Goal: Communication & Community: Answer question/provide support

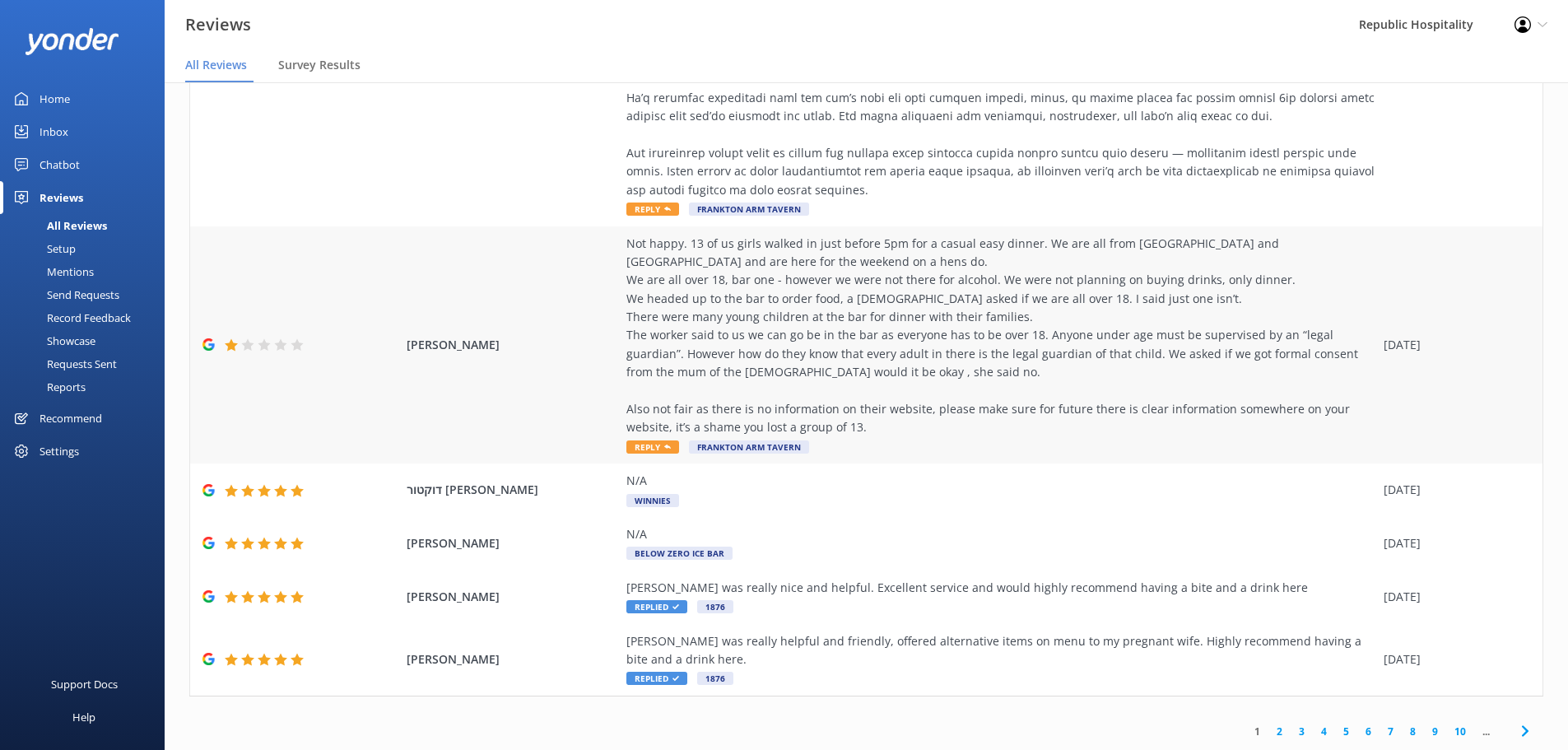
scroll to position [33, 0]
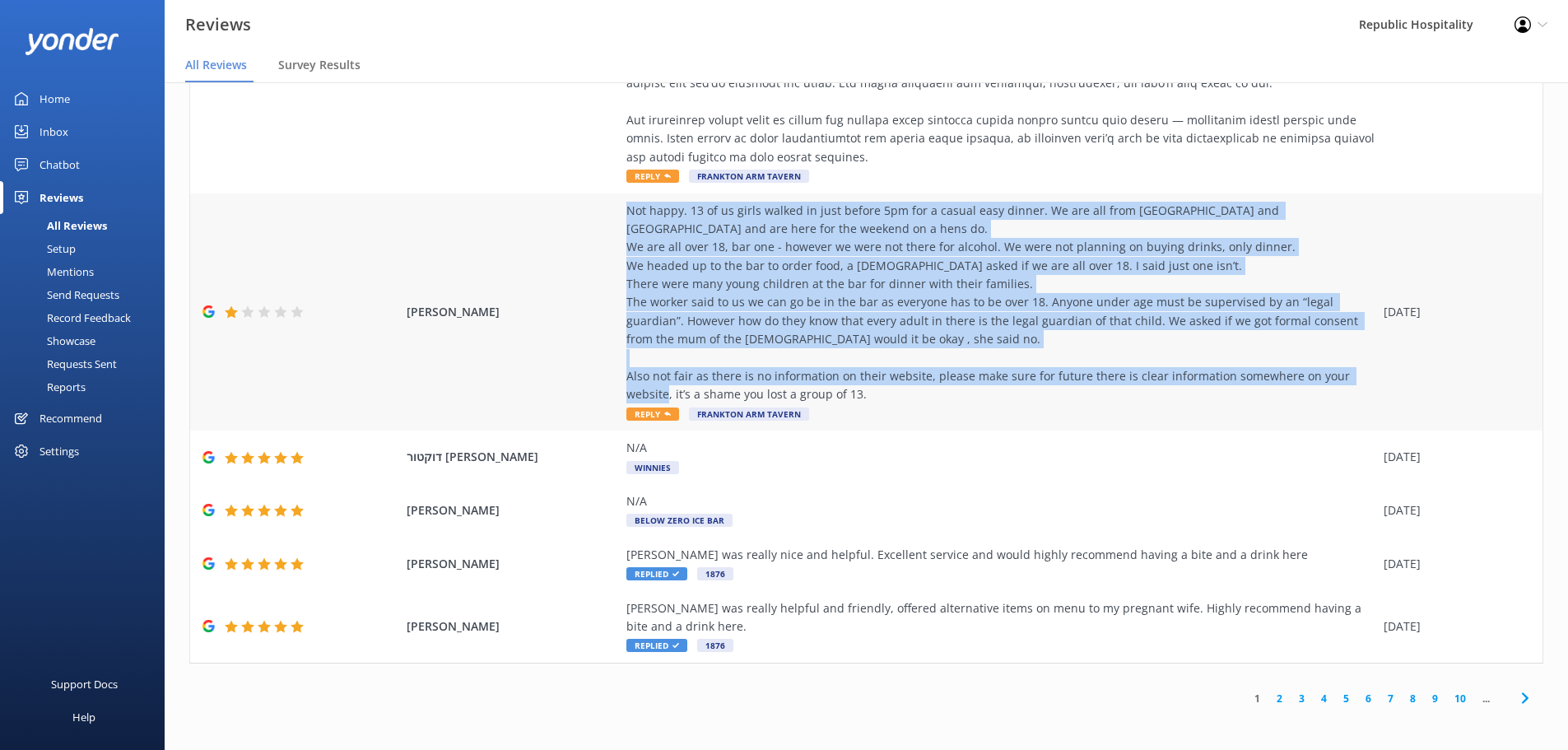
drag, startPoint x: 834, startPoint y: 392, endPoint x: 616, endPoint y: 217, distance: 279.6
click at [616, 217] on div "Aimee Poad Not happy. 13 of us girls walked in just before 5pm for a casual eas…" at bounding box center [867, 312] width 1353 height 238
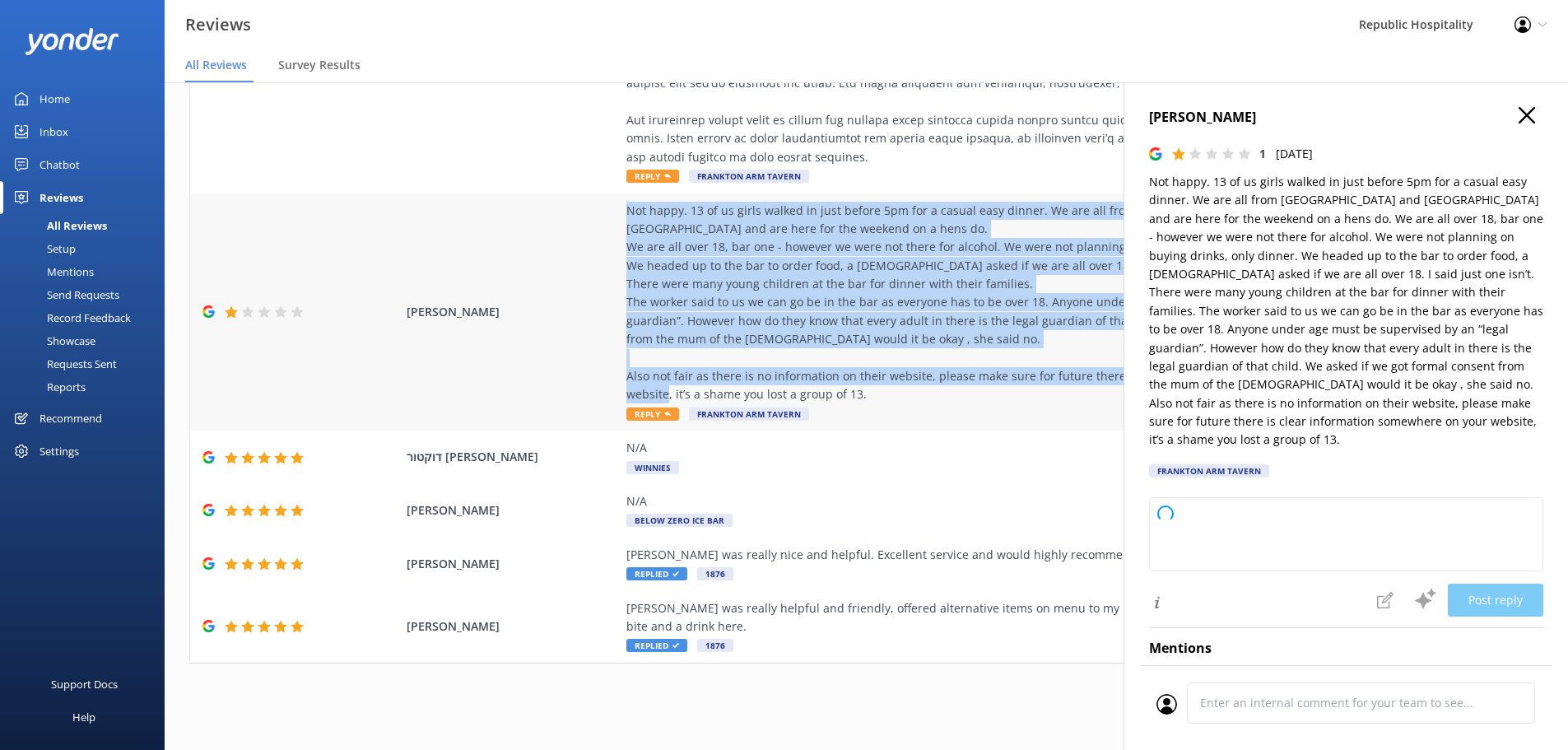
type textarea "Thank you for your feedback and for taking the time to share your experience. W…"
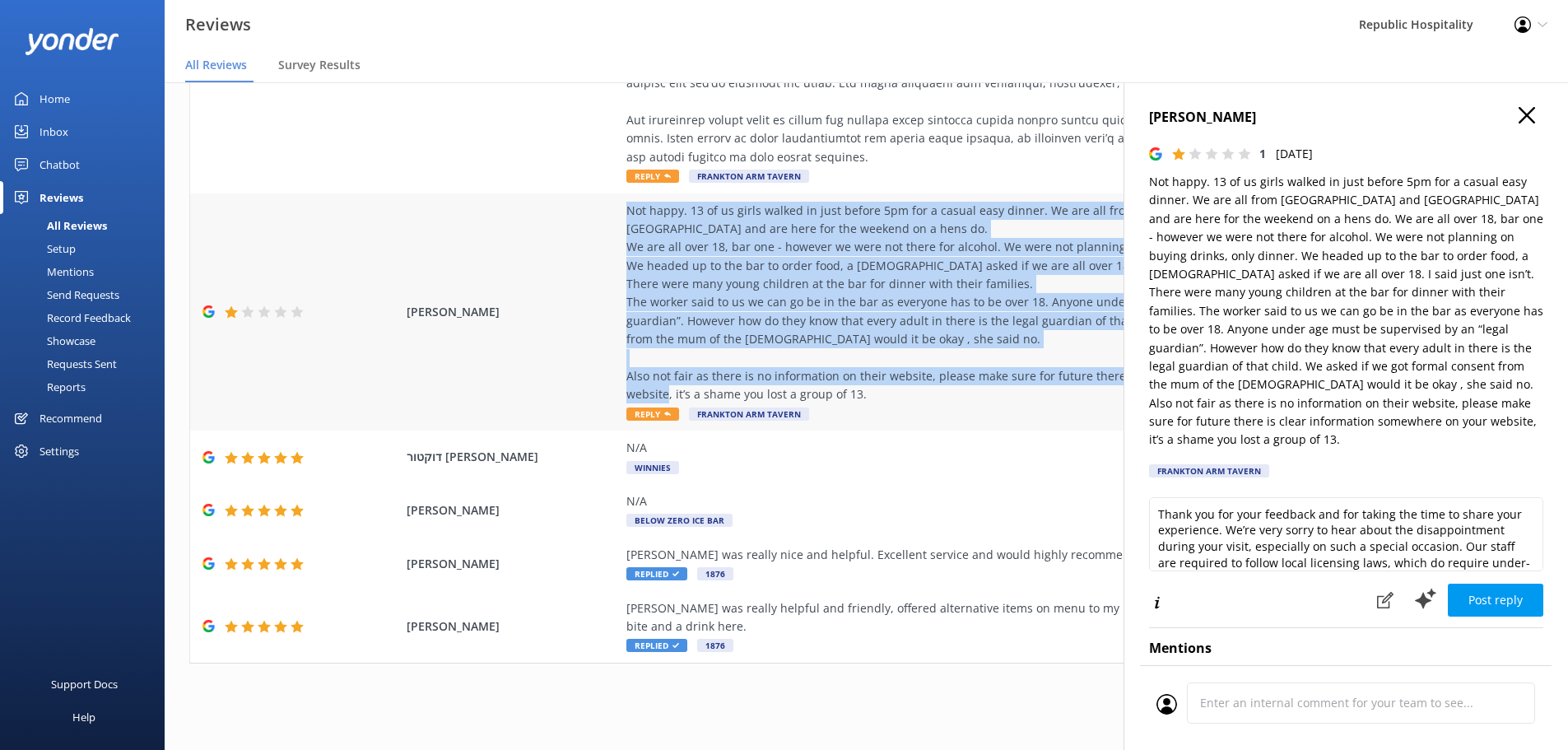
click at [836, 254] on div "Not happy. 13 of us girls walked in just before 5pm for a casual easy dinner. W…" at bounding box center [1001, 303] width 749 height 203
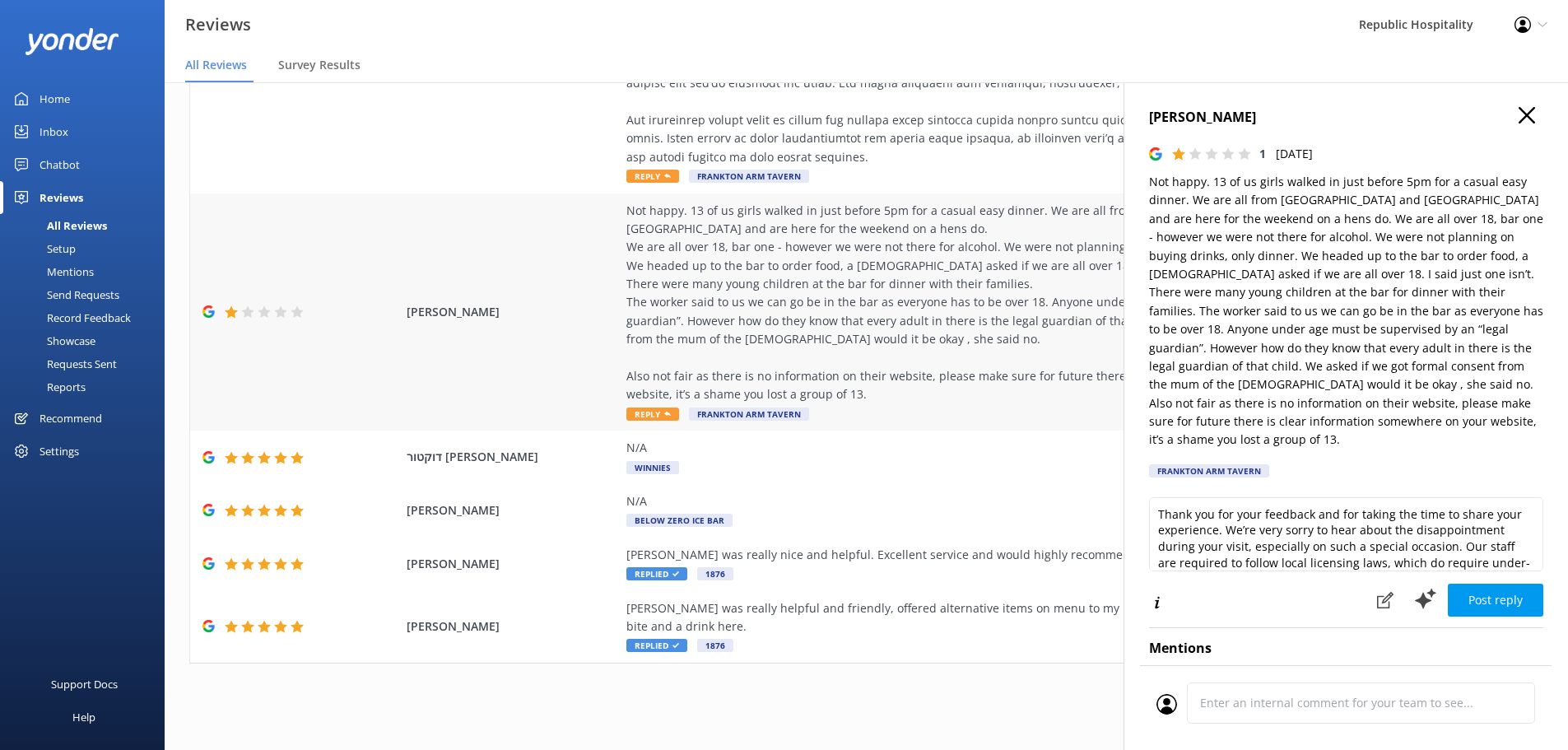
click at [910, 409] on div "Not happy. 13 of us girls walked in just before 5pm for a casual easy dinner. W…" at bounding box center [1001, 312] width 749 height 221
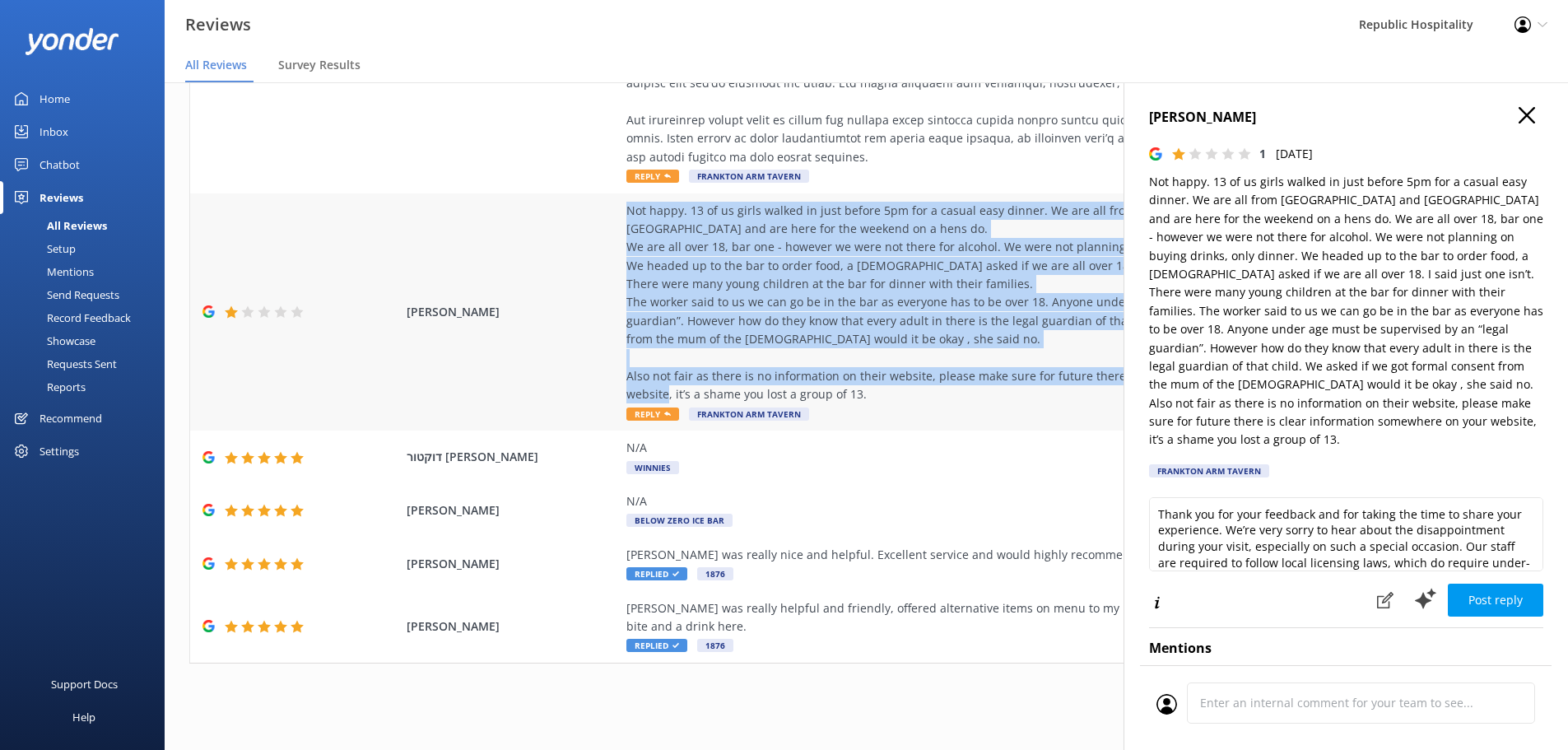
drag, startPoint x: 834, startPoint y: 394, endPoint x: 622, endPoint y: 210, distance: 280.7
click at [627, 210] on div "Not happy. 13 of us girls walked in just before 5pm for a casual easy dinner. W…" at bounding box center [1001, 303] width 749 height 203
copy div "Not happy. 13 of us girls walked in just before 5pm for a casual easy dinner. W…"
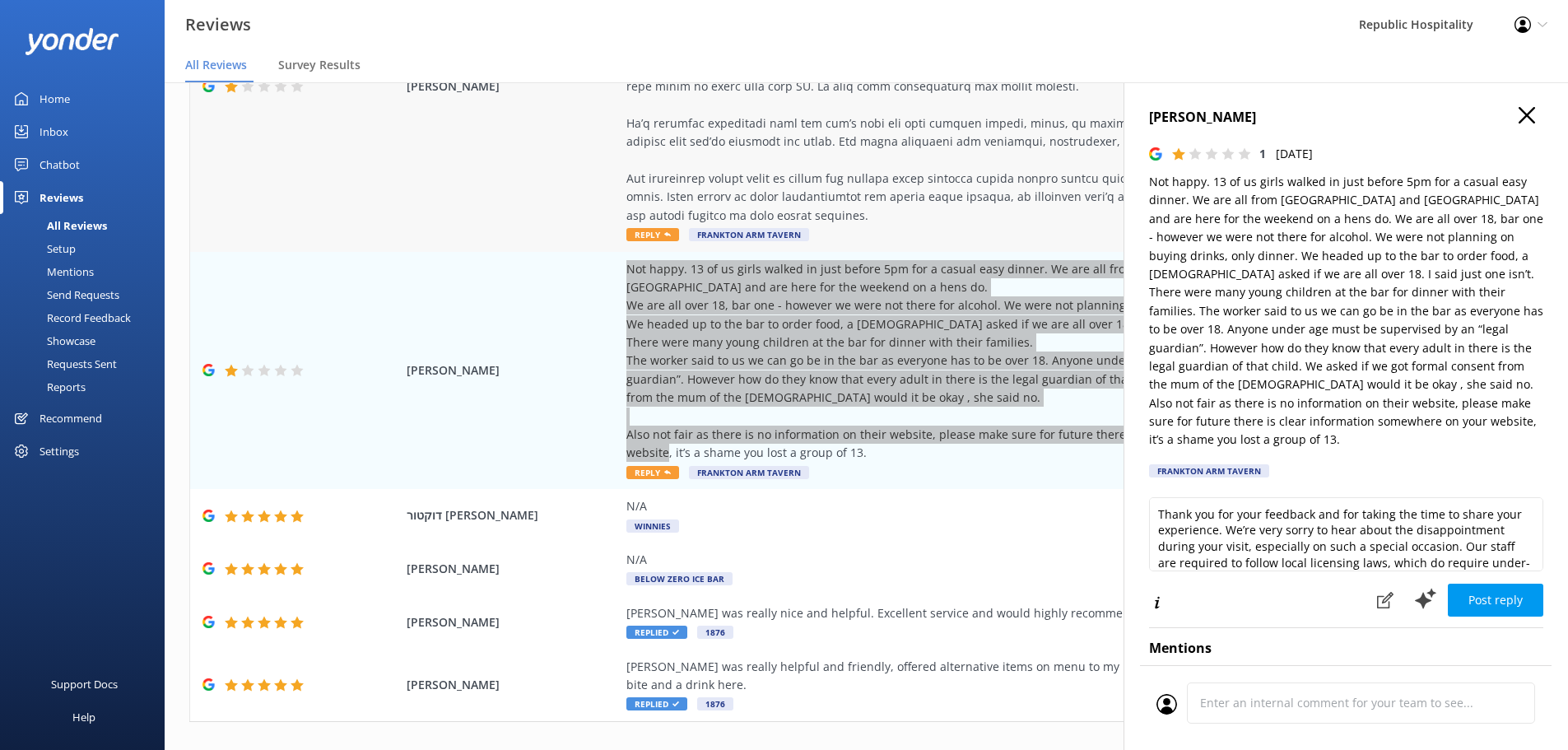
scroll to position [546, 0]
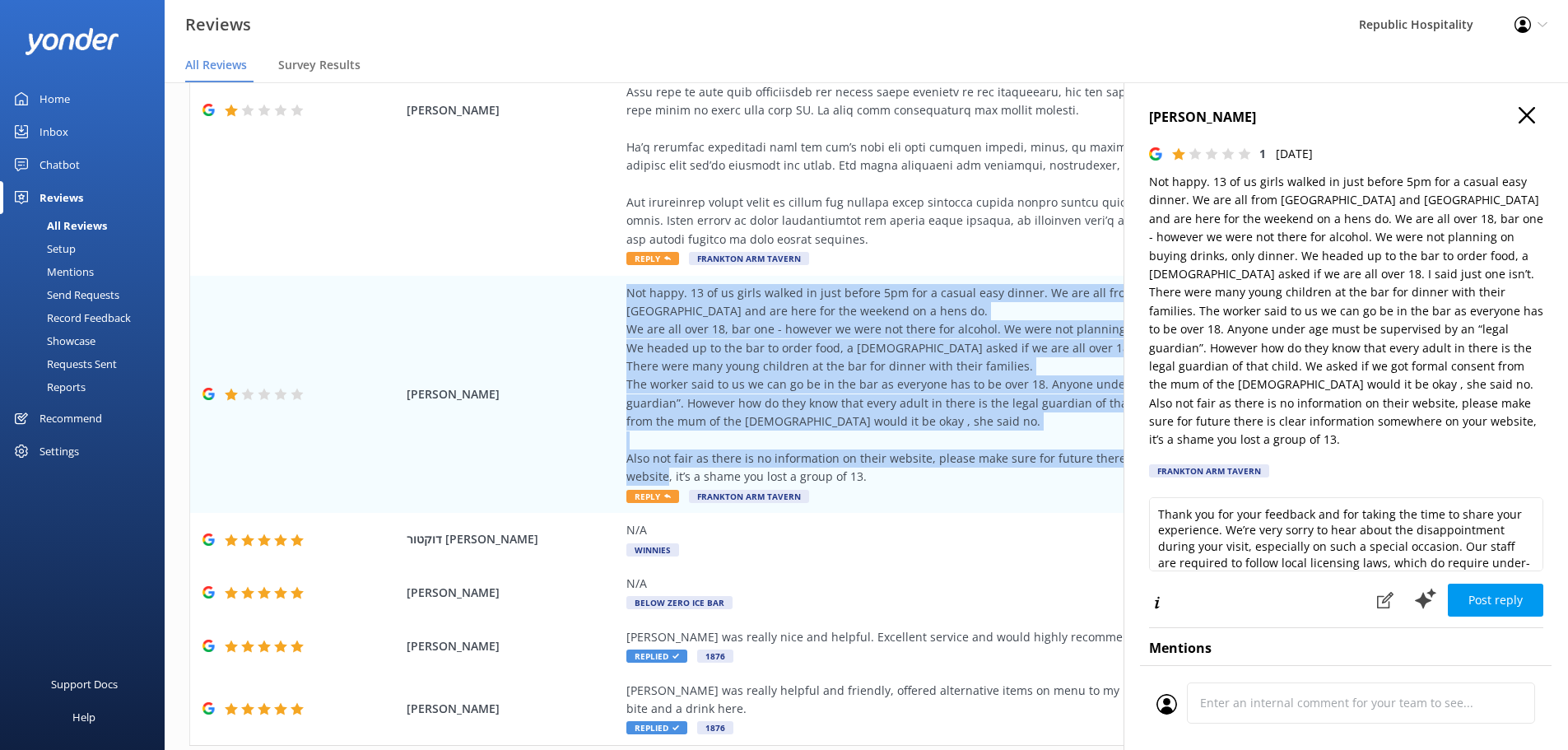
click at [1518, 113] on icon "button" at bounding box center [1526, 115] width 16 height 16
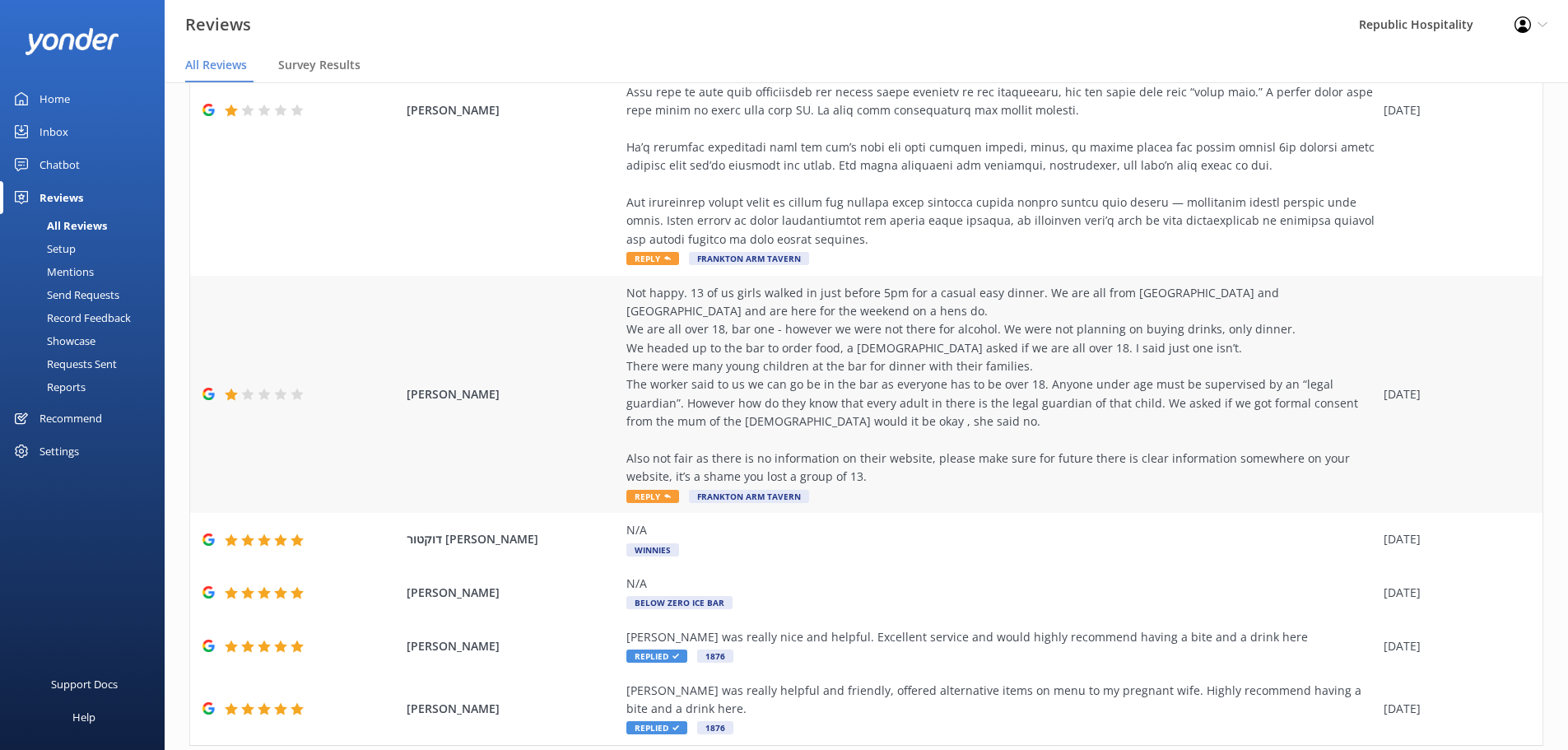
click at [667, 494] on span "Reply" at bounding box center [652, 496] width 53 height 13
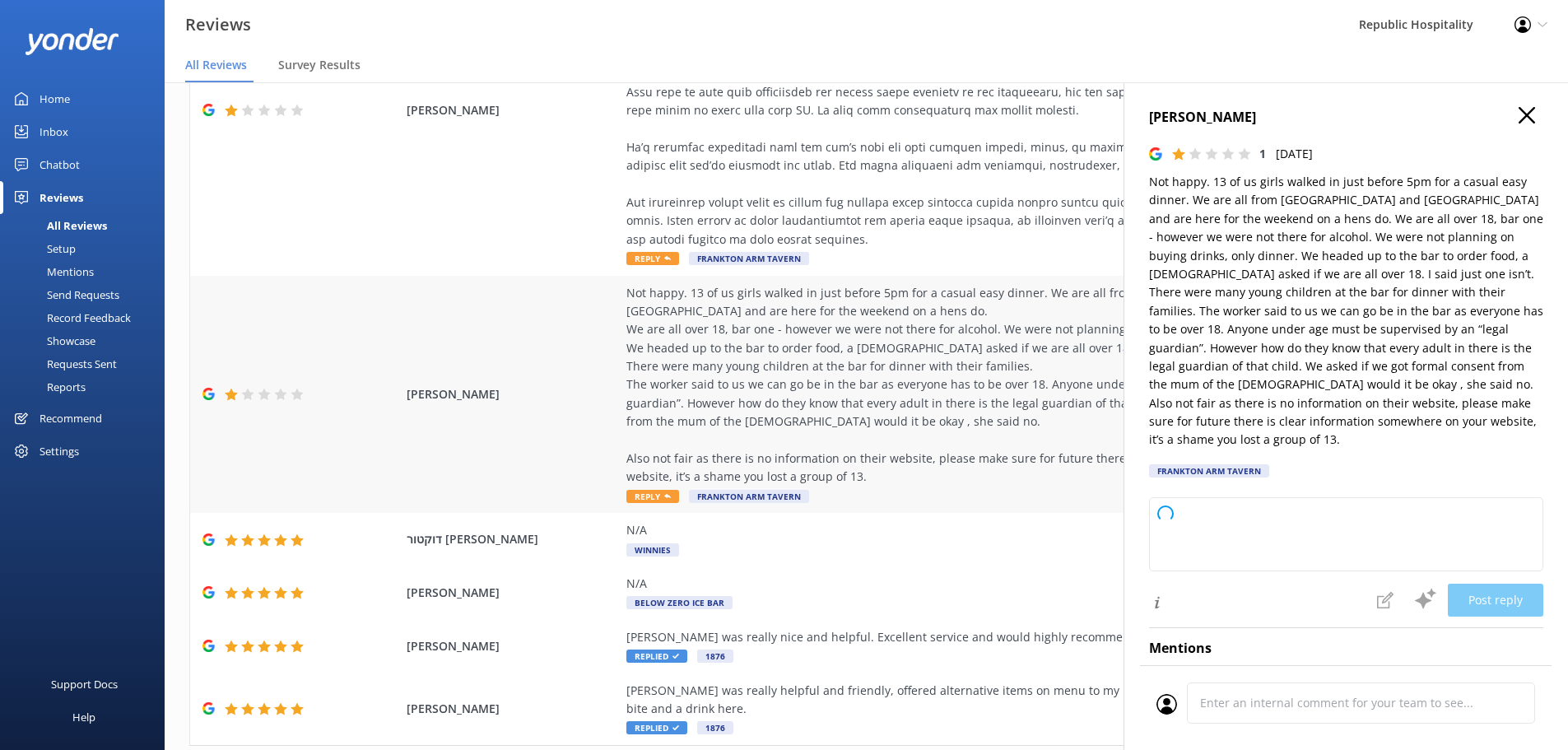
click at [664, 496] on use at bounding box center [667, 496] width 7 height 4
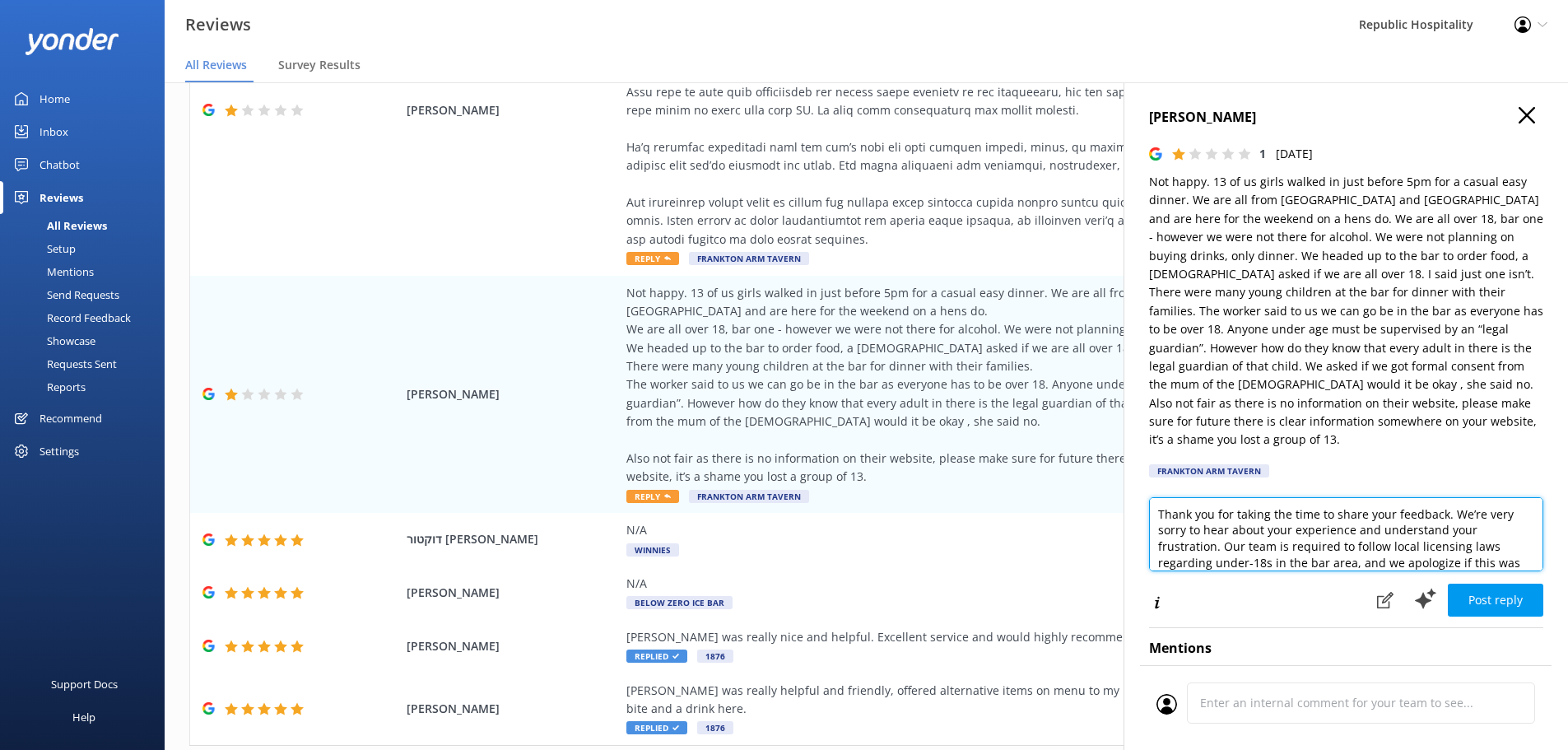
drag, startPoint x: 1489, startPoint y: 527, endPoint x: 1242, endPoint y: 480, distance: 251.4
click at [1242, 497] on textarea "Thank you for taking the time to share your feedback. We’re very sorry to hear …" at bounding box center [1346, 534] width 394 height 74
click at [1476, 529] on textarea "Thank you for tregarding under-18s in the bar area, and we apologize if this wa…" at bounding box center [1346, 534] width 394 height 74
drag, startPoint x: 1465, startPoint y: 527, endPoint x: 1135, endPoint y: 474, distance: 334.2
click at [1135, 474] on div "Aimee Poad 1 Sat, 4th Oct 2025 Not happy. 13 of us girls walked in just before …" at bounding box center [1345, 457] width 445 height 750
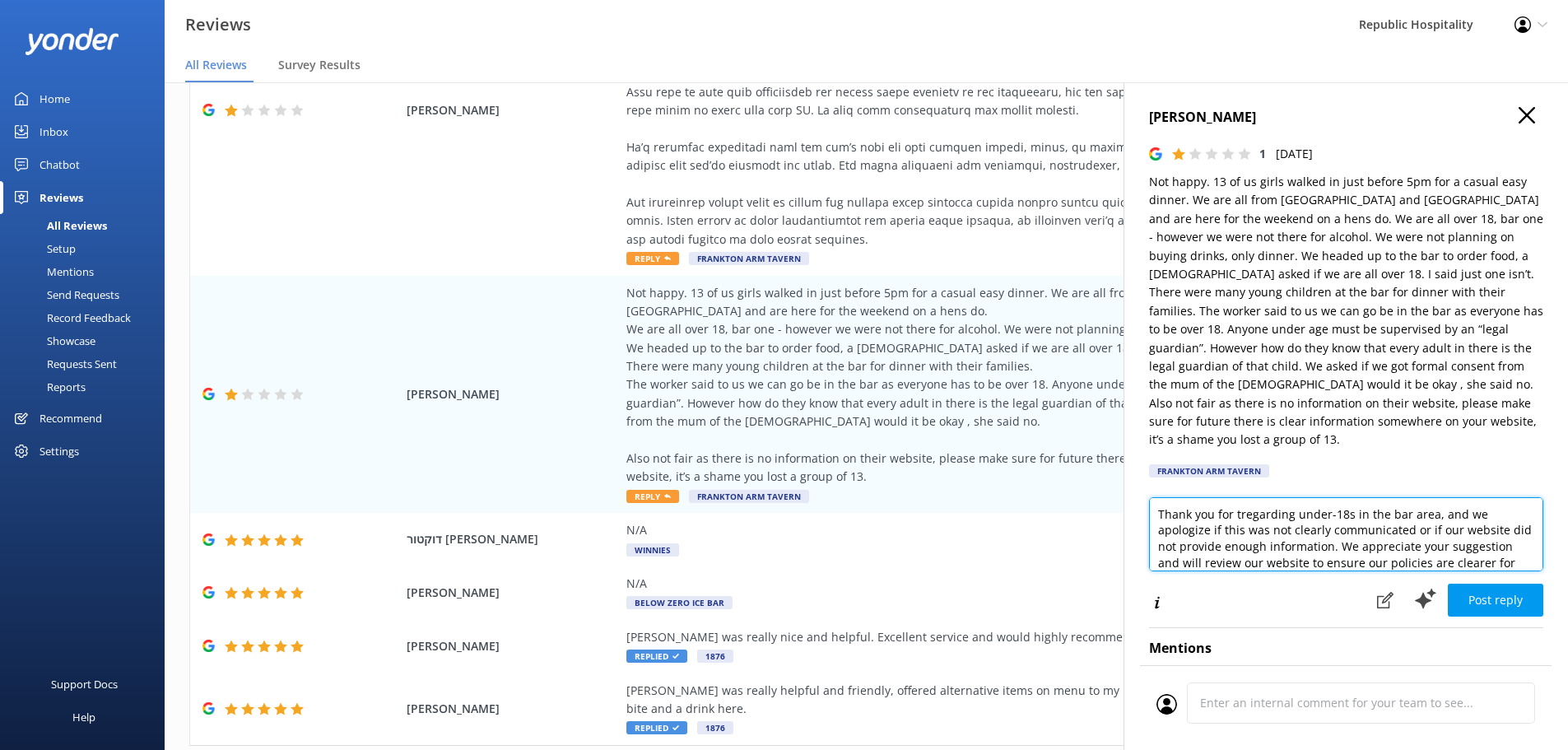
type textarea "suggestion and will review our website to ensure our policies are clearer for f…"
drag, startPoint x: 1447, startPoint y: 530, endPoint x: 1061, endPoint y: 450, distance: 394.2
click at [1059, 450] on div "Out of 4998 reviews: 4.3 NPS 52 All reply statuses All reply statuses Needs a r…" at bounding box center [866, 400] width 1403 height 700
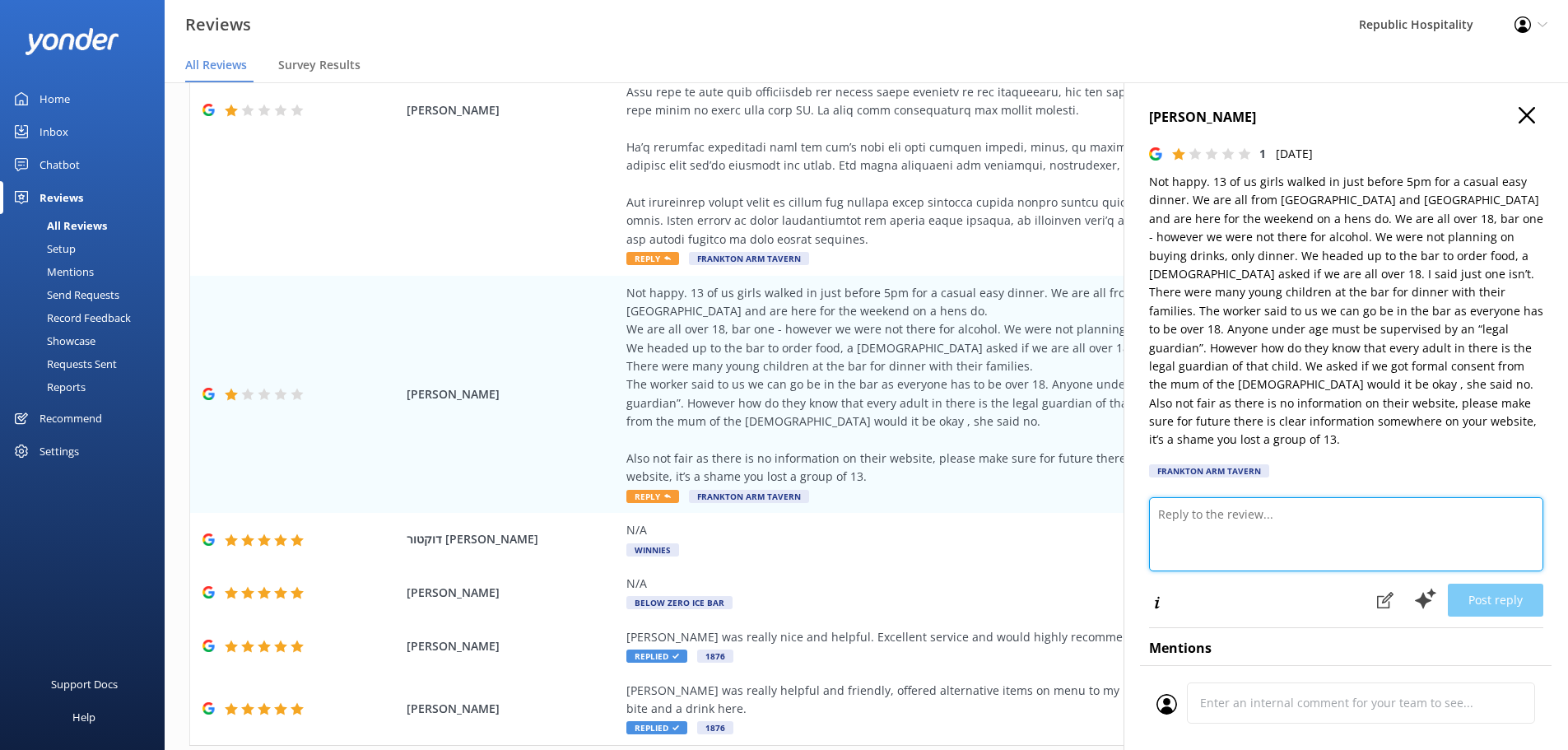
paste textarea "Thanks for taking the time to share your feedback—we totally understand your fr…"
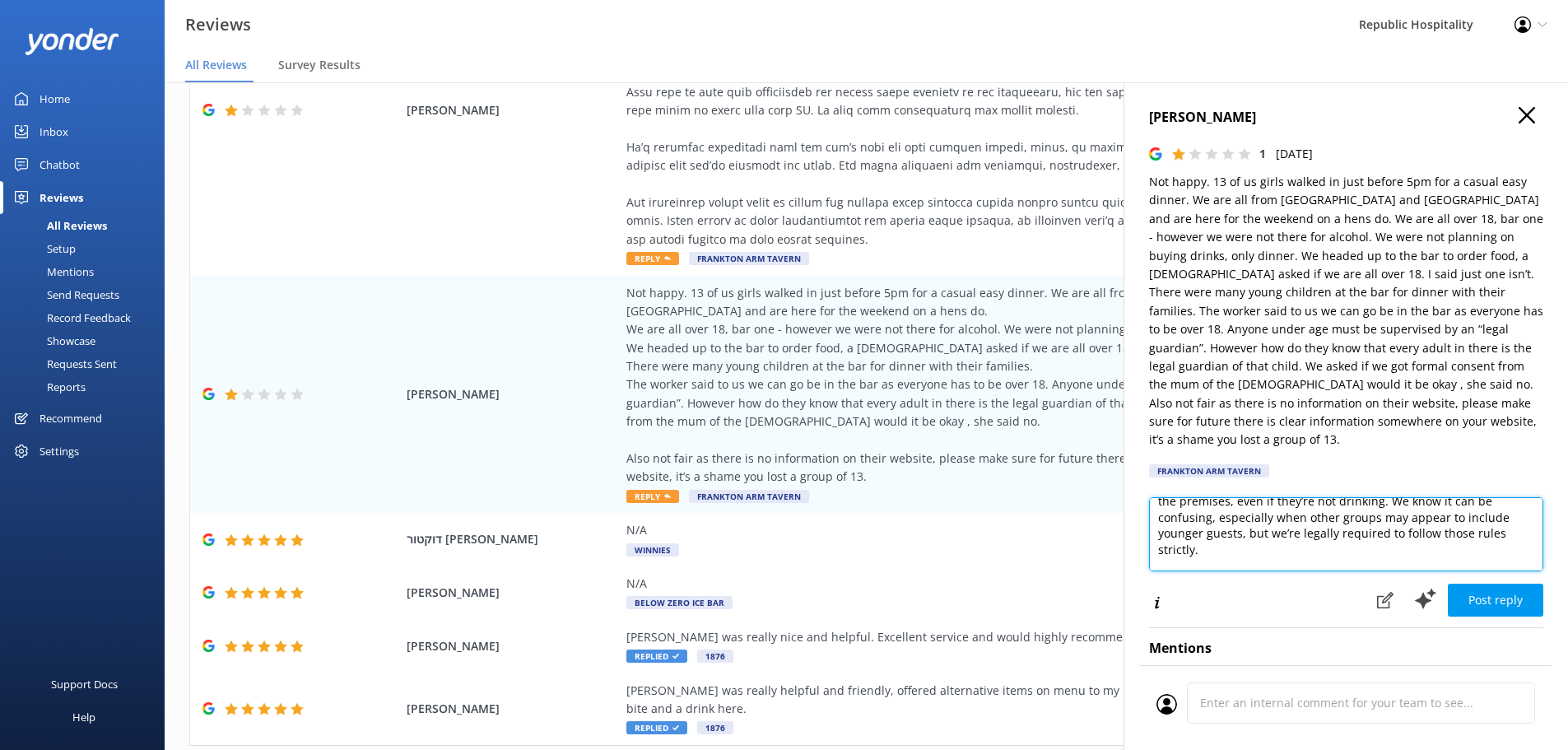
scroll to position [174, 0]
drag, startPoint x: 1464, startPoint y: 500, endPoint x: 1157, endPoint y: 527, distance: 308.2
click at [1157, 527] on textarea "Thanks for taking the time to share your feedback—we totally understand your fr…" at bounding box center [1346, 534] width 394 height 74
click at [1183, 498] on textarea "Thanks for taking the time to share your feedback—we totally understand your fr…" at bounding box center [1346, 534] width 394 height 74
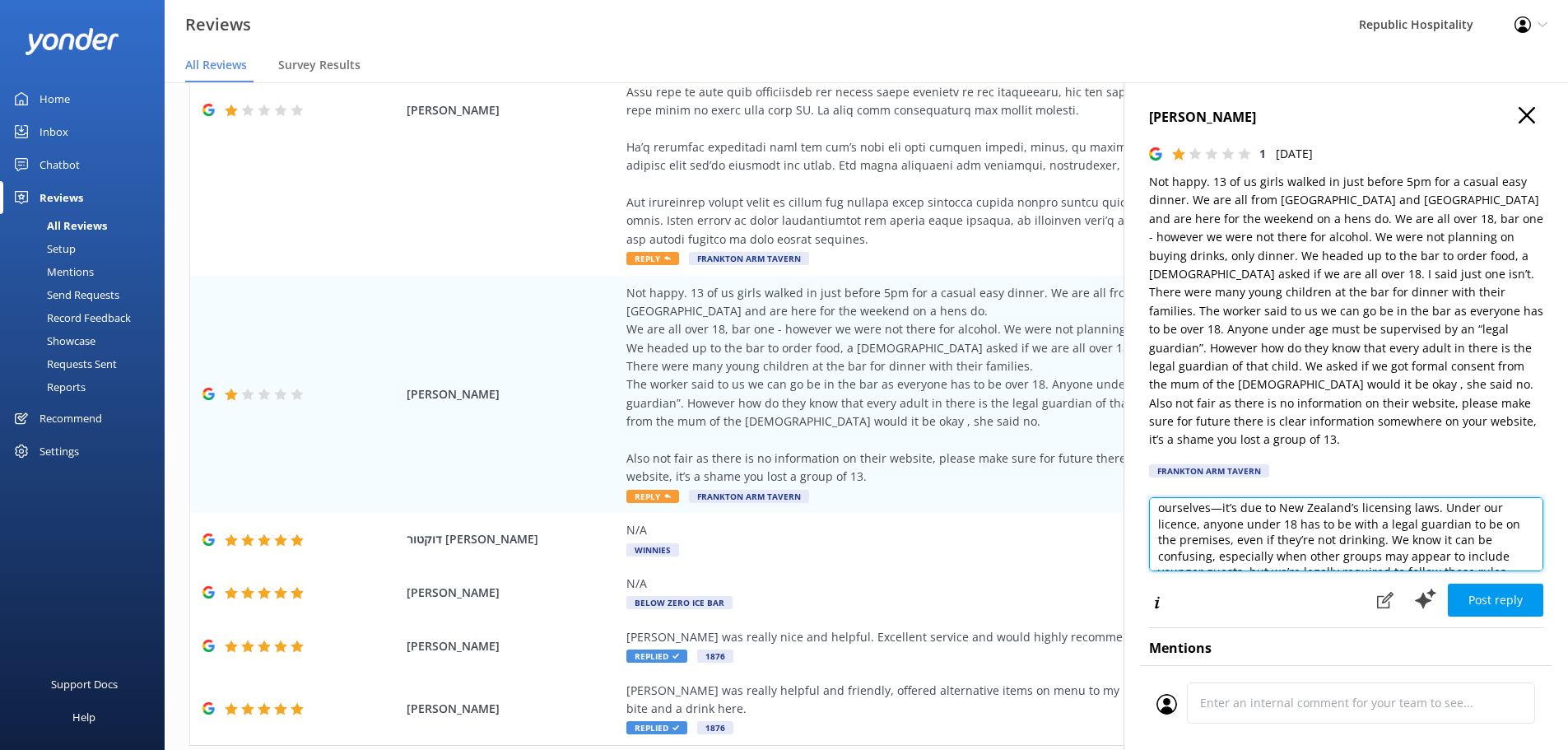
drag, startPoint x: 1187, startPoint y: 506, endPoint x: 1246, endPoint y: 522, distance: 61.1
click at [1246, 522] on textarea "Thanks for taking the time to share your feedback—we totally understand your fr…" at bounding box center [1346, 534] width 394 height 74
drag, startPoint x: 1353, startPoint y: 526, endPoint x: 1276, endPoint y: 524, distance: 77.0
click at [1276, 524] on textarea "Thanks for taking the time to share your feedback—we totally understand your fr…" at bounding box center [1346, 534] width 394 height 74
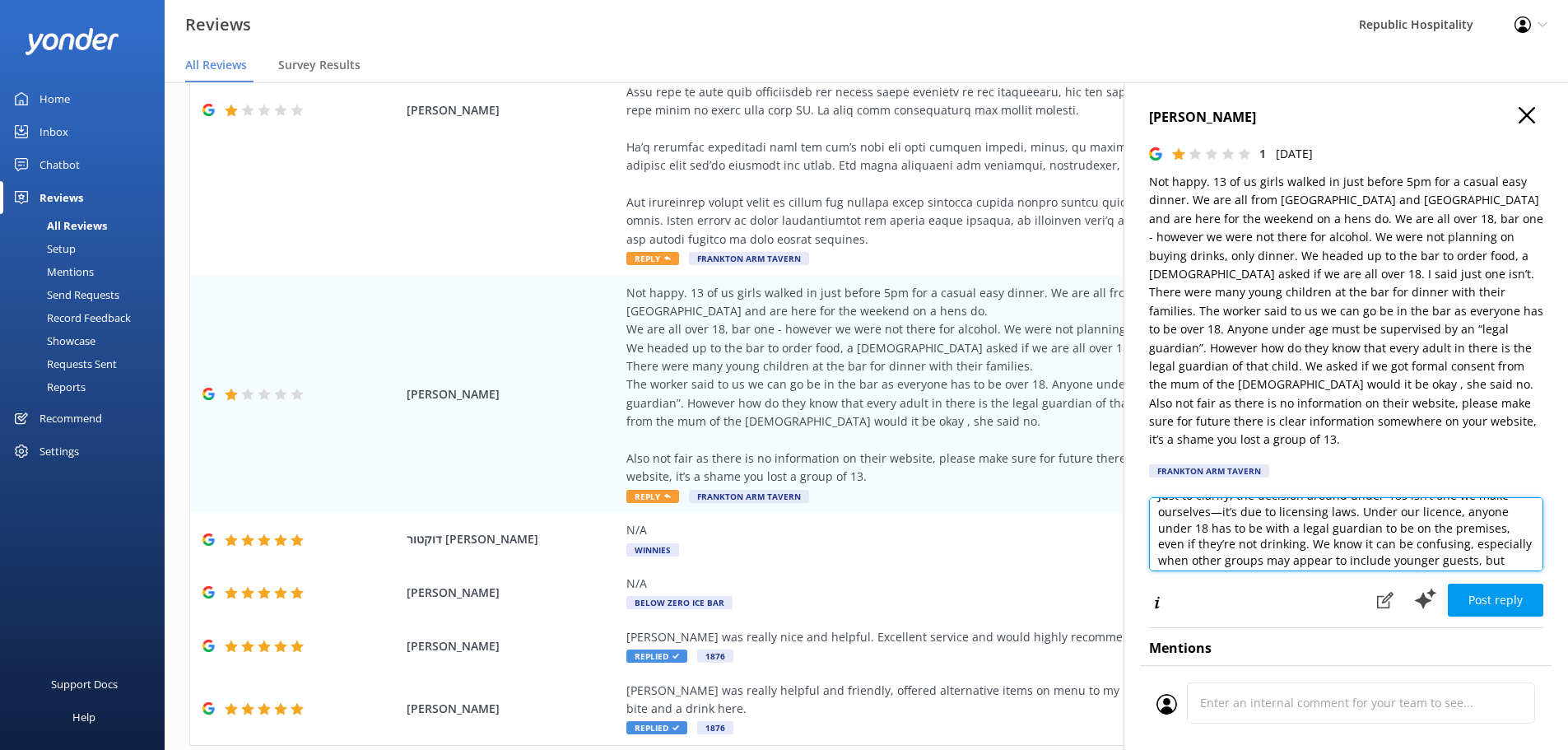
scroll to position [148, 0]
type textarea "Thanks for taking the time to share your feedback—we totally understand your fr…"
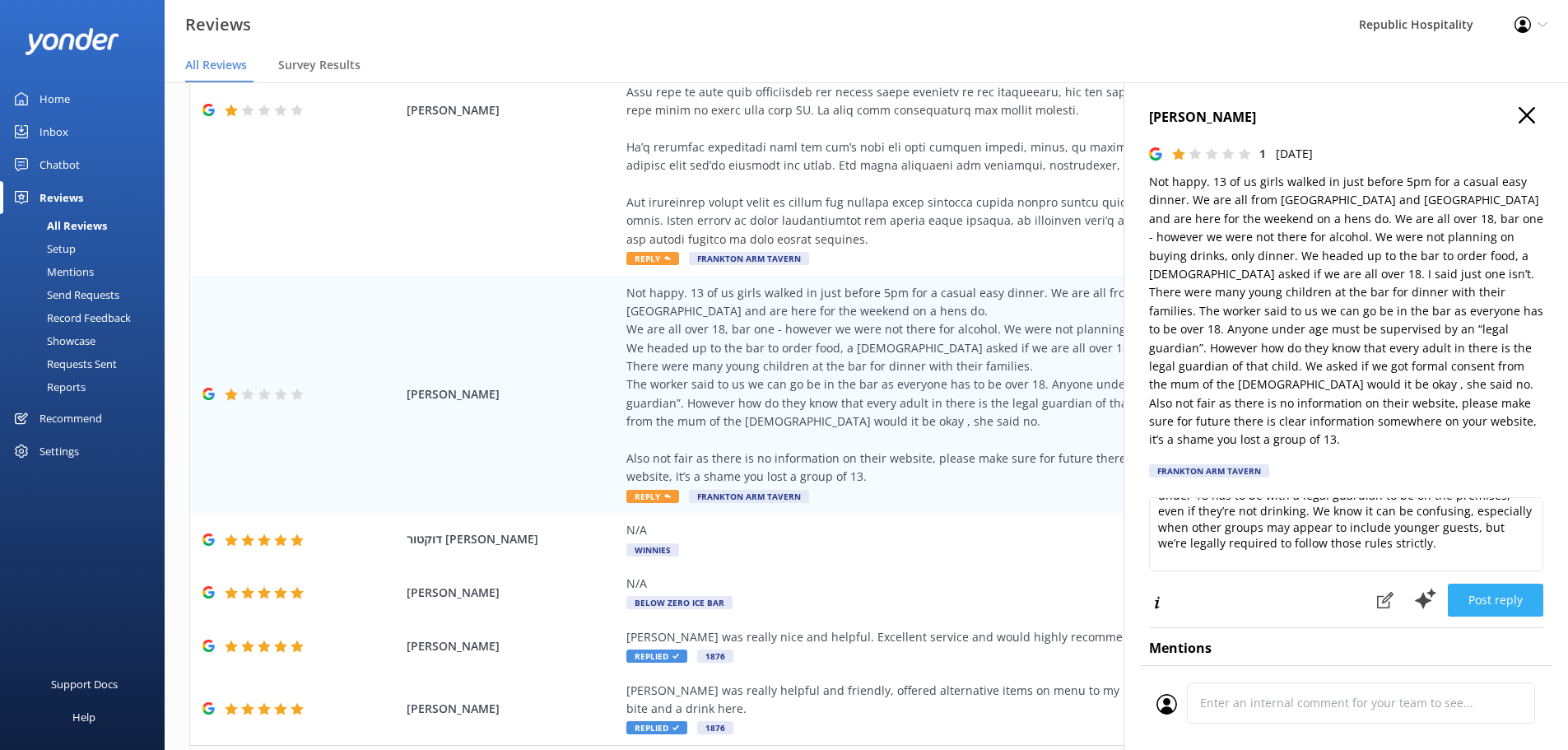
click at [1500, 584] on button "Post reply" at bounding box center [1495, 600] width 96 height 33
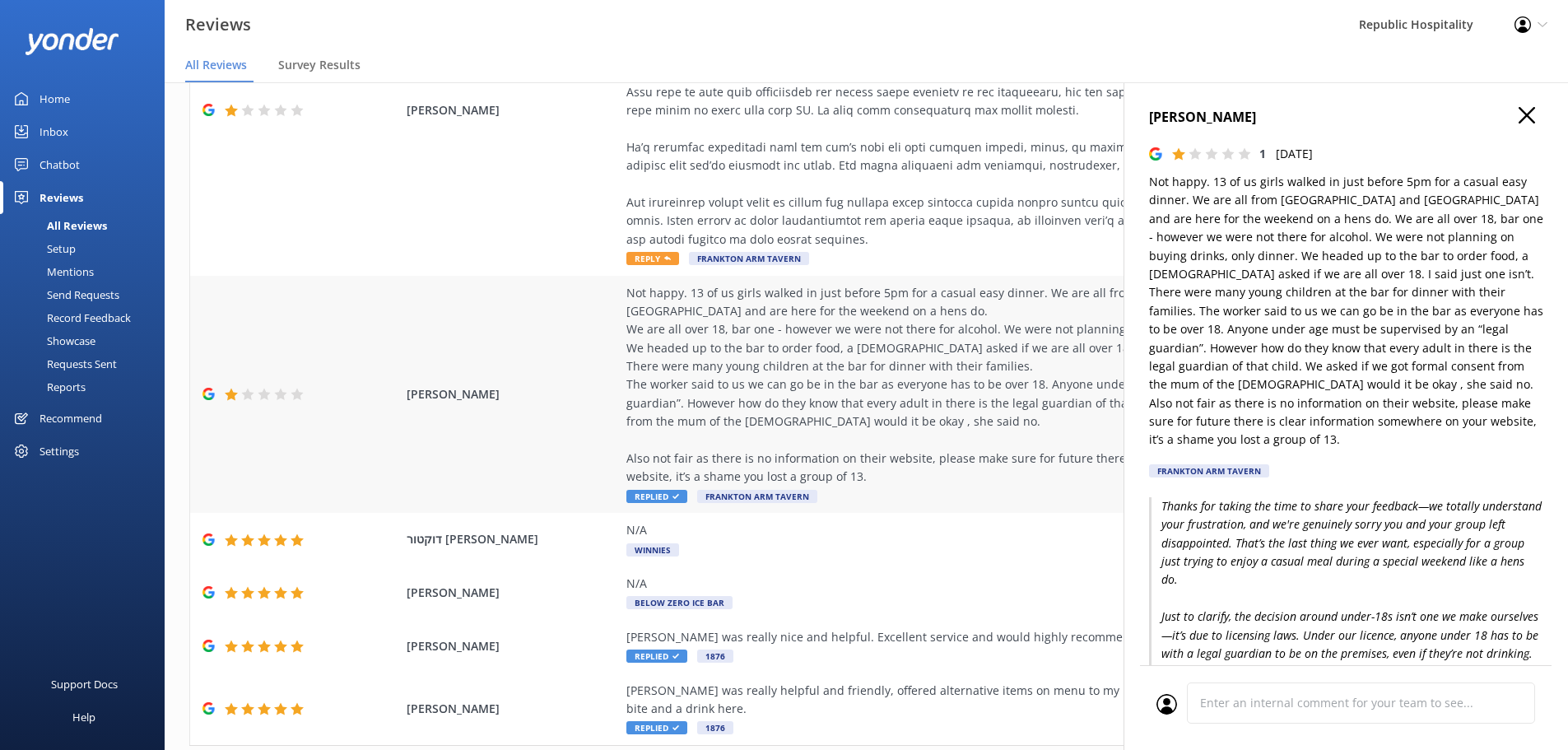
click at [805, 355] on div "Not happy. 13 of us girls walked in just before 5pm for a casual easy dinner. W…" at bounding box center [1001, 386] width 749 height 203
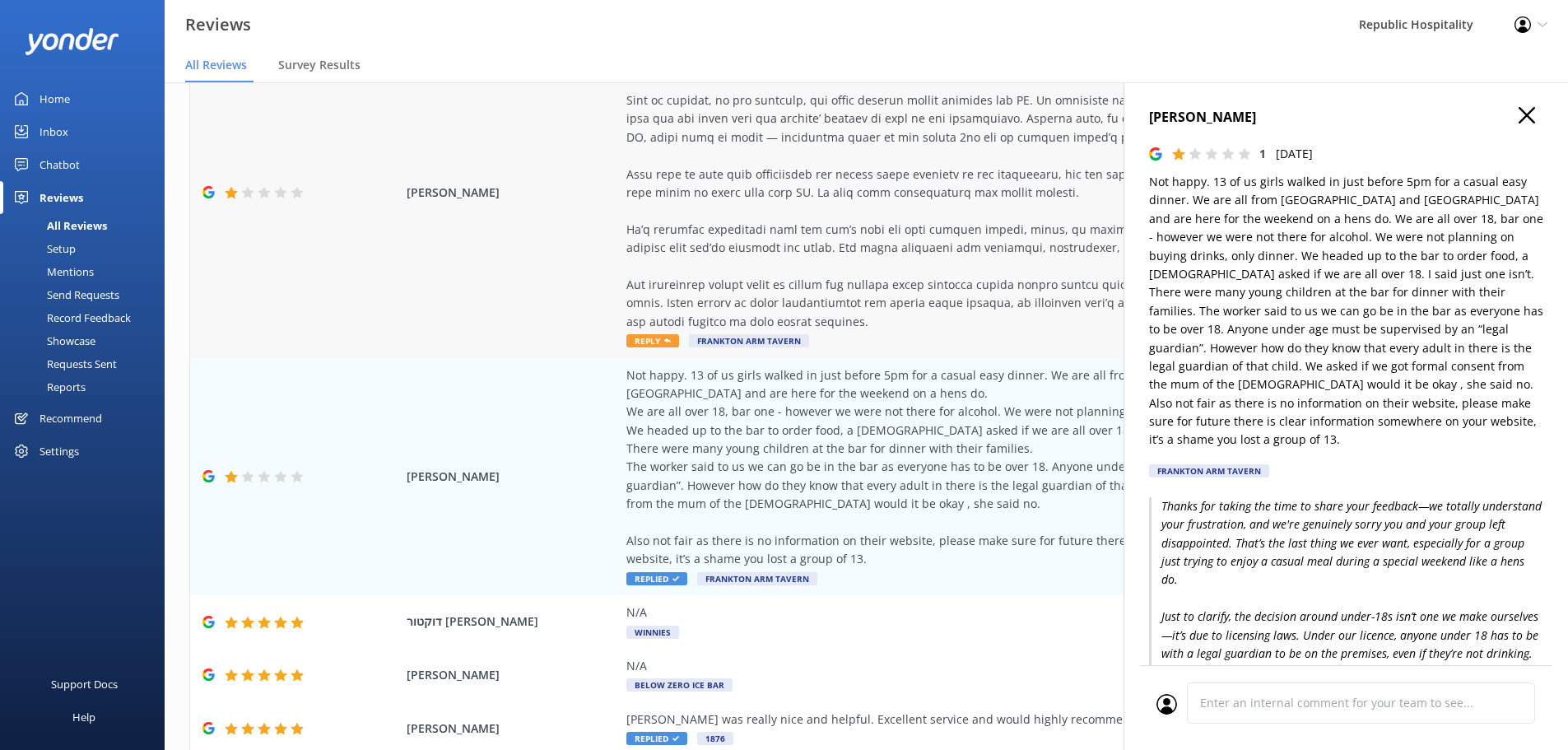
drag, startPoint x: 885, startPoint y: 283, endPoint x: 927, endPoint y: 298, distance: 44.6
click at [887, 284] on div at bounding box center [1001, 184] width 749 height 295
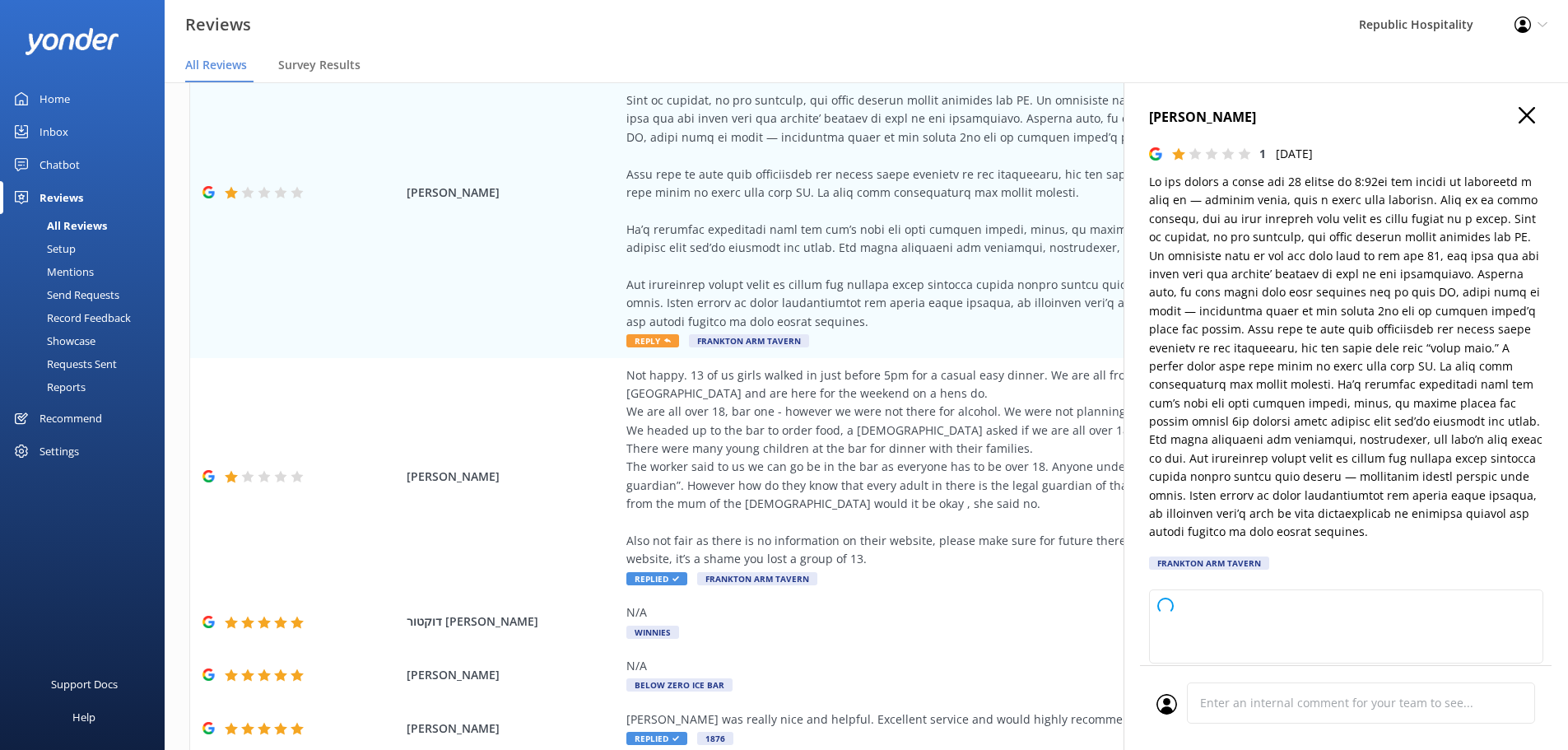
click at [1506, 115] on h4 "[PERSON_NAME]" at bounding box center [1346, 118] width 394 height 21
type textarea "Thank you for sharing your feedback. We’re very sorry to hear about your experi…"
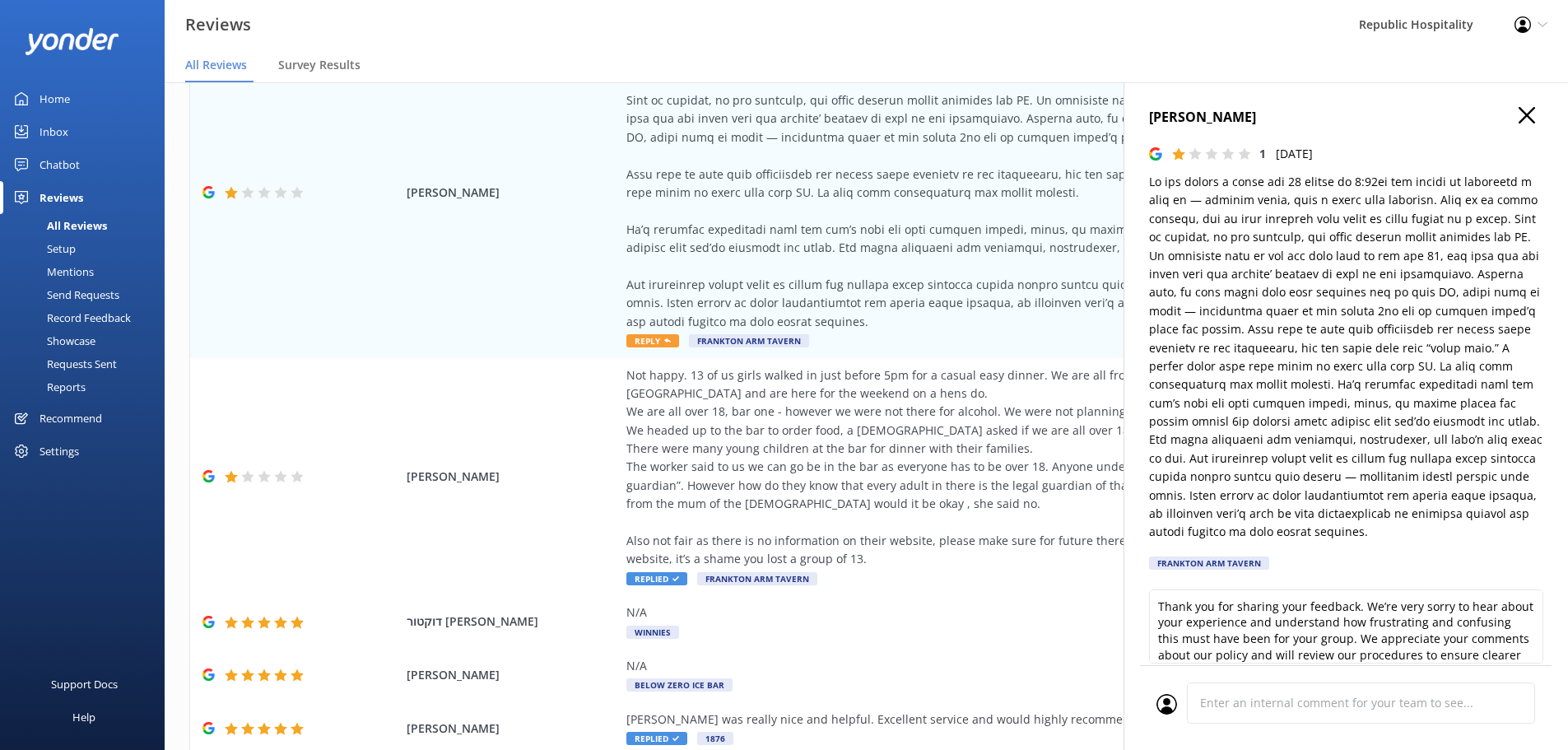
click at [1518, 110] on icon "button" at bounding box center [1526, 115] width 16 height 16
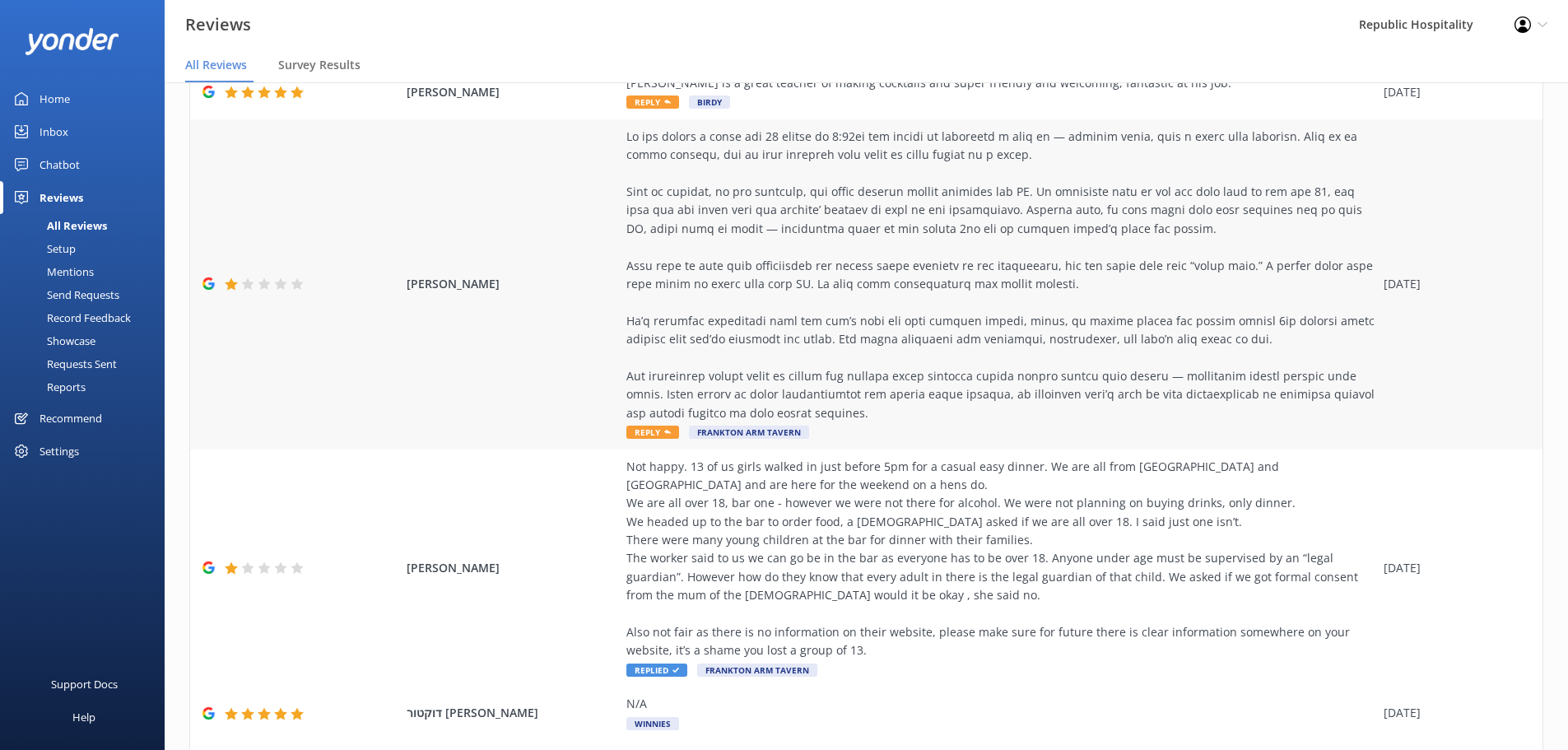
scroll to position [299, 0]
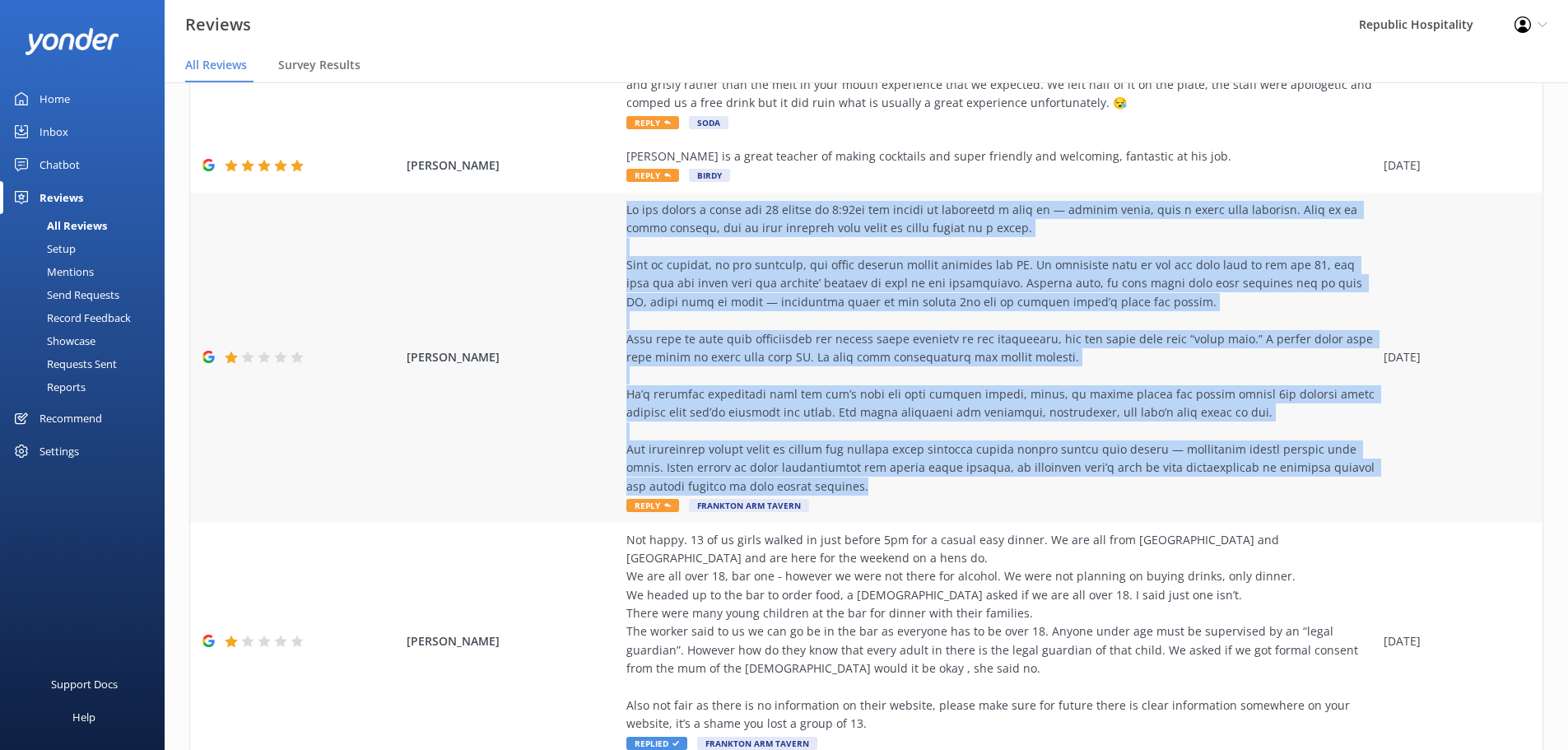
drag, startPoint x: 844, startPoint y: 484, endPoint x: 577, endPoint y: 211, distance: 381.9
click at [577, 211] on div "Maiah Gilbert Reply Frankton Arm Tavern 04 Oct 2025" at bounding box center [867, 357] width 1353 height 330
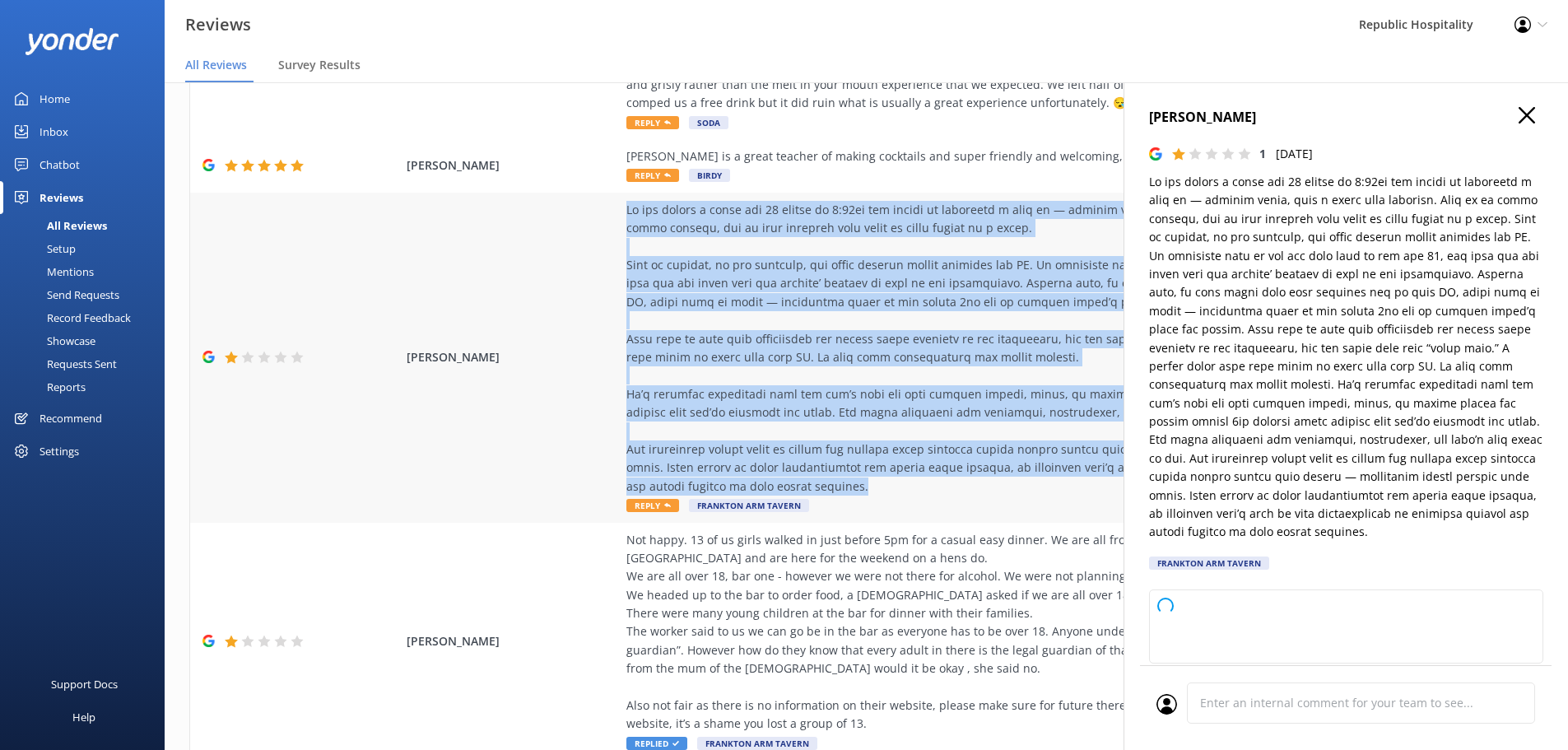
type textarea "Thank you for taking the time to share your feedback. We're truly sorry to hear…"
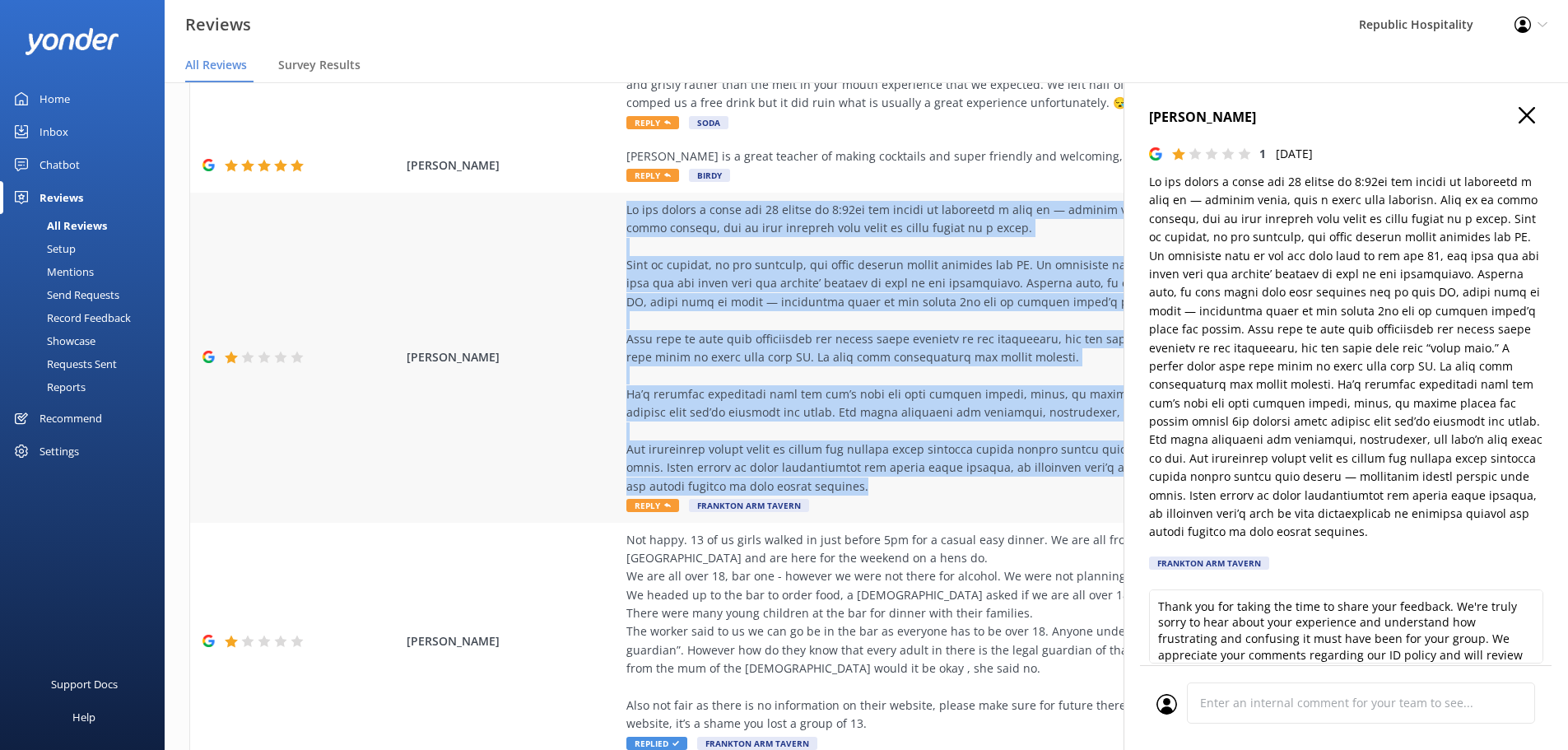
copy div "We had booked a table for 14 people at 4:30pm for dinner to celebrate a hens do…"
click at [877, 359] on div at bounding box center [1001, 348] width 749 height 295
click at [1518, 116] on use "button" at bounding box center [1526, 115] width 16 height 16
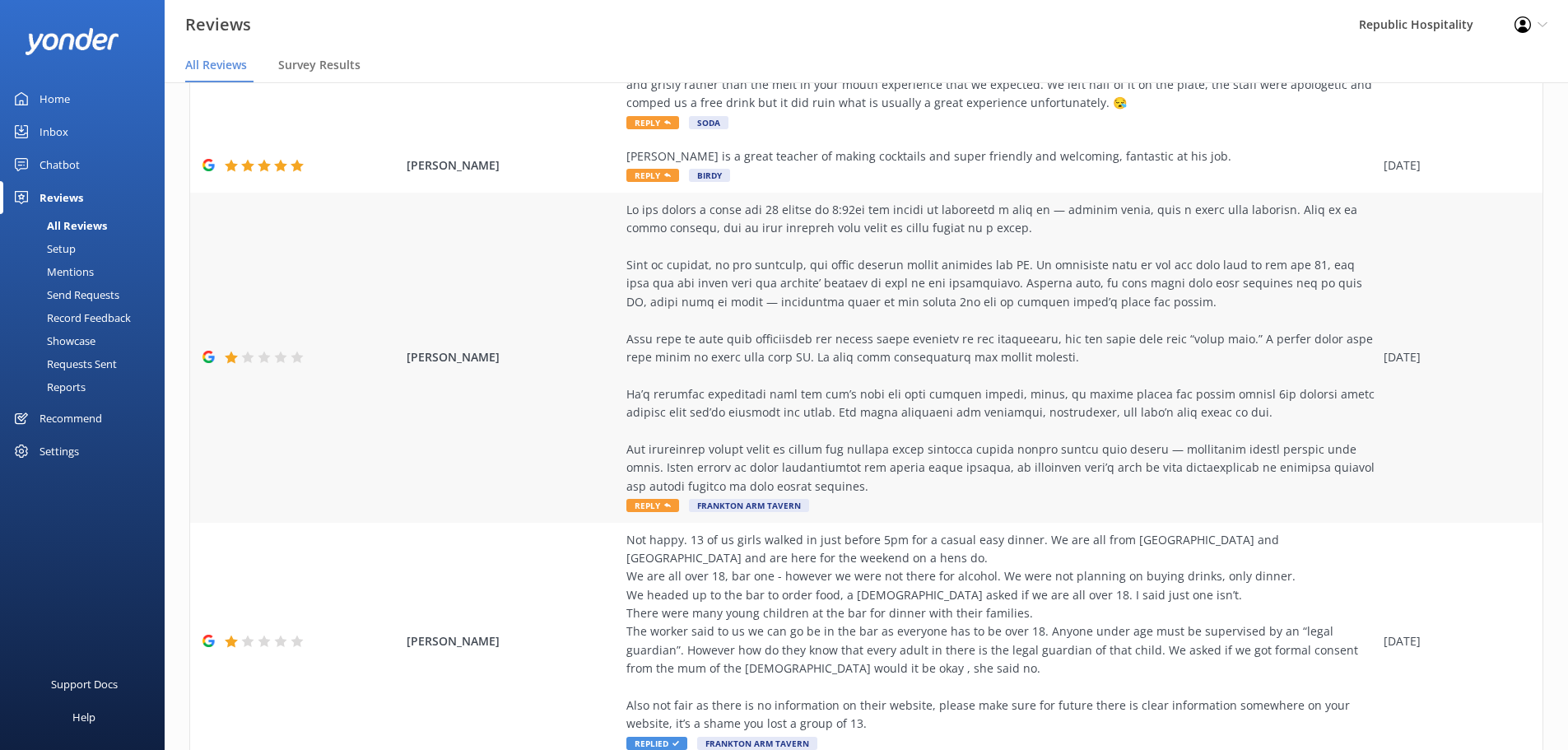
click at [639, 508] on span "Reply" at bounding box center [652, 505] width 53 height 13
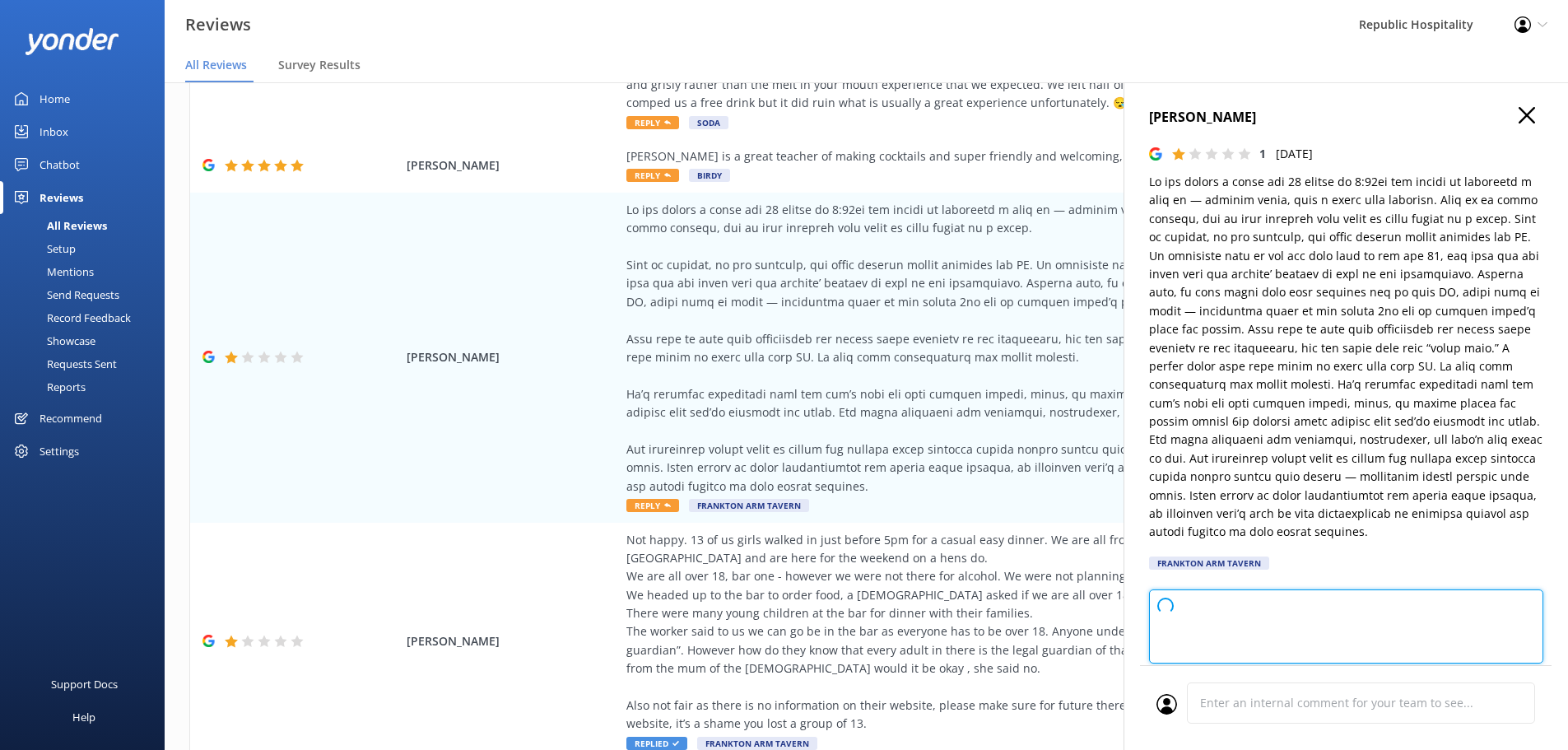
click at [1227, 618] on textarea at bounding box center [1346, 626] width 394 height 74
paste textarea
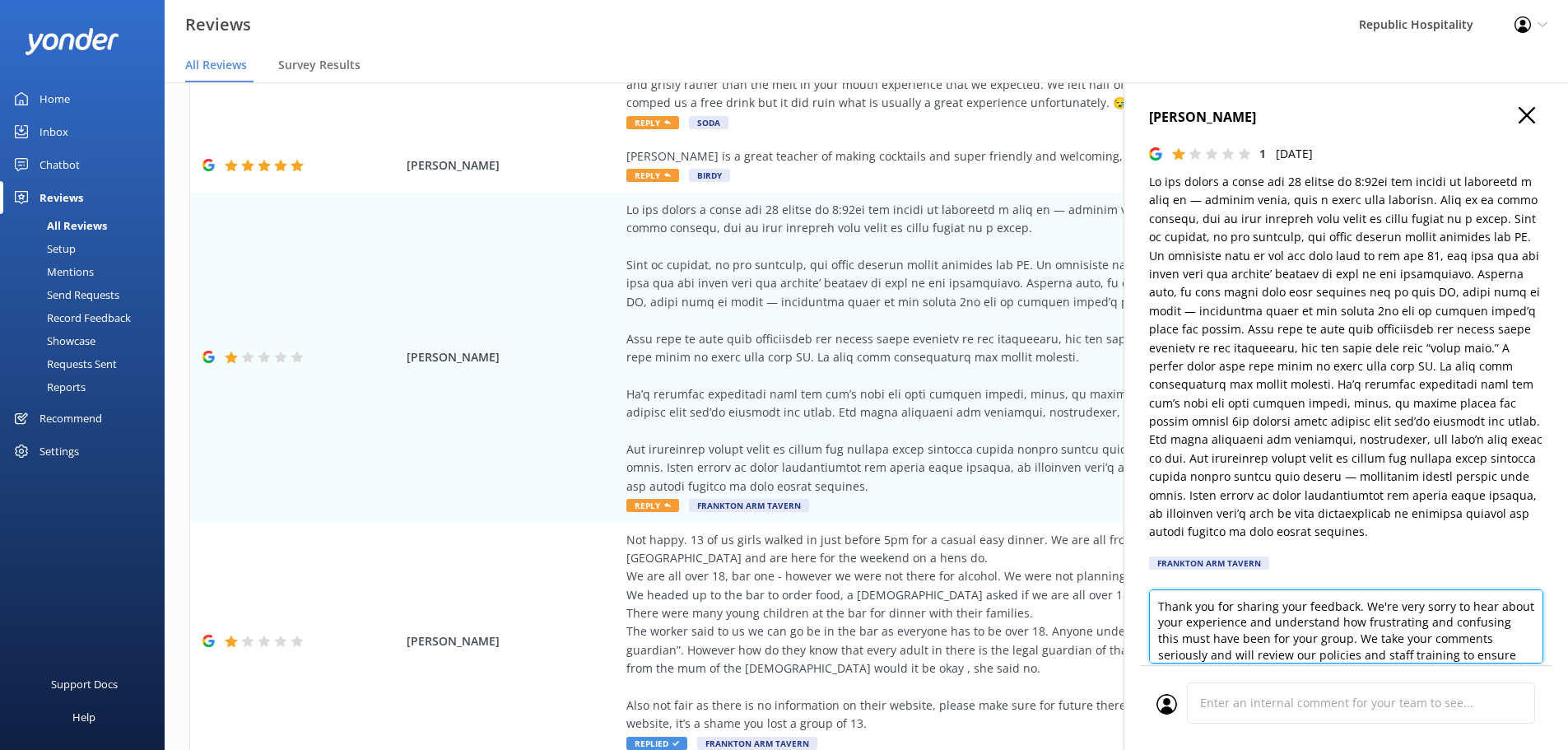
click at [1222, 607] on textarea "Thank you for sharing your feedback. We're very sorry to hear about your experi…" at bounding box center [1346, 626] width 394 height 74
drag, startPoint x: 1219, startPoint y: 651, endPoint x: 1161, endPoint y: 558, distance: 109.6
click at [1161, 558] on div "Maiah Gilbert 1 Sat, 4th Oct 2025 Frankton Arm Tavern Thank you for sharing you…" at bounding box center [1345, 457] width 445 height 750
type textarea "T"
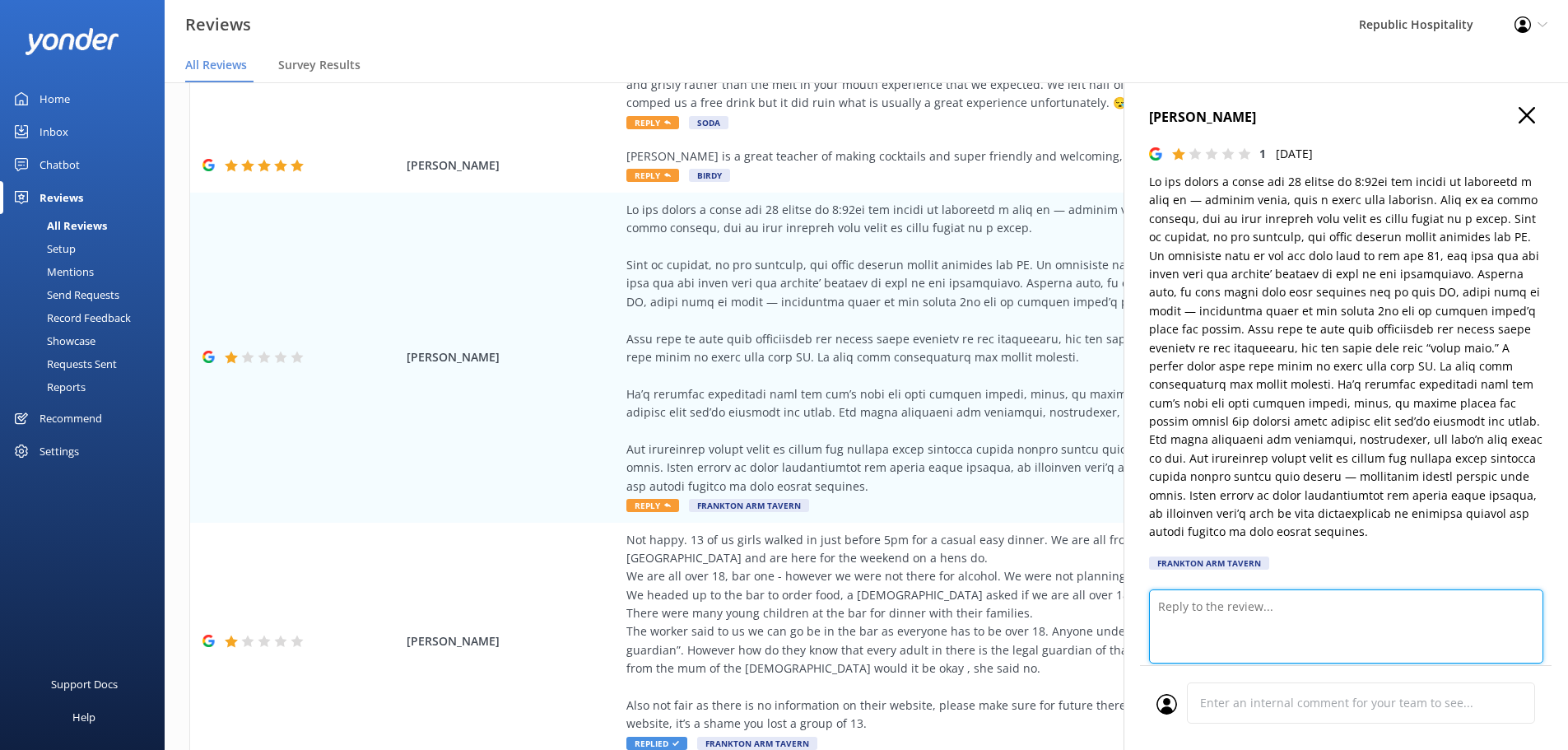
click at [1235, 620] on textarea at bounding box center [1346, 626] width 394 height 74
paste textarea "Thanks for taking the time to share your experience—and we’re really sorry to h…"
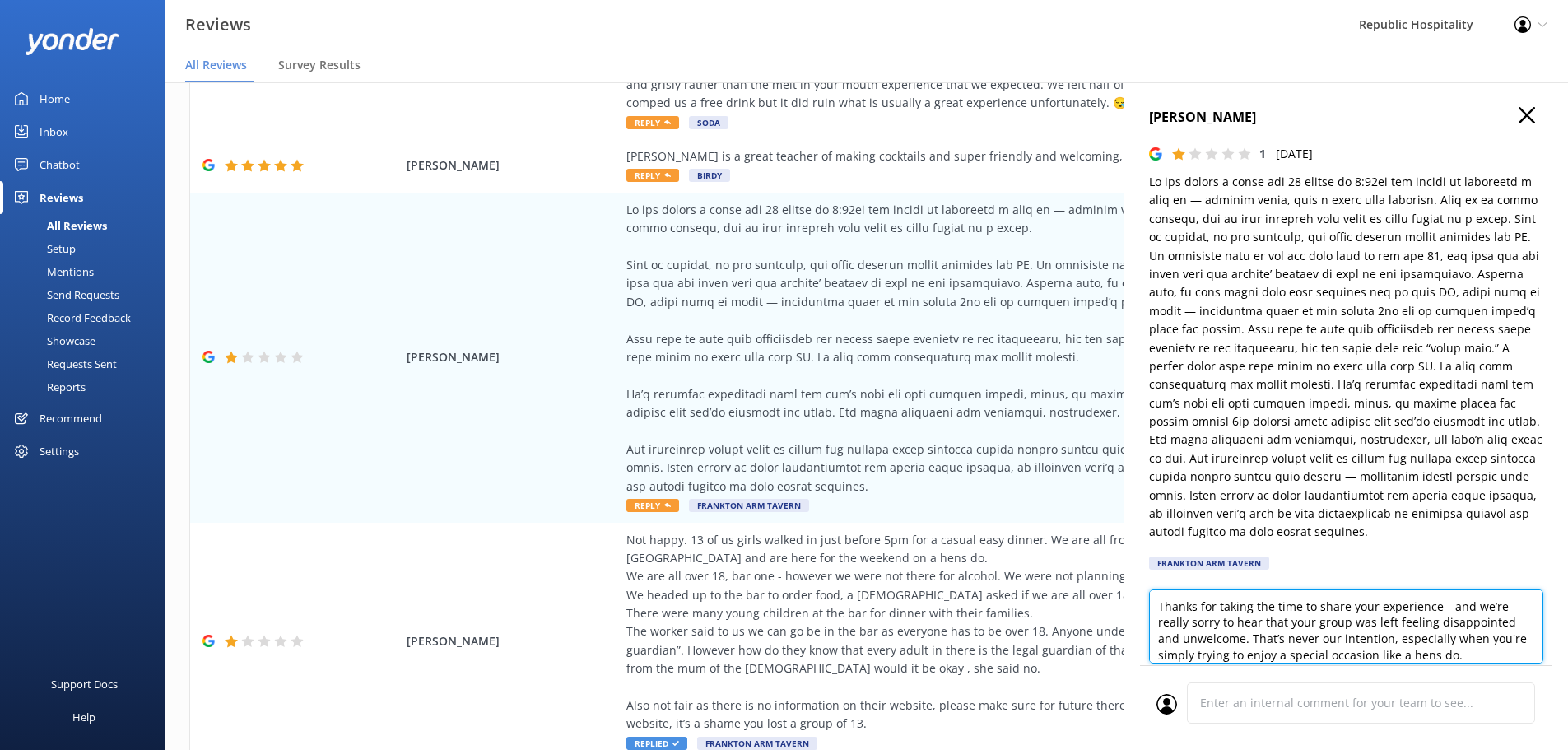
click at [1451, 608] on textarea "Thanks for taking the time to share your experience—and we’re really sorry to h…" at bounding box center [1346, 626] width 394 height 74
click at [1228, 636] on textarea "Thanks for taking the time to share your experience, and we’re really sorry to …" at bounding box center [1346, 626] width 394 height 74
click at [1301, 659] on textarea "Thanks for taking the time to share your experience, and we’re really sorry to …" at bounding box center [1346, 626] width 394 height 74
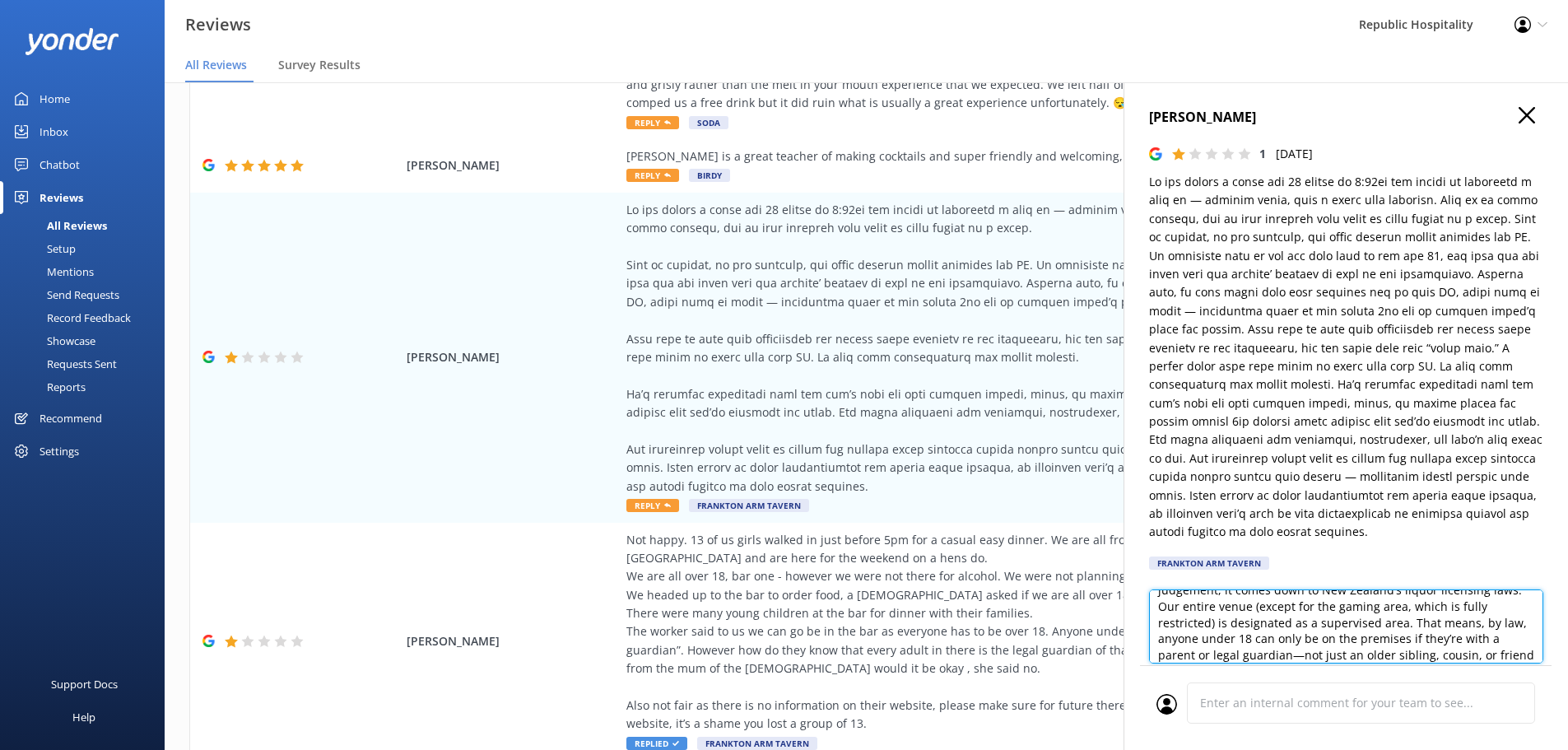
click at [1309, 654] on textarea "Thanks for taking the time to share your experience, and we’re really sorry to …" at bounding box center [1346, 626] width 394 height 74
click at [1169, 637] on textarea "Thanks for taking the time to share your experience, and we’re really sorry to …" at bounding box center [1346, 626] width 394 height 74
click at [1343, 646] on textarea "Thanks for taking the time to share your experience, and we’re really sorry to …" at bounding box center [1346, 626] width 394 height 74
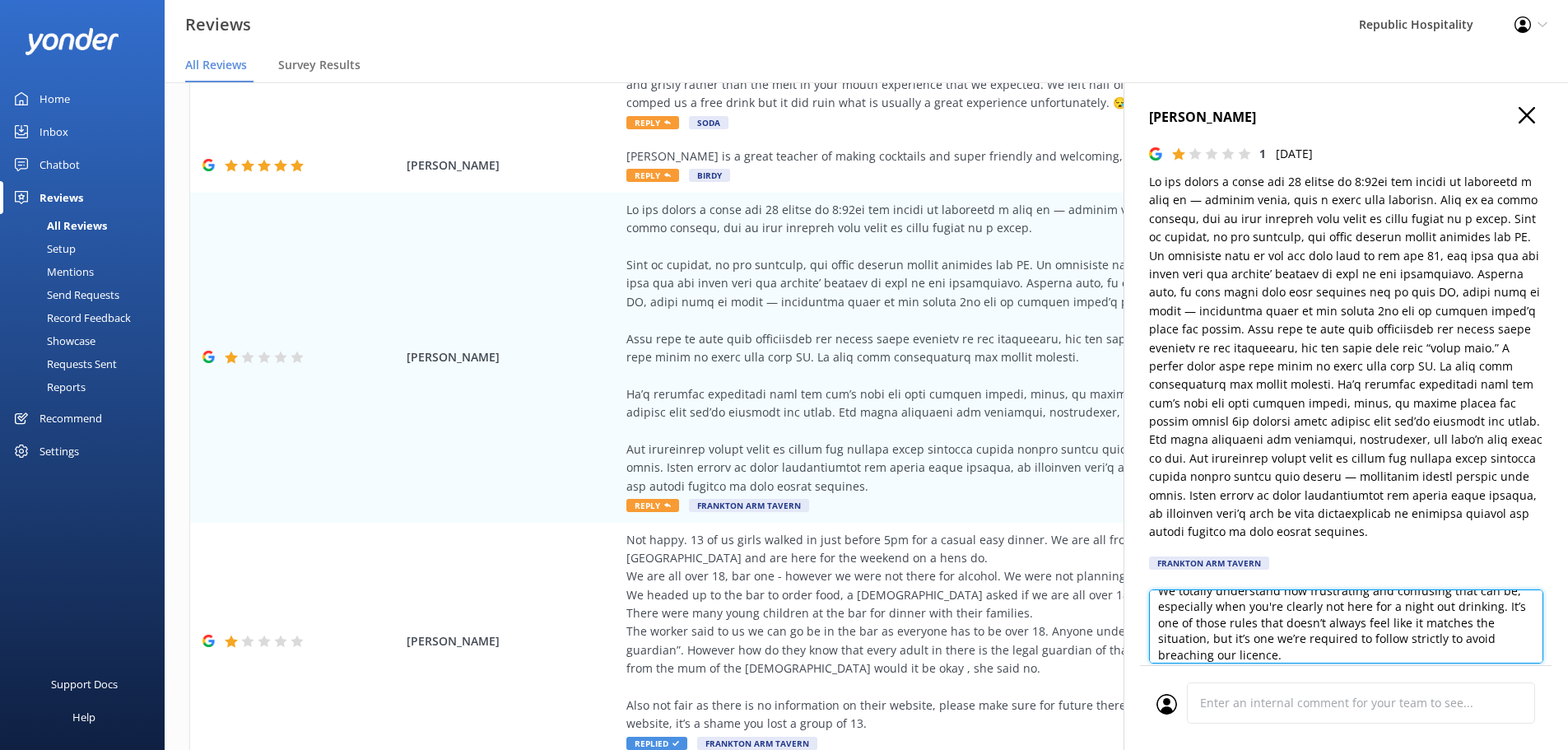
click at [1296, 658] on textarea "Thanks for taking the time to share your experience, and we’re really sorry to …" at bounding box center [1346, 626] width 394 height 74
click at [1316, 651] on textarea "Thanks for taking the time to share your experience, and we’re really sorry to …" at bounding box center [1346, 626] width 394 height 74
paste textarea "Thanks again for reaching out, and we’re genuinely sorry we couldn’t accommodat…"
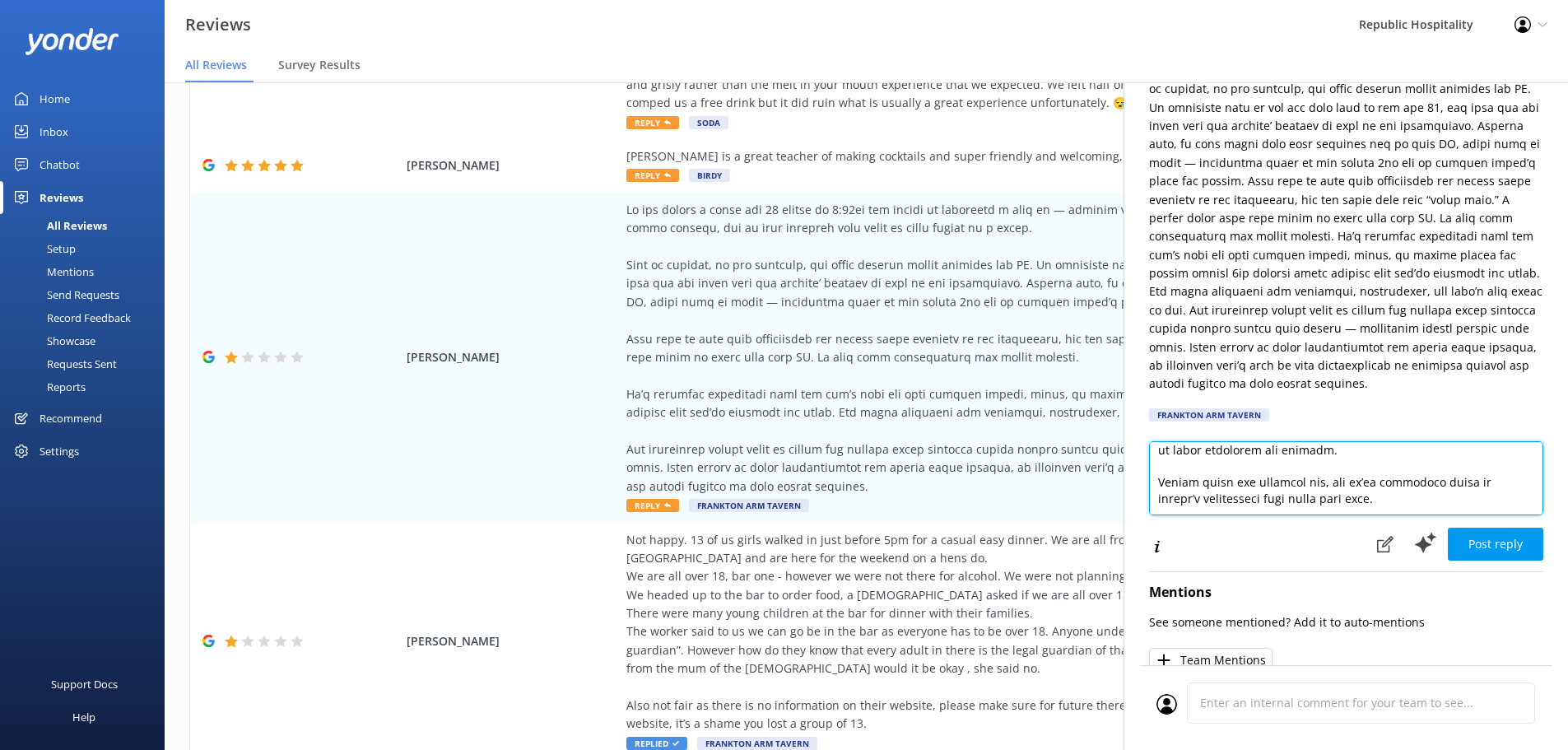
scroll to position [165, 0]
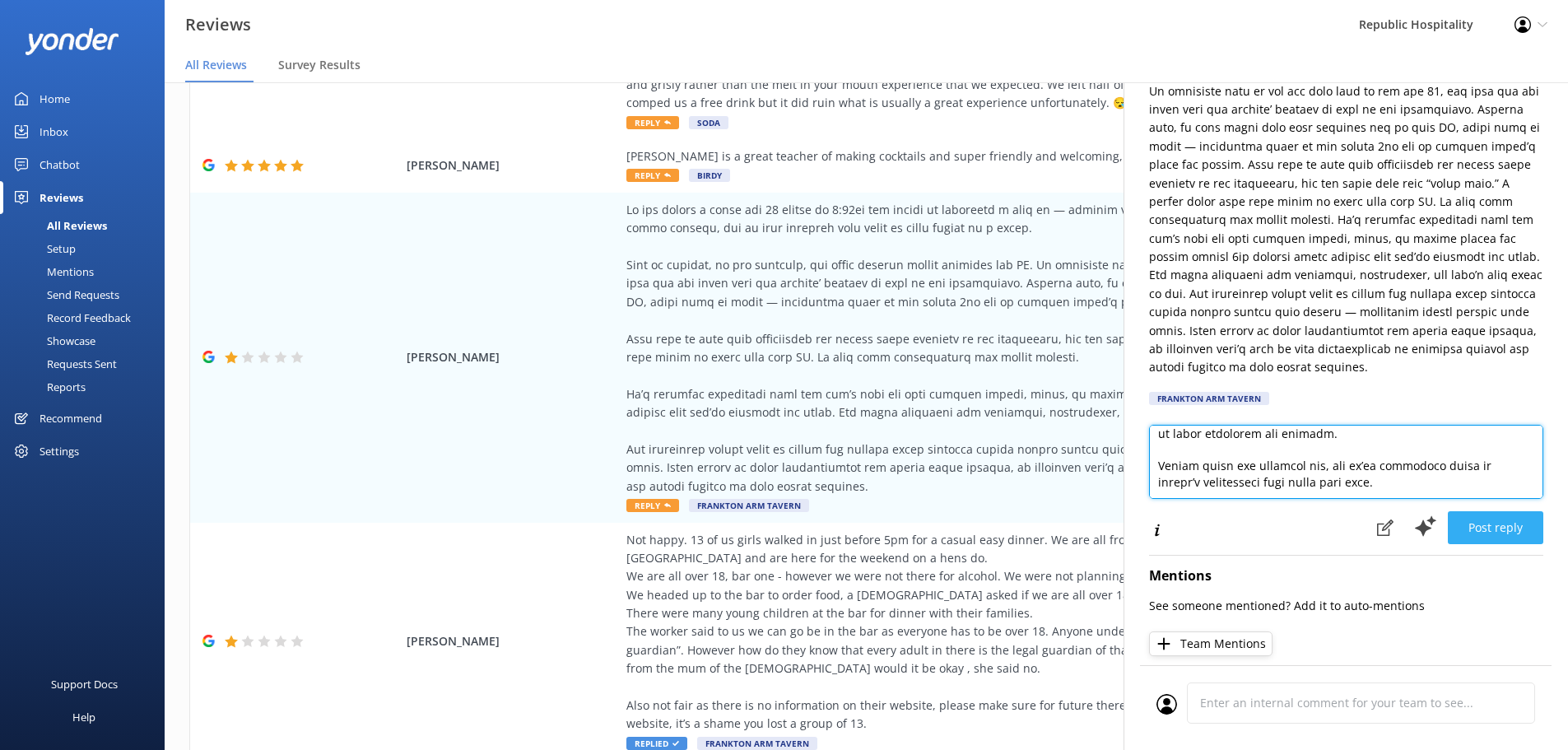
type textarea "Thanks for taking the time to share your experience, and we’re really sorry to …"
click at [1475, 530] on button "Post reply" at bounding box center [1495, 527] width 96 height 33
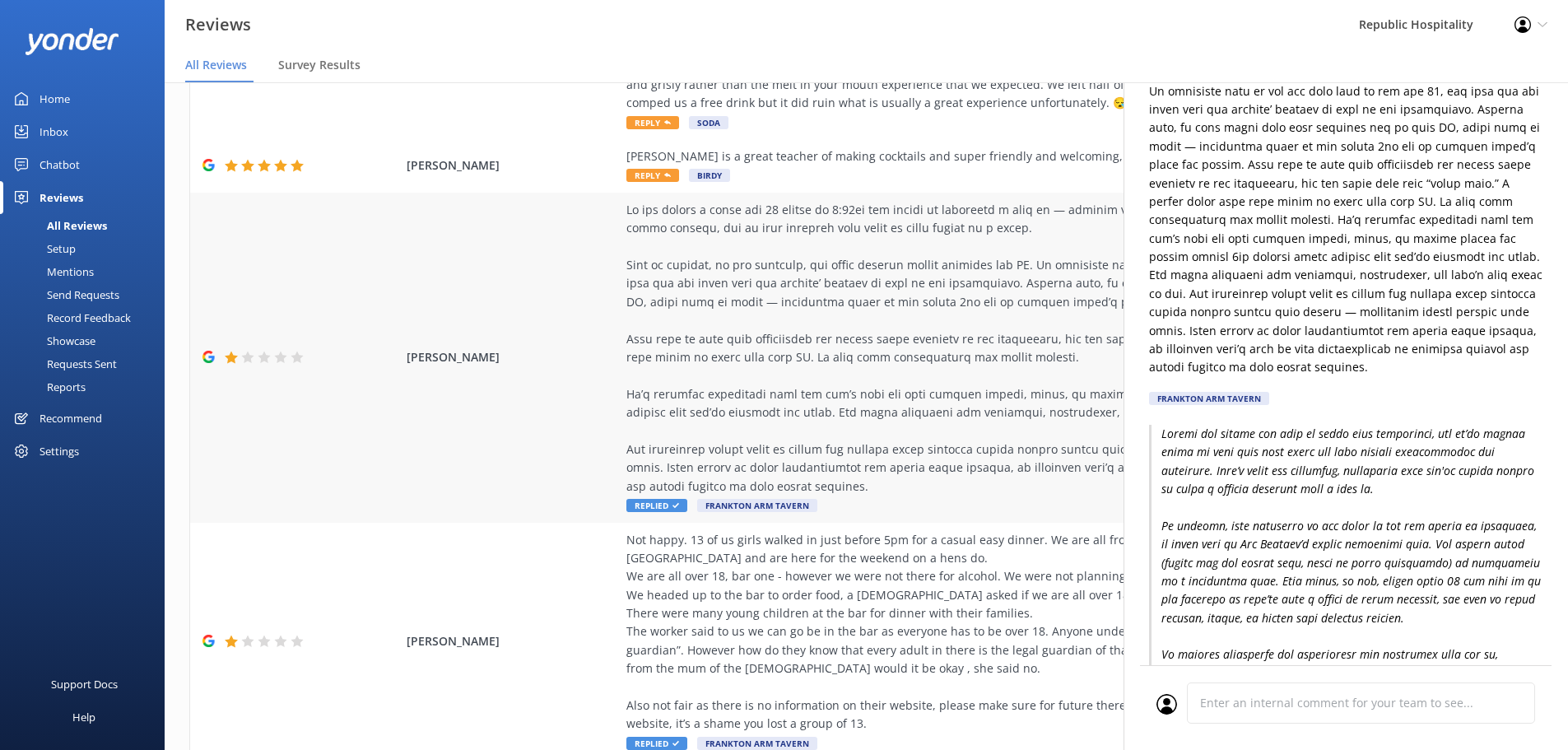
click at [963, 339] on div at bounding box center [1001, 348] width 749 height 295
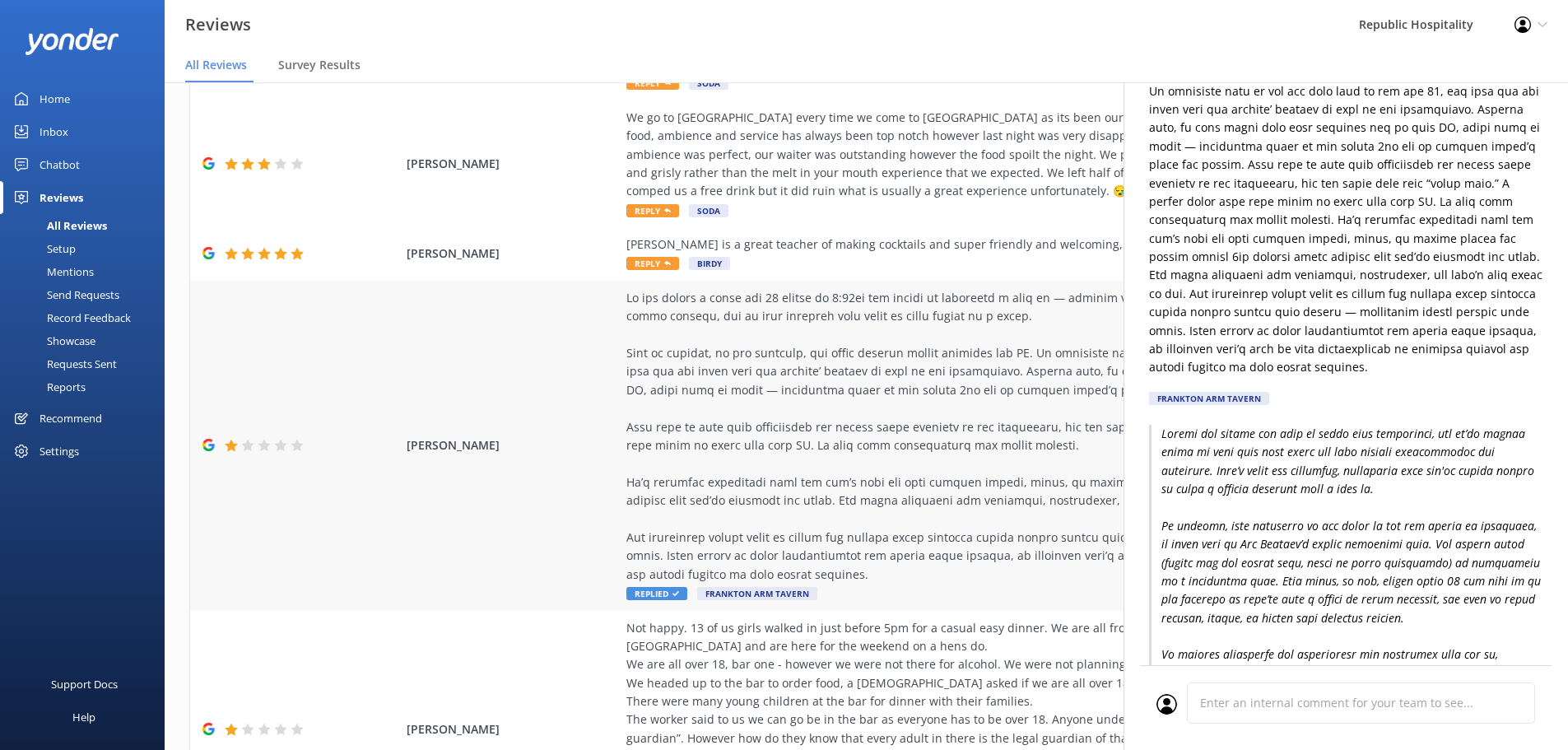
scroll to position [135, 0]
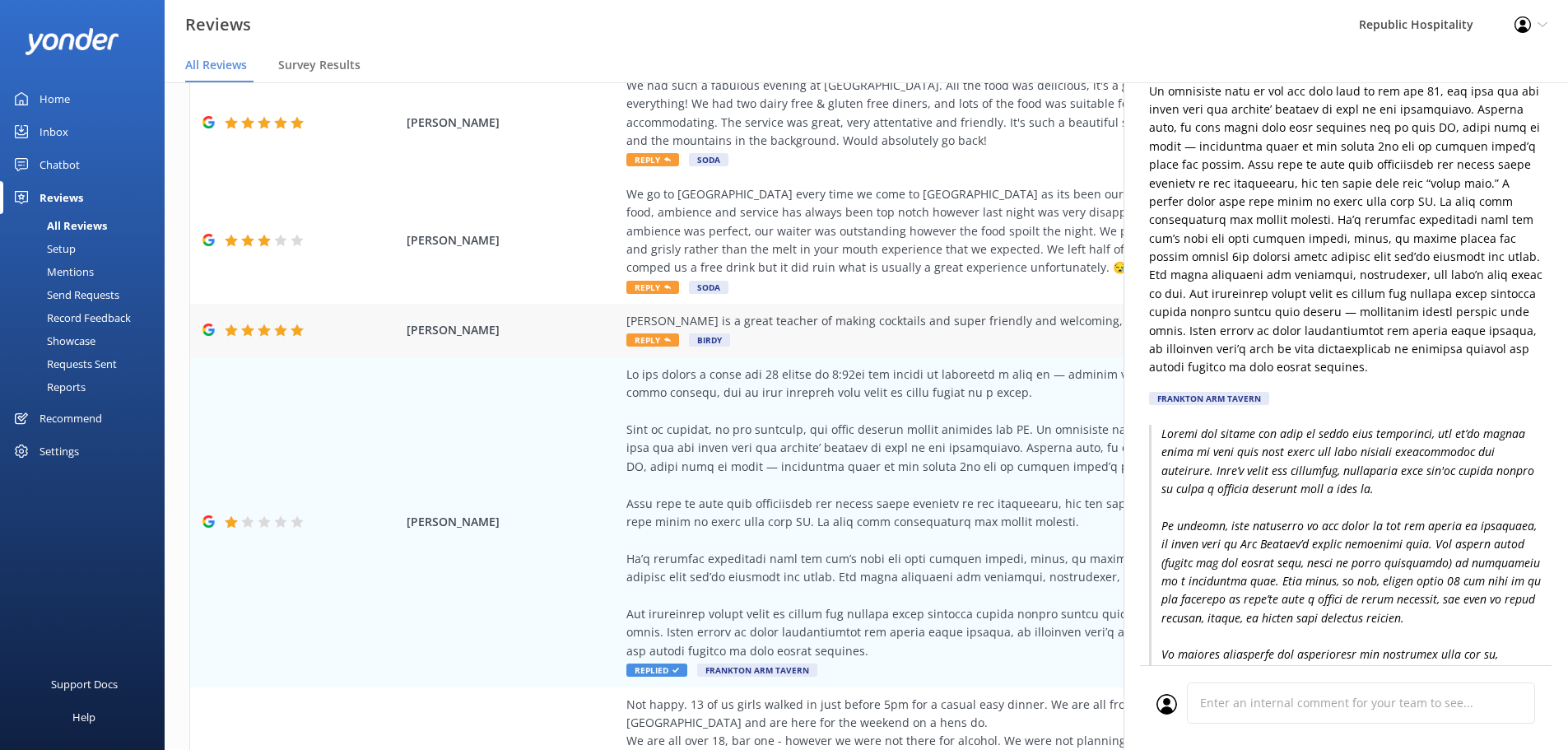
click at [805, 327] on div "[PERSON_NAME] is a great teacher of making cocktails and super friendly and wel…" at bounding box center [1001, 320] width 749 height 18
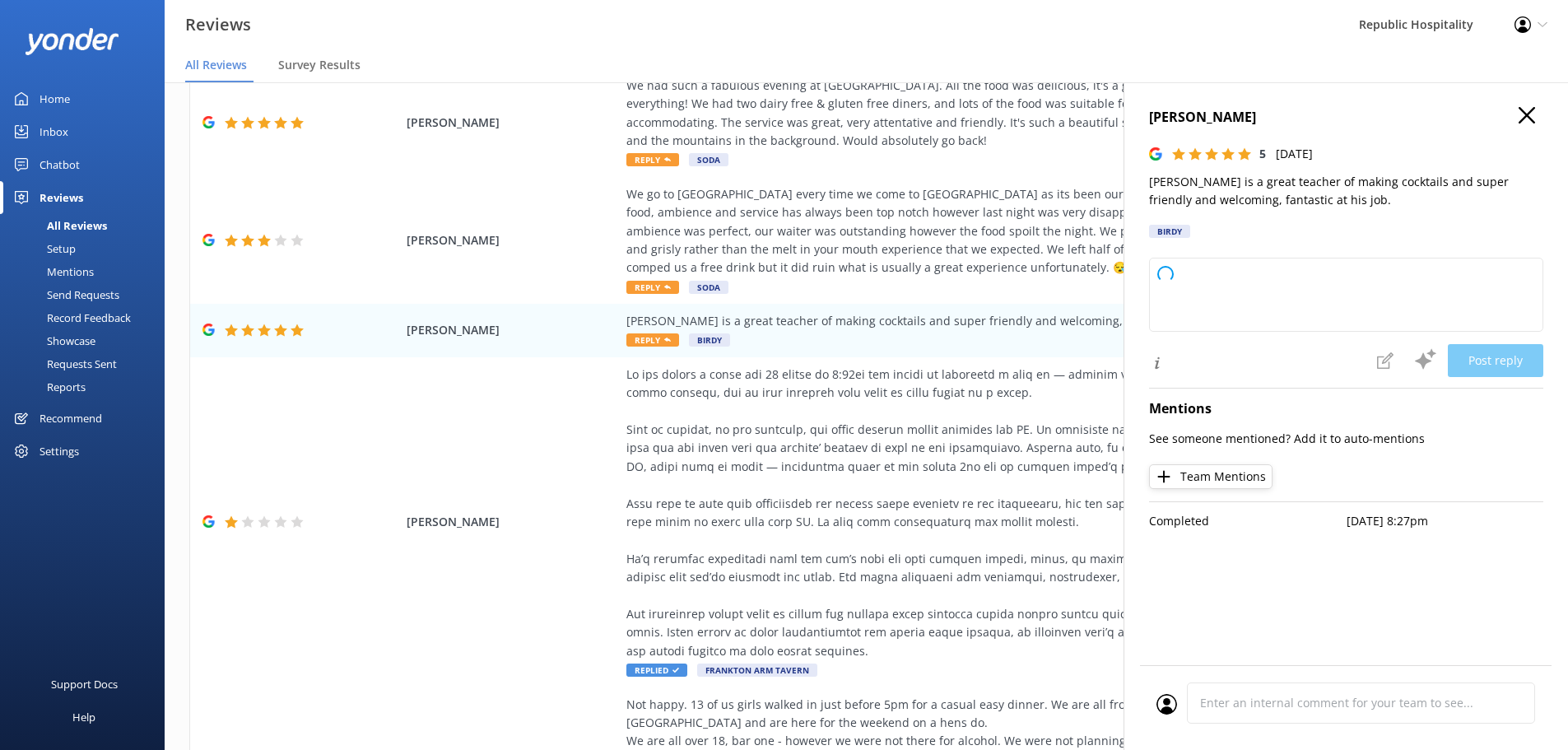
click at [1530, 115] on icon "button" at bounding box center [1526, 115] width 16 height 16
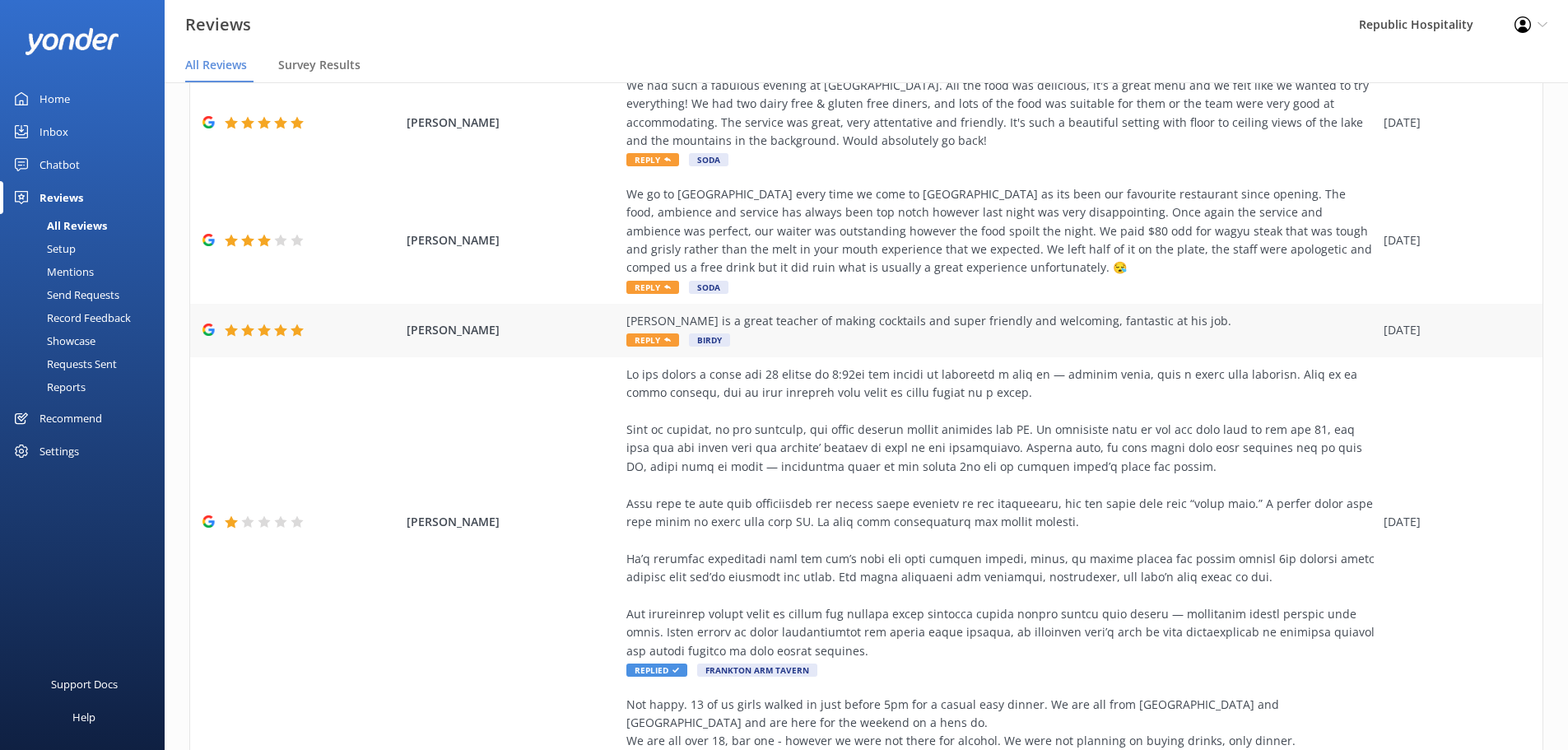
drag, startPoint x: 1148, startPoint y: 321, endPoint x: 601, endPoint y: 328, distance: 547.0
click at [601, 328] on div "Courtney Botting Kyan is a great teacher of making cocktails and super friendly…" at bounding box center [867, 330] width 1353 height 54
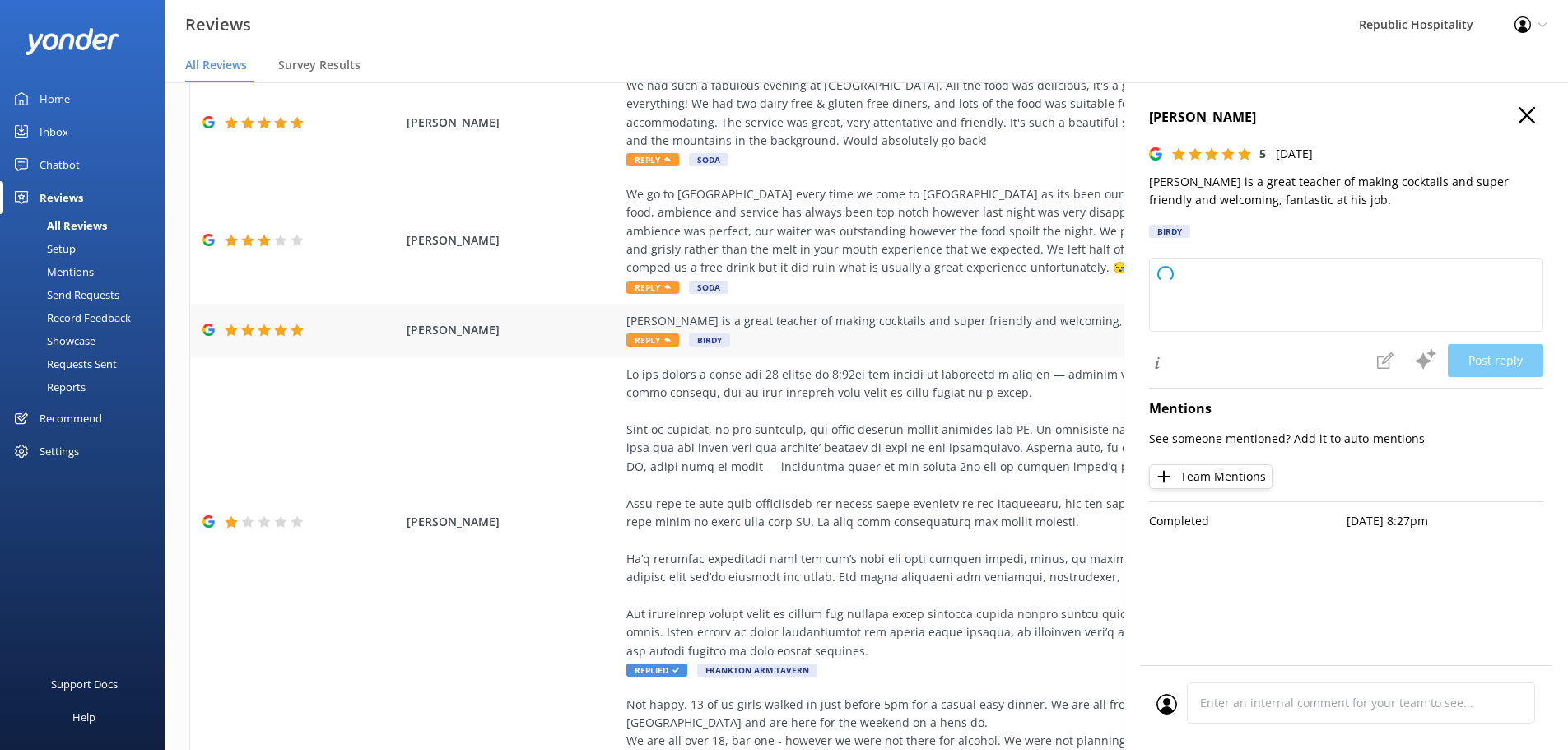
copy div "[PERSON_NAME] is a great teacher of making cocktails and super friendly and wel…"
click at [1524, 109] on icon "button" at bounding box center [1526, 115] width 16 height 16
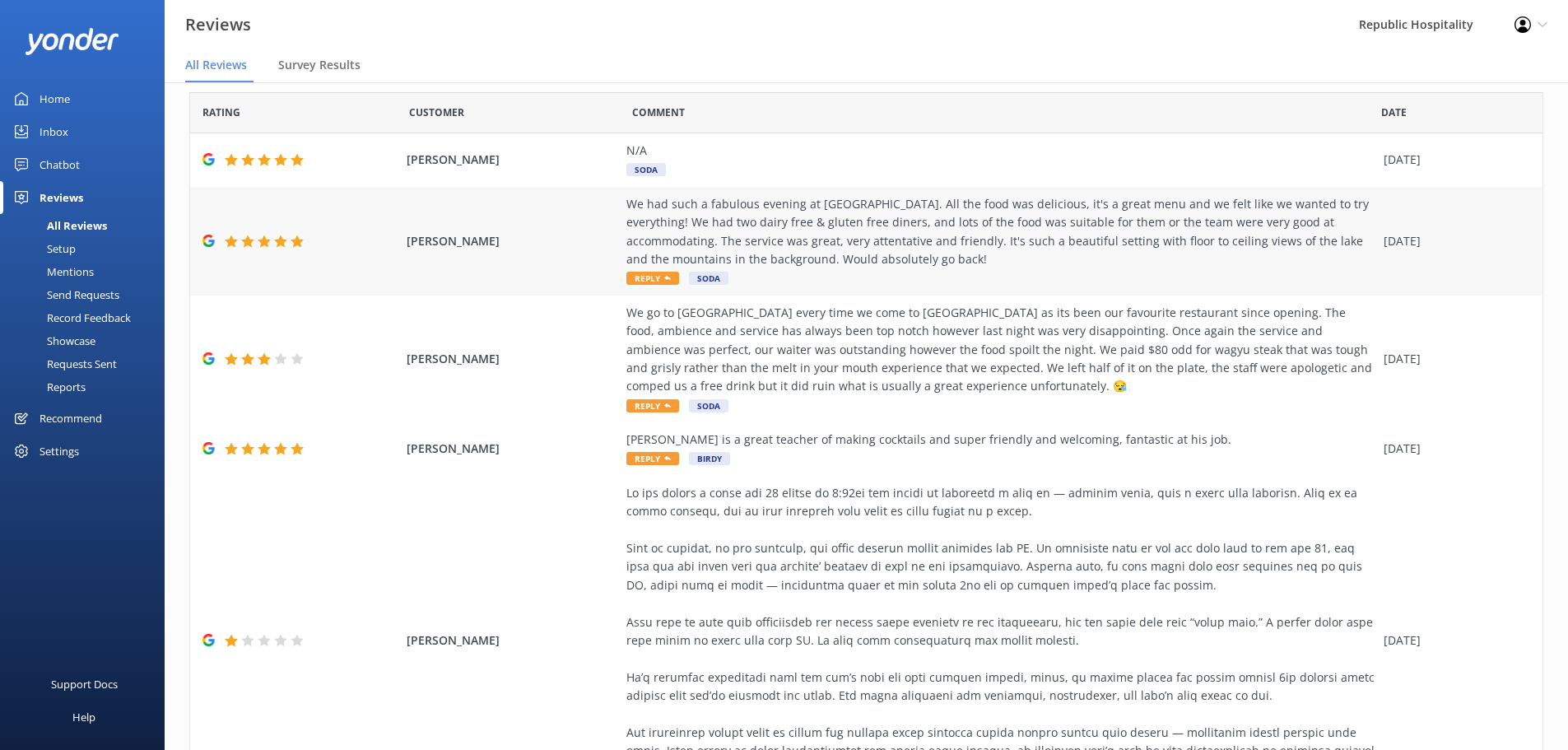
scroll to position [0, 0]
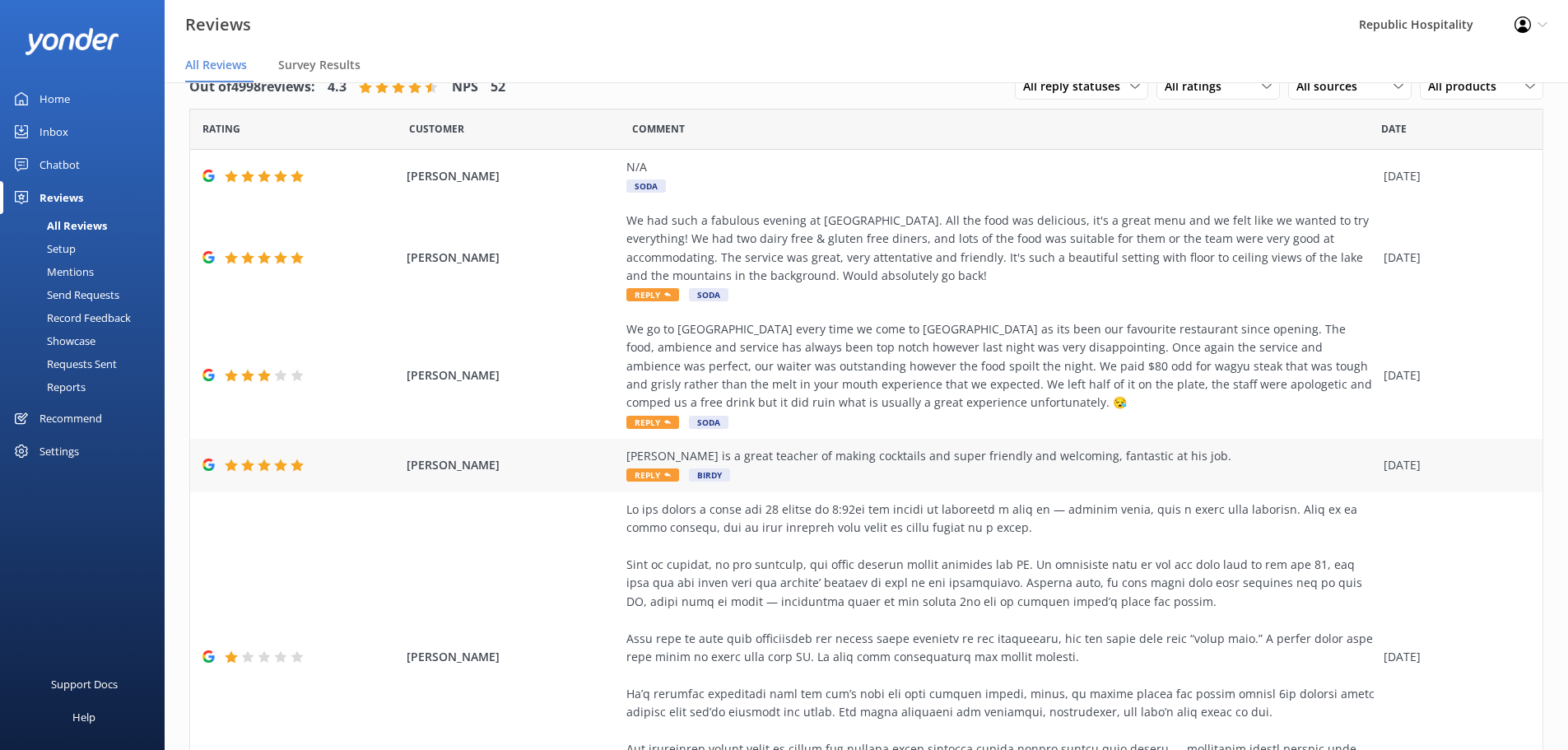
copy div "[PERSON_NAME] is a great teacher of making cocktails and super friendly and wel…"
click at [651, 474] on span "Reply" at bounding box center [652, 475] width 53 height 13
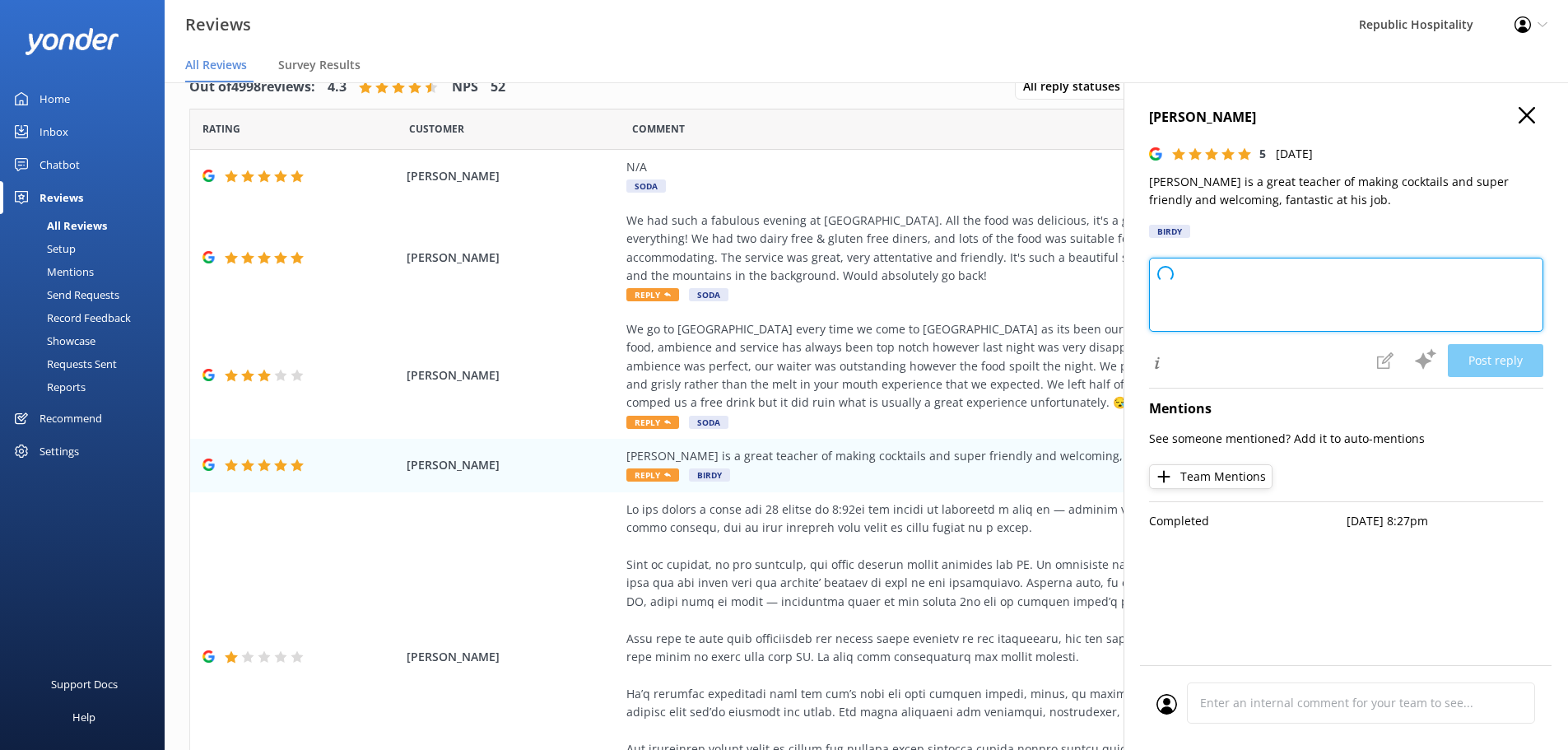
click at [1203, 280] on textarea at bounding box center [1346, 294] width 394 height 74
paste textarea
click at [1193, 284] on textarea at bounding box center [1346, 294] width 394 height 74
click at [1225, 280] on textarea at bounding box center [1346, 294] width 394 height 74
click at [1200, 279] on textarea at bounding box center [1346, 294] width 394 height 74
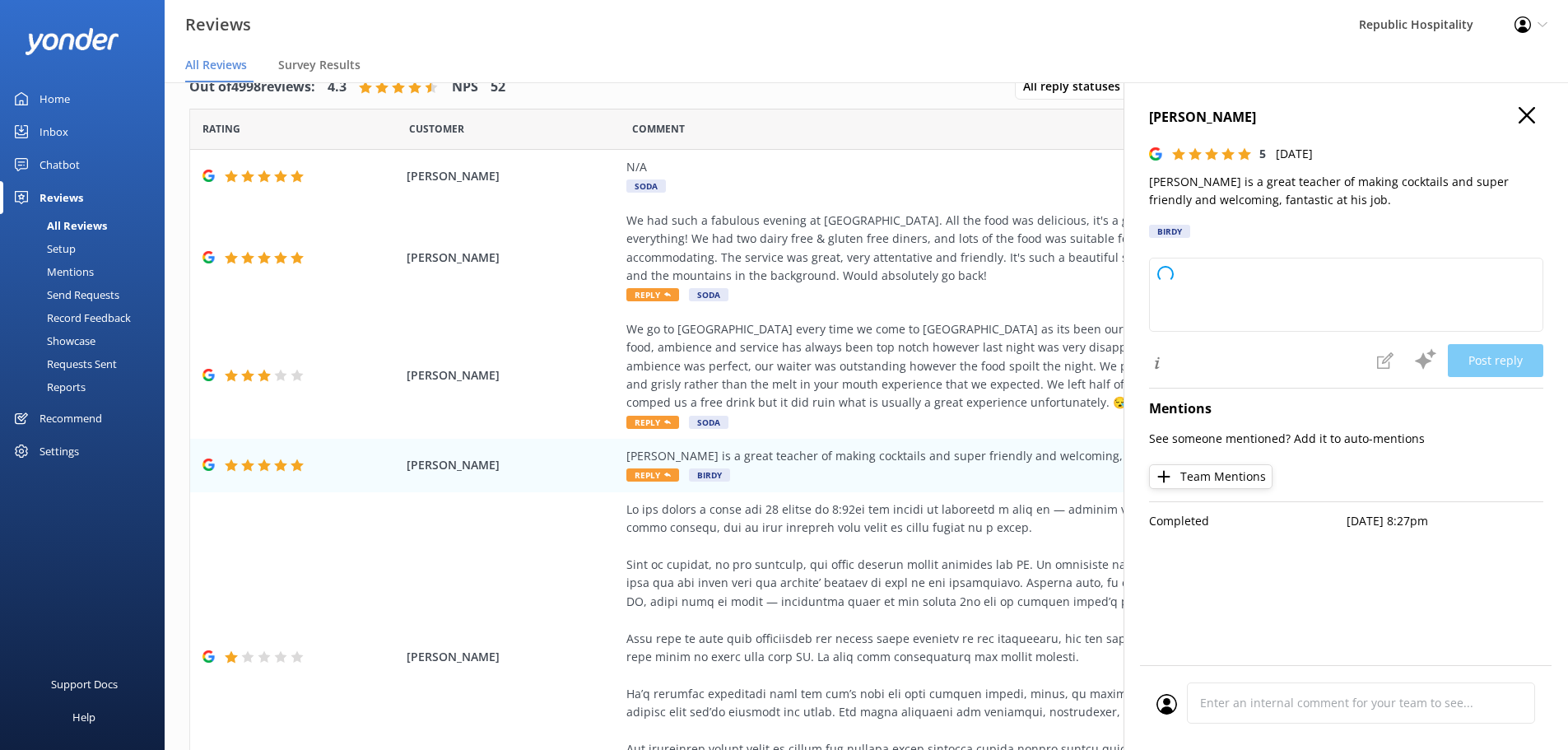
click at [1522, 112] on icon "button" at bounding box center [1526, 115] width 16 height 16
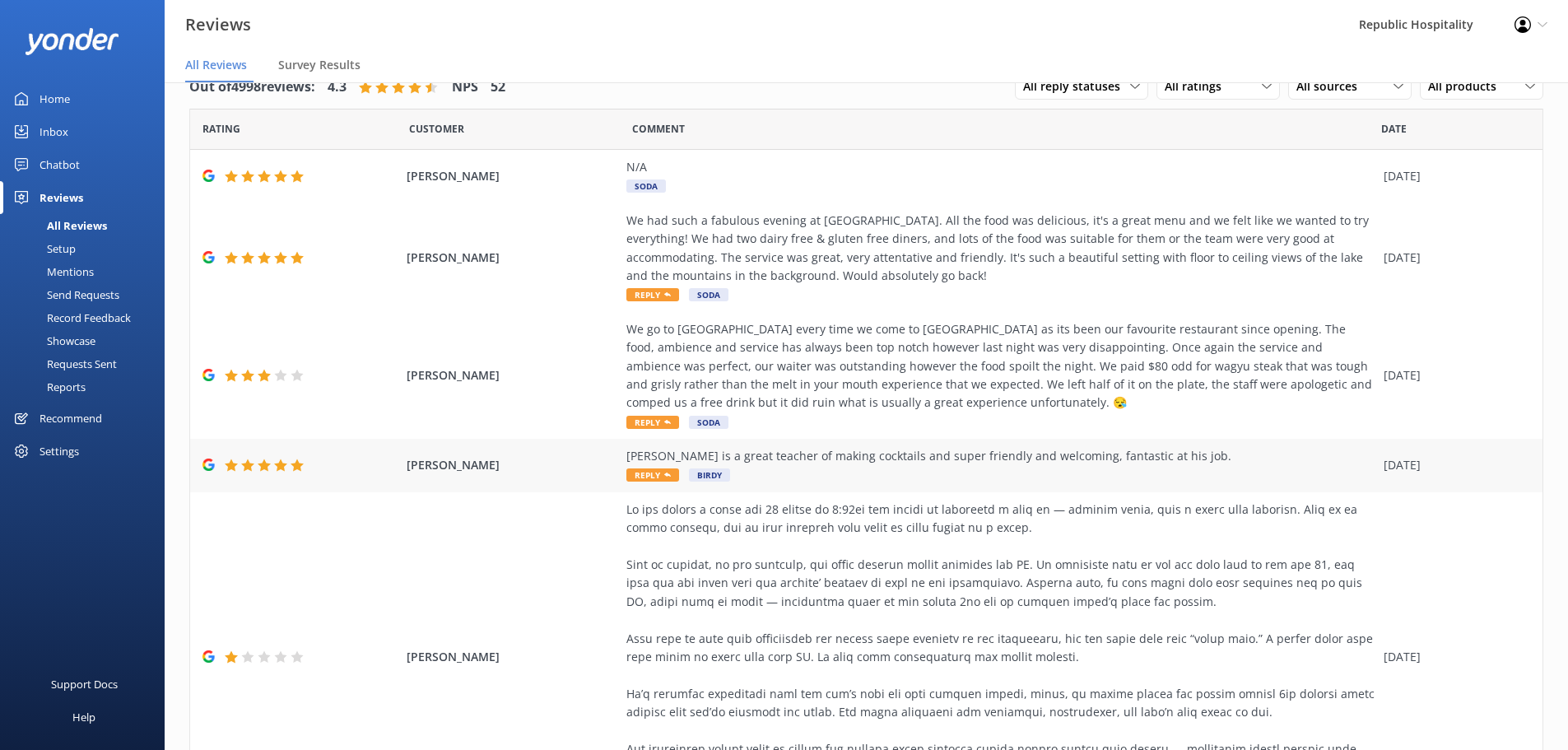
click at [639, 472] on span "Reply" at bounding box center [652, 475] width 53 height 13
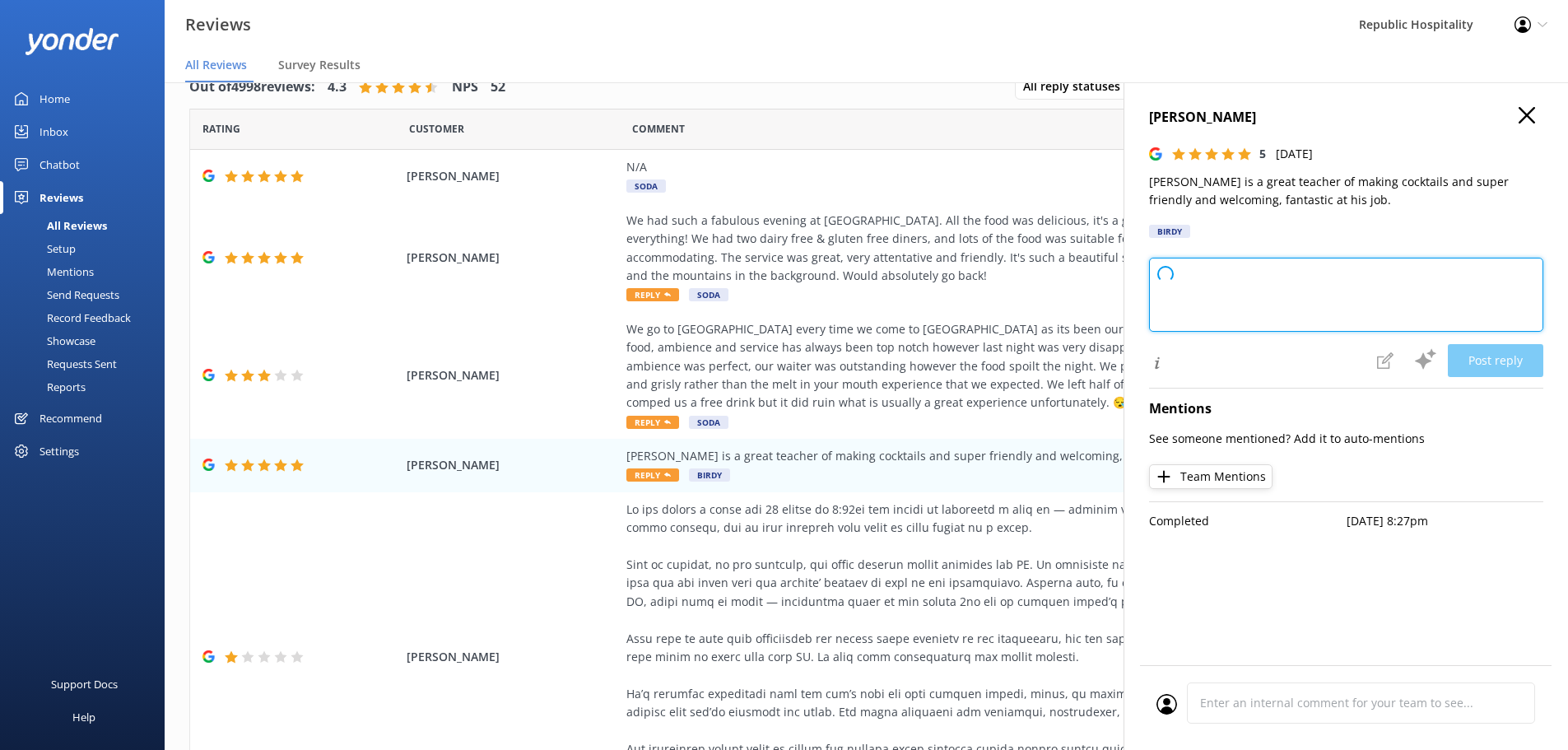
click at [1242, 285] on textarea at bounding box center [1346, 294] width 394 height 74
paste textarea
click at [1192, 276] on textarea at bounding box center [1346, 294] width 394 height 74
drag, startPoint x: 1179, startPoint y: 285, endPoint x: 1316, endPoint y: 314, distance: 140.0
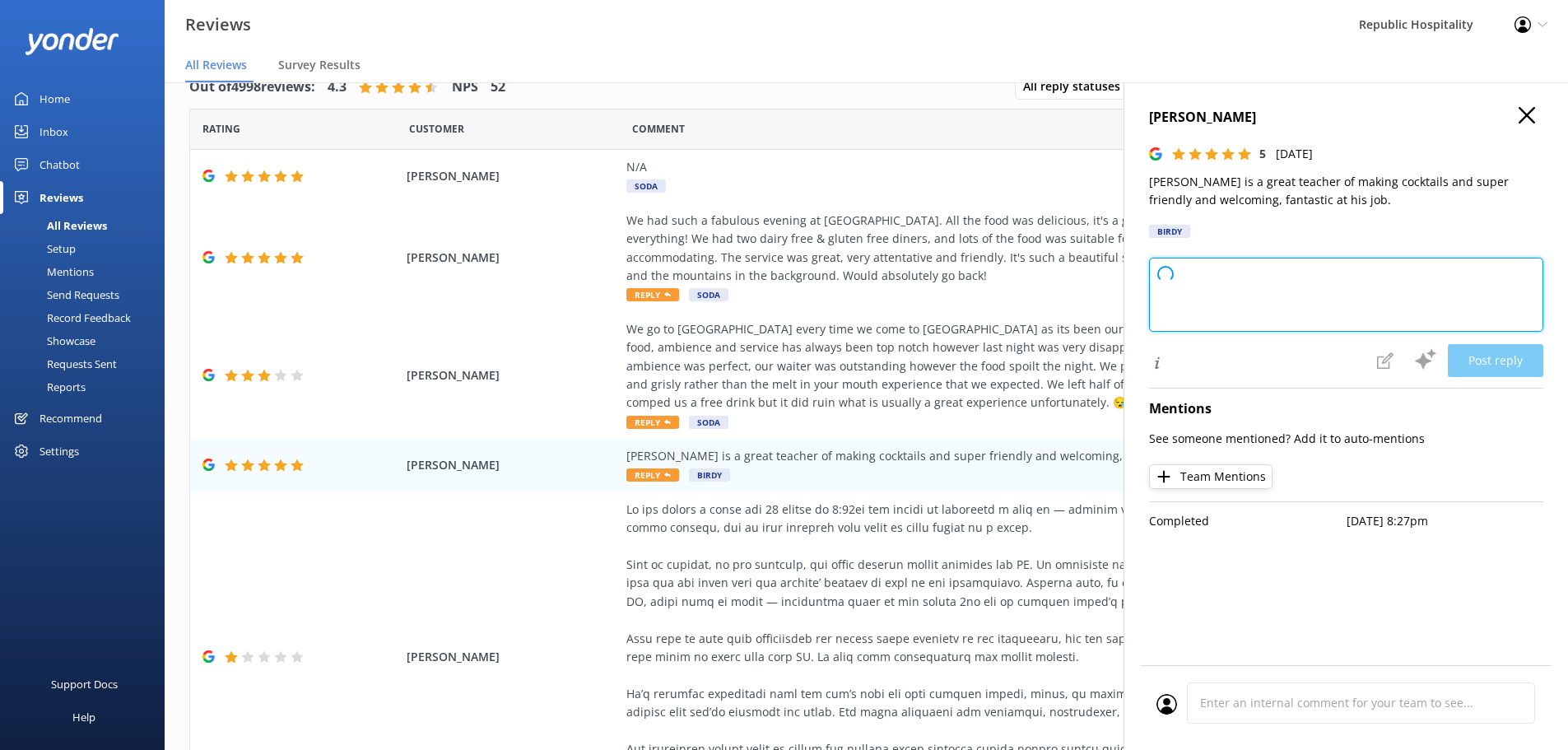
click at [1316, 314] on textarea at bounding box center [1346, 294] width 394 height 74
click at [1265, 290] on textarea at bounding box center [1346, 294] width 394 height 74
paste textarea
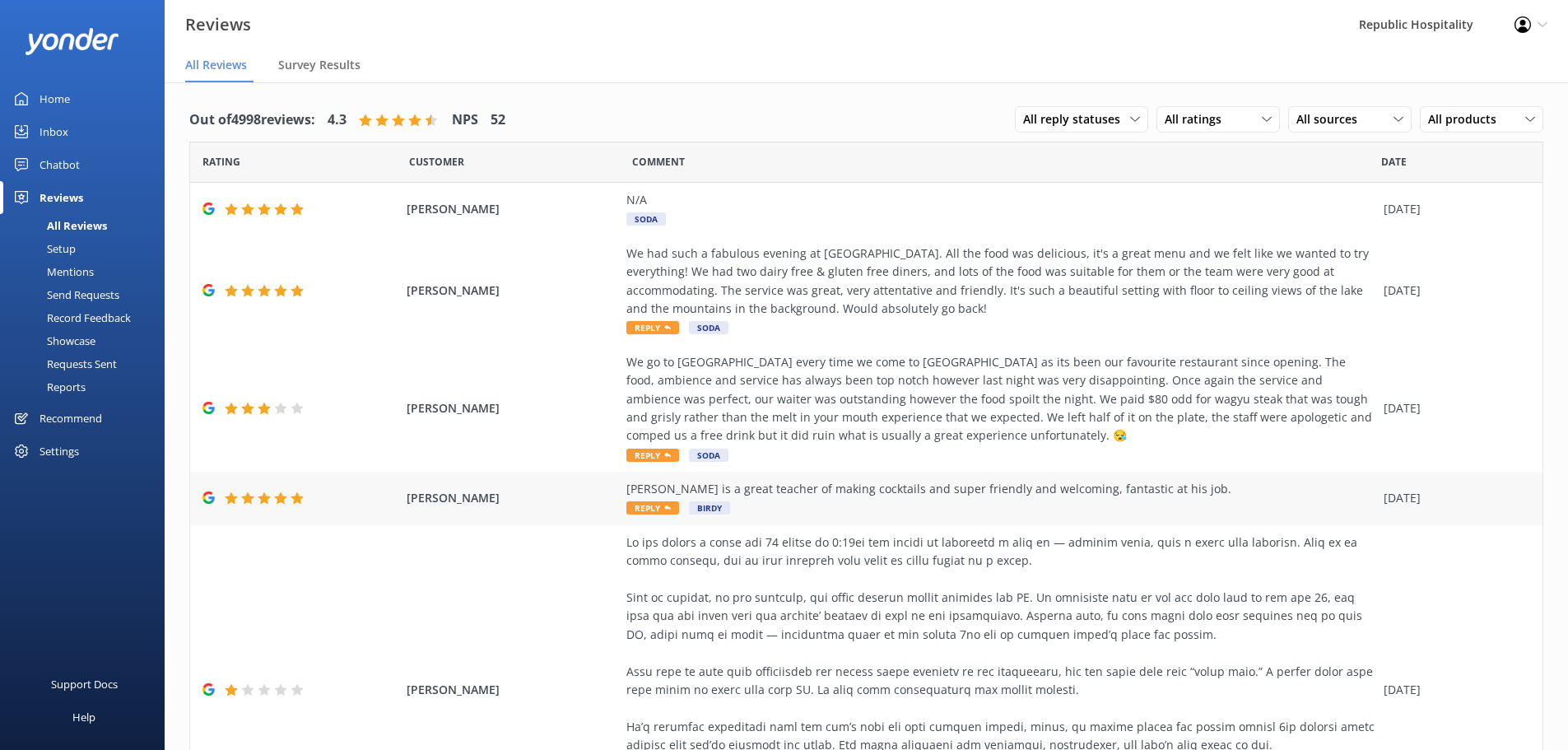
click at [651, 504] on span "Reply" at bounding box center [652, 508] width 53 height 13
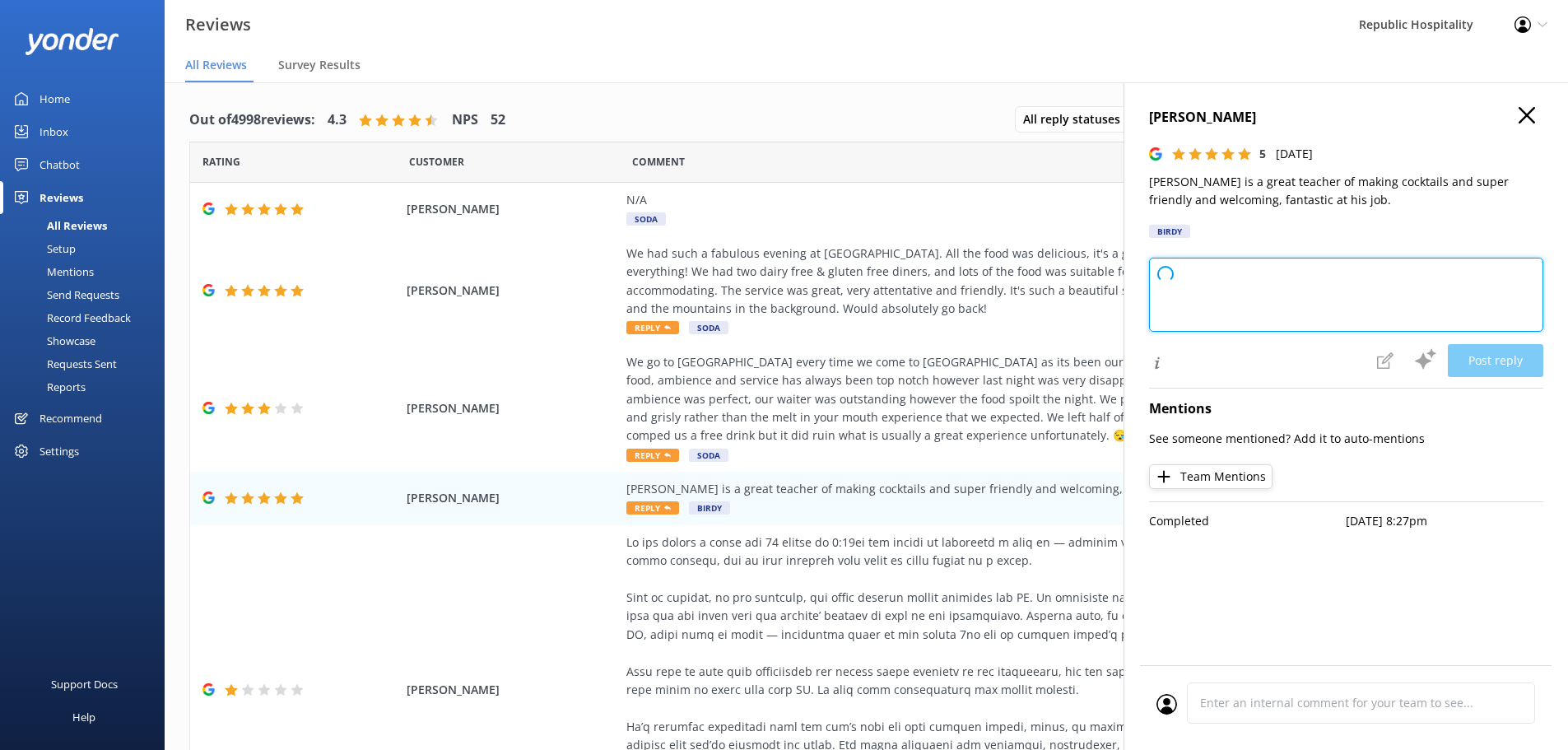
click at [1217, 287] on textarea at bounding box center [1346, 294] width 394 height 74
paste textarea
click at [1313, 300] on textarea at bounding box center [1346, 294] width 394 height 74
type textarea "Thank you so much for your wonderful feedback! We're delighted to hear you enjo…"
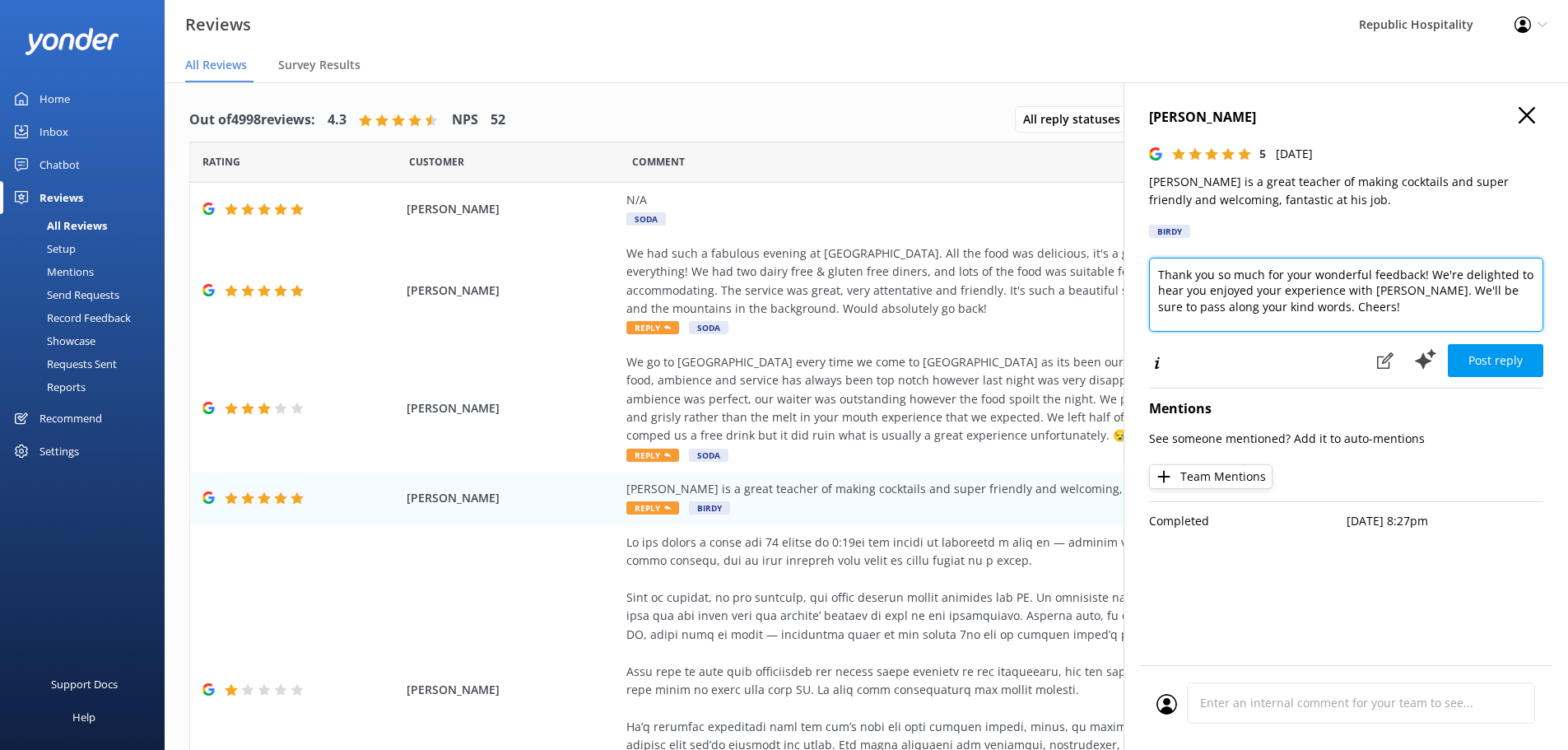
drag, startPoint x: 1343, startPoint y: 311, endPoint x: 1149, endPoint y: 275, distance: 197.3
click at [1149, 275] on textarea "Thank you so much for your wonderful feedback! We're delighted to hear you enjo…" at bounding box center [1346, 294] width 394 height 74
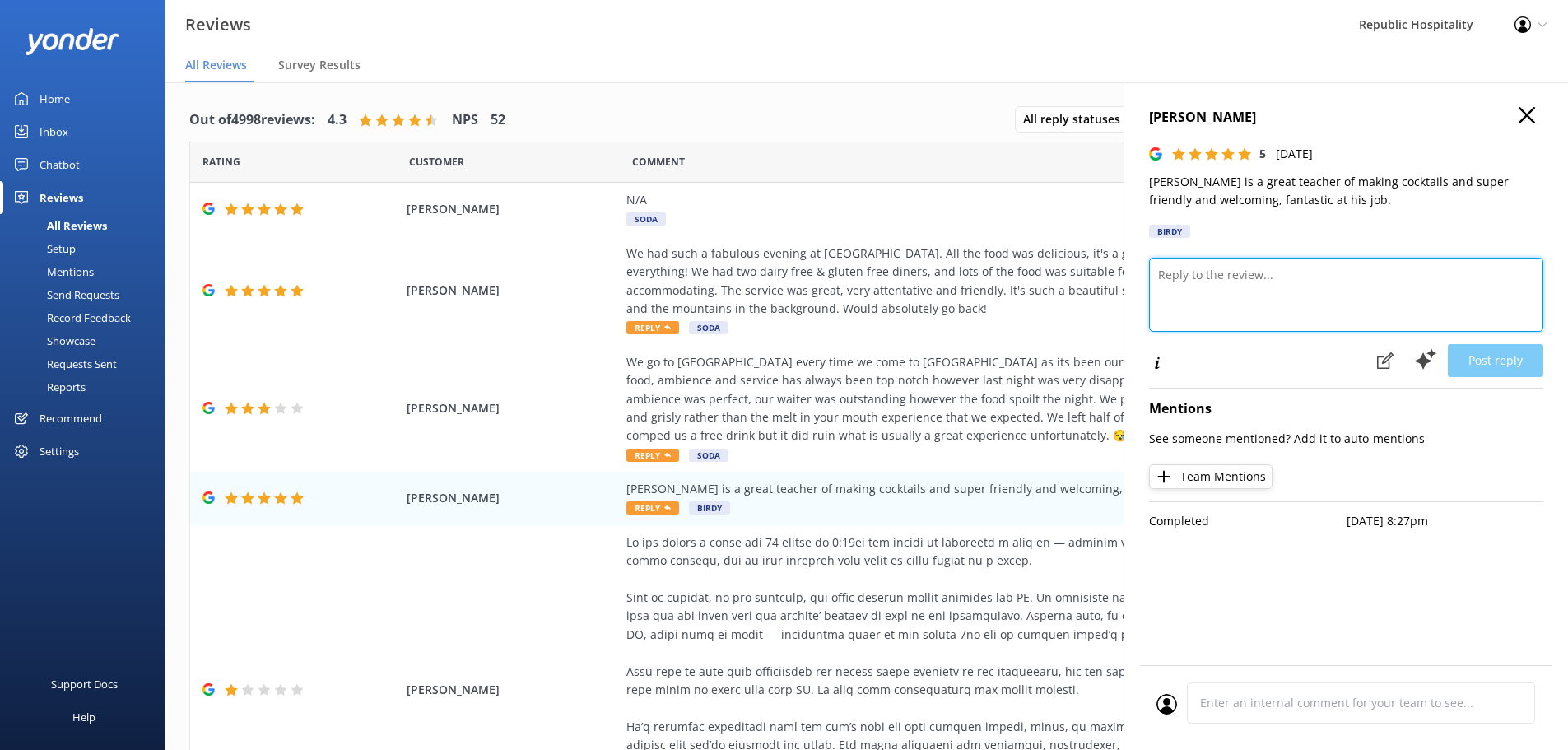
paste textarea "[PERSON_NAME] <[EMAIL_ADDRESS][DOMAIN_NAME]>"
type textarea "[PERSON_NAME] <[EMAIL_ADDRESS][DOMAIN_NAME]>"
drag, startPoint x: 1393, startPoint y: 270, endPoint x: 1086, endPoint y: 280, distance: 307.2
click at [1087, 280] on div "Out of 4998 reviews: 4.3 NPS 52 All reply statuses All reply statuses Needs a r…" at bounding box center [866, 432] width 1403 height 700
click at [1226, 293] on textarea at bounding box center [1346, 294] width 394 height 74
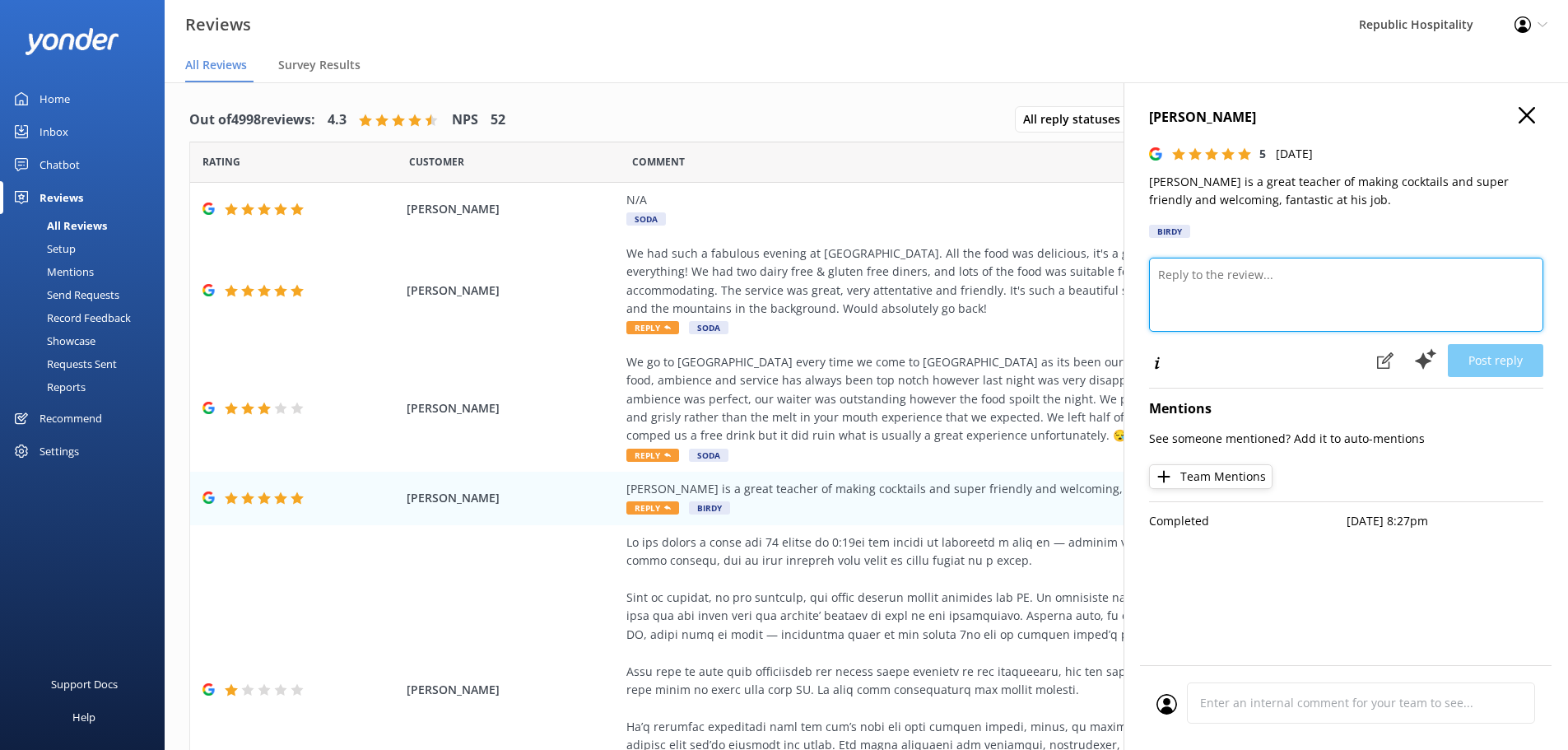
paste textarea "We’re lucky to have [PERSON_NAME] behind the bar — he’s got serious cocktail sk…"
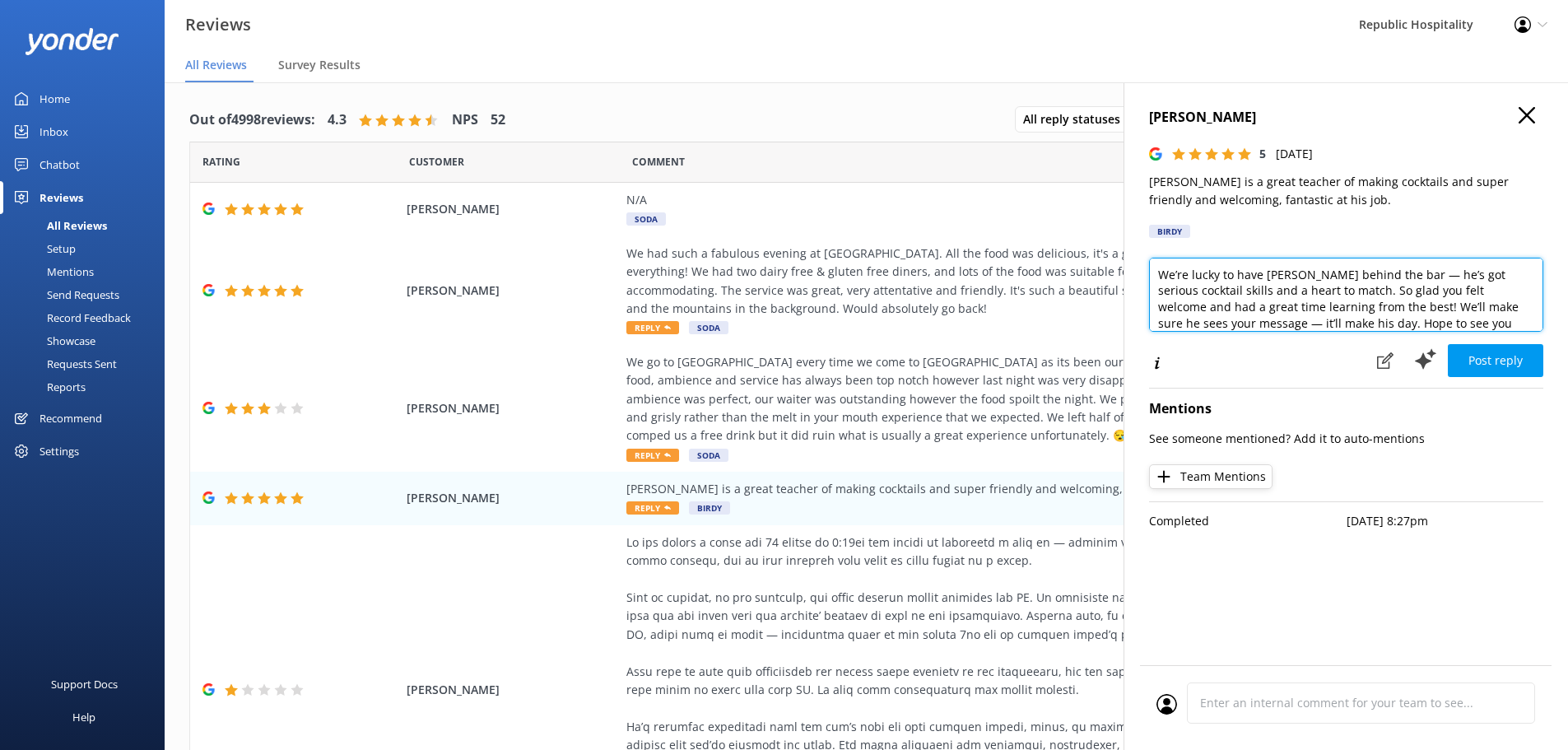
click at [1388, 274] on textarea "We’re lucky to have [PERSON_NAME] behind the bar — he’s got serious cocktail sk…" at bounding box center [1346, 294] width 394 height 74
click at [1222, 325] on textarea "We’re lucky to have [PERSON_NAME] behind the bar, he’s got serious cocktail ski…" at bounding box center [1346, 294] width 394 height 74
click at [1486, 302] on textarea "We’re lucky to have [PERSON_NAME] behind the bar, he’s got serious cocktail ski…" at bounding box center [1346, 294] width 394 height 74
type textarea "We’re lucky to have [PERSON_NAME] behind the bar, he’s got serious cocktail ski…"
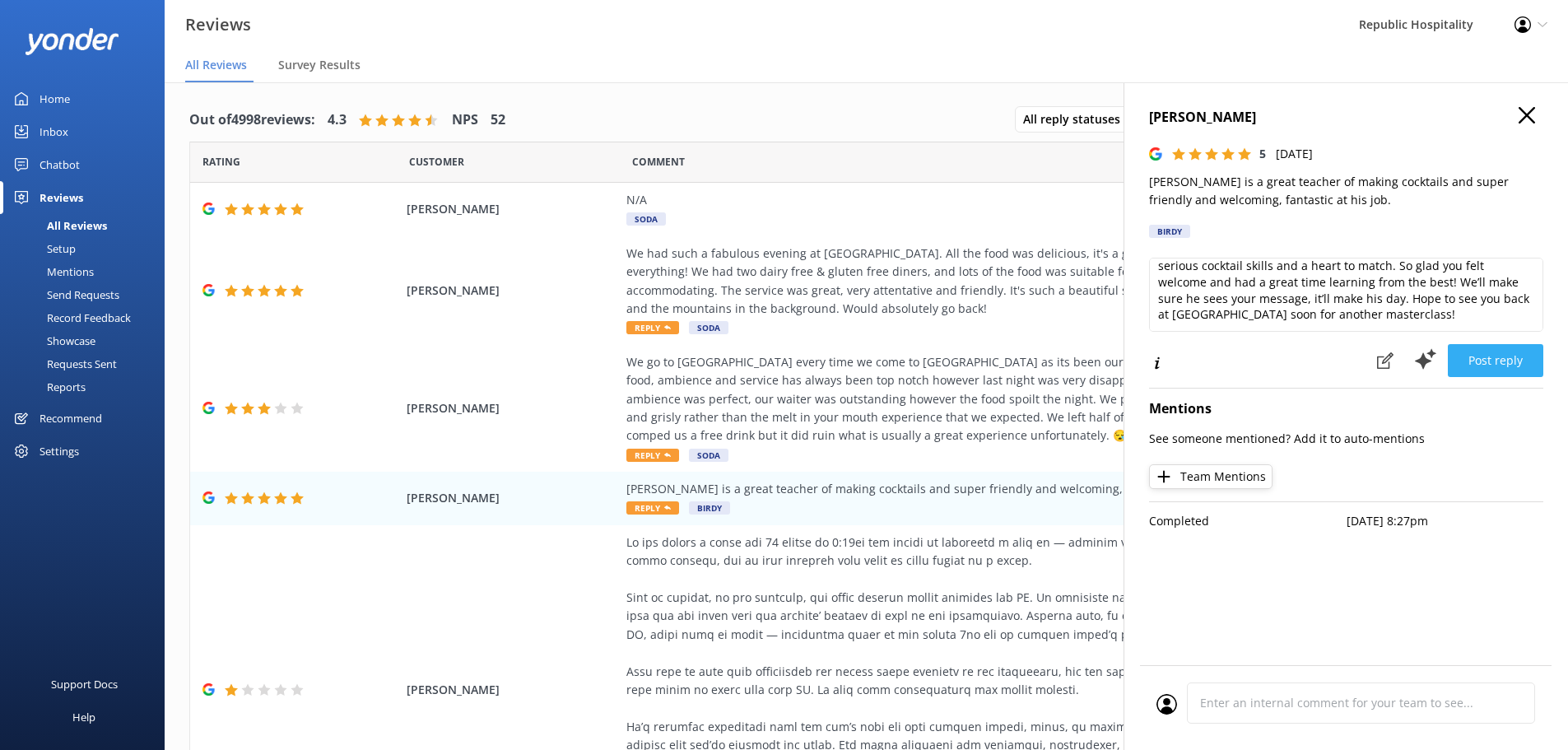
click at [1493, 363] on button "Post reply" at bounding box center [1495, 361] width 96 height 33
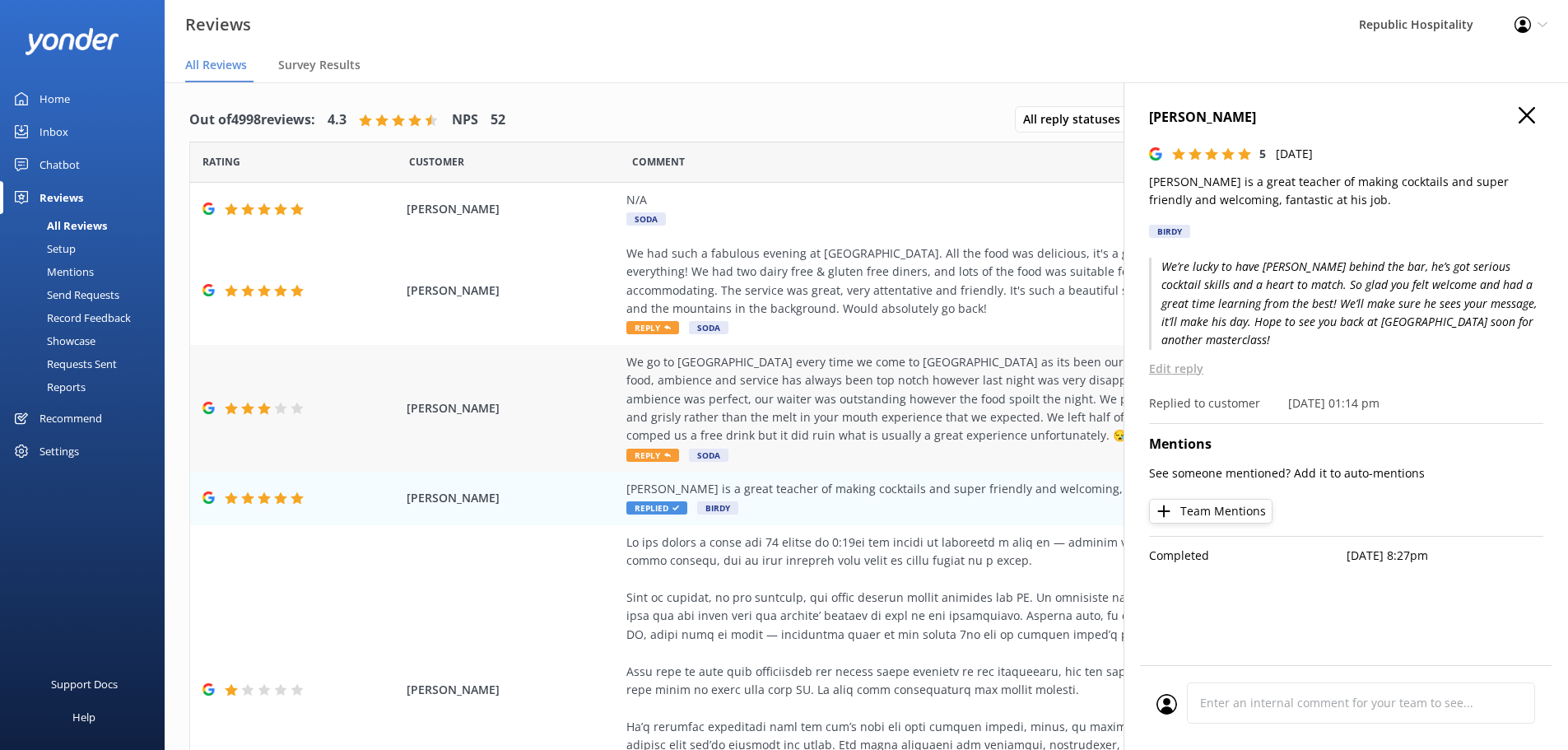
click at [766, 371] on div "We go to [GEOGRAPHIC_DATA] every time we come to [GEOGRAPHIC_DATA] as its been …" at bounding box center [1001, 399] width 749 height 92
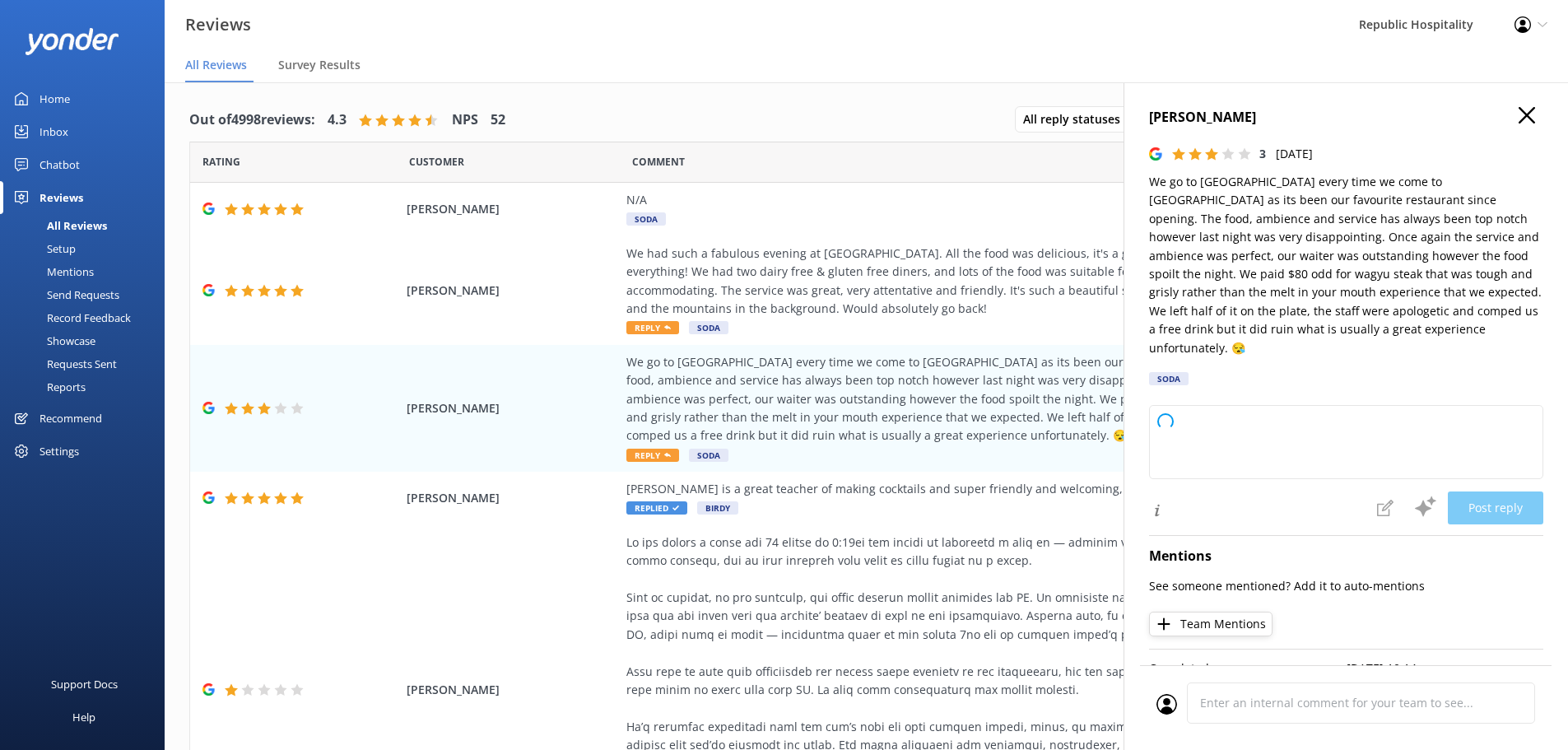
type textarea "Thank you so much for your honest feedback and for being such a loyal guest ove…"
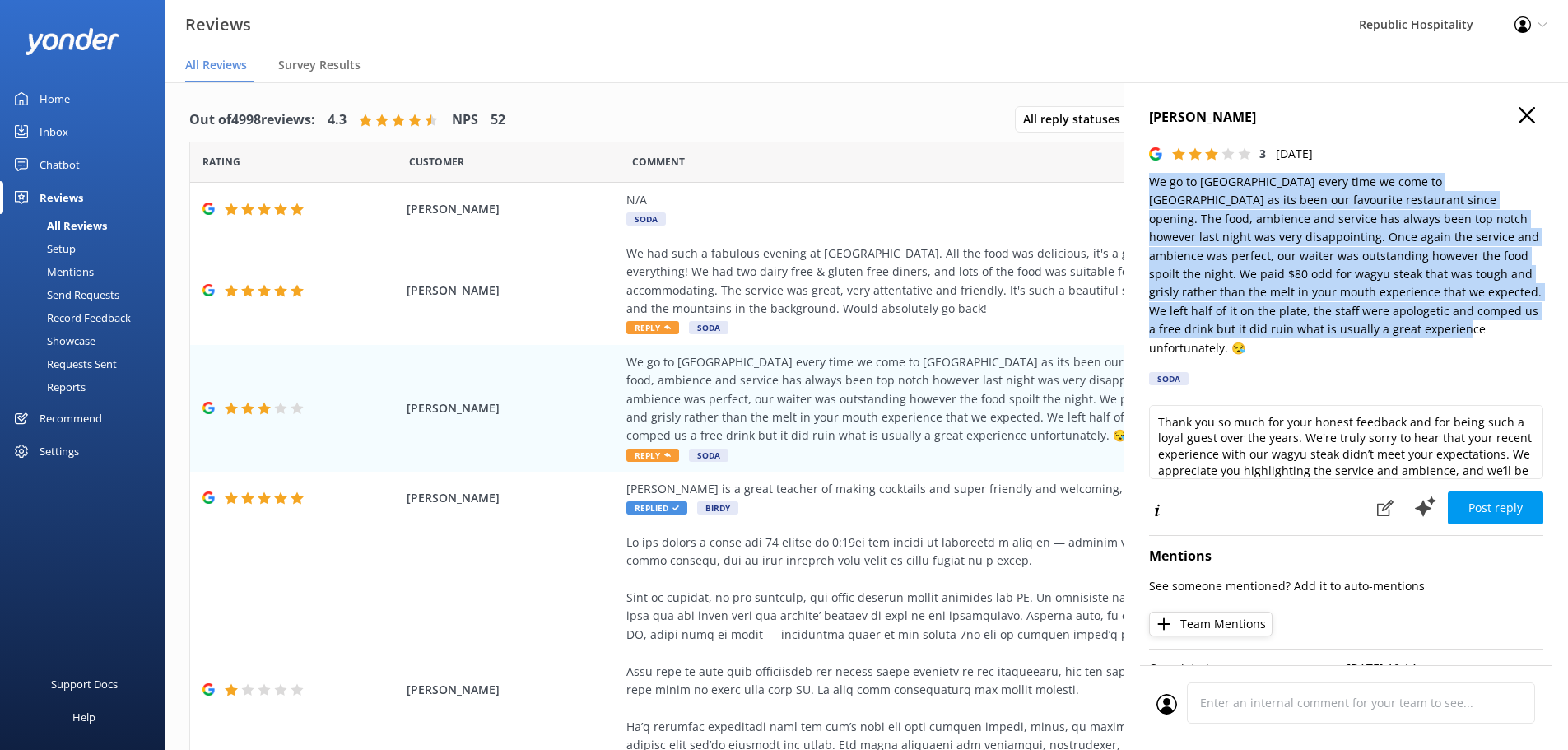
drag, startPoint x: 1385, startPoint y: 327, endPoint x: 1145, endPoint y: 186, distance: 278.4
click at [1145, 186] on div "[PERSON_NAME] 3 [DATE] We go to [GEOGRAPHIC_DATA] every time we come to [GEOGRA…" at bounding box center [1345, 457] width 445 height 750
copy p "We go to [GEOGRAPHIC_DATA] every time we come to [GEOGRAPHIC_DATA] as its been …"
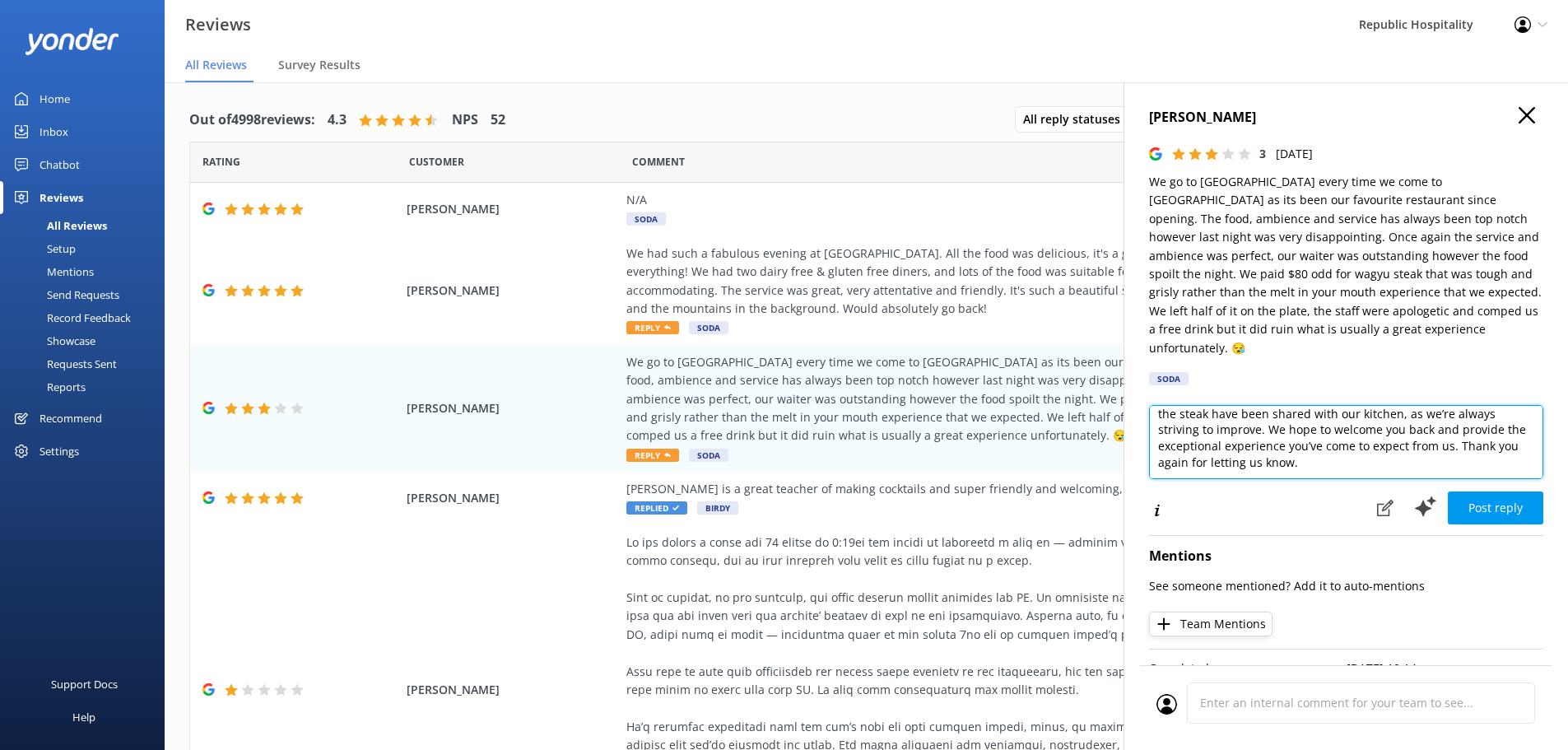
scroll to position [0, 0]
drag, startPoint x: 1449, startPoint y: 431, endPoint x: 1128, endPoint y: 364, distance: 327.9
click at [1128, 364] on div "[PERSON_NAME] 3 [DATE] We go to [GEOGRAPHIC_DATA] every time we come to [GEOGRA…" at bounding box center [1345, 457] width 445 height 750
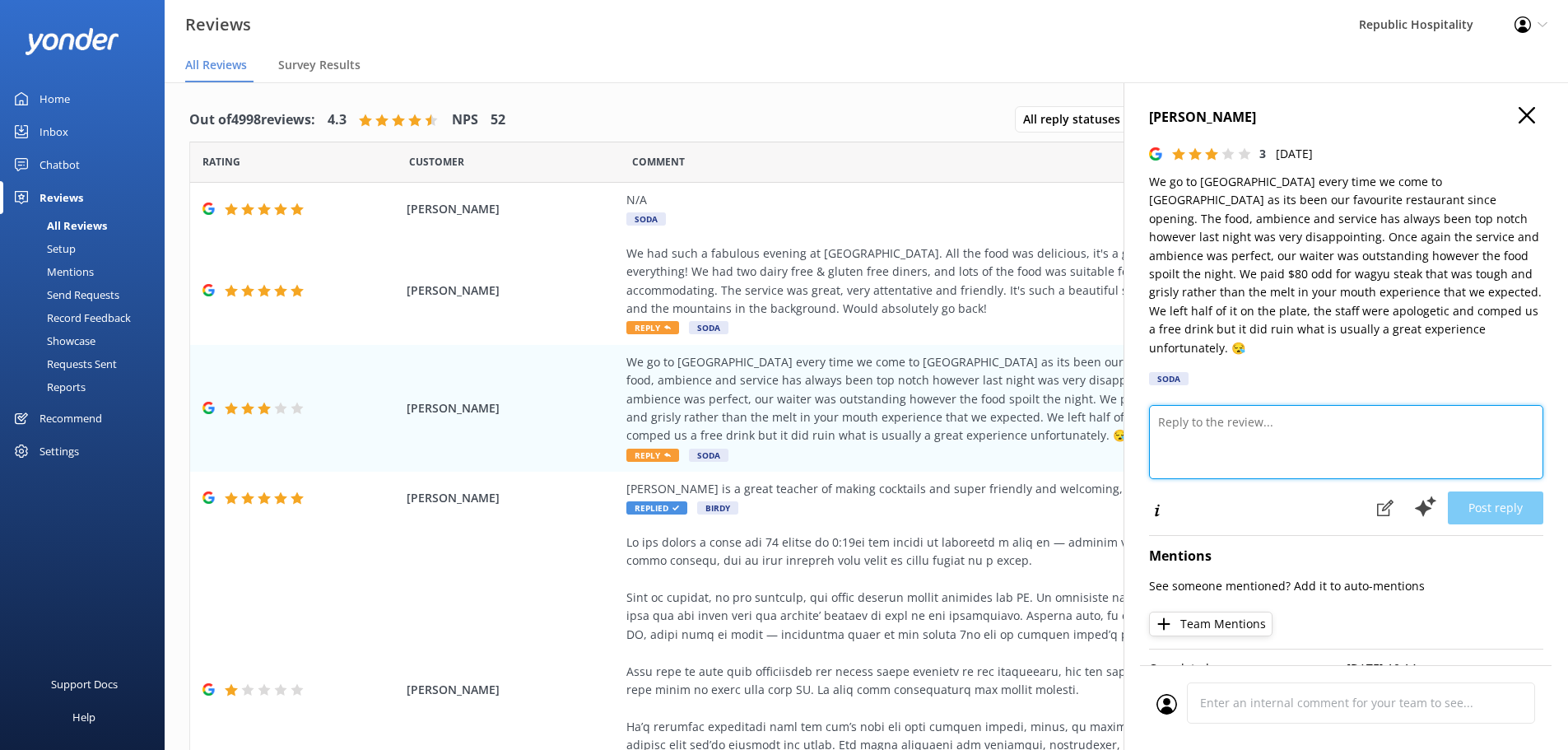
click at [1246, 408] on textarea at bounding box center [1346, 441] width 394 height 74
paste textarea "Thank you for being such a loyal guest and for taking the time to share your ho…"
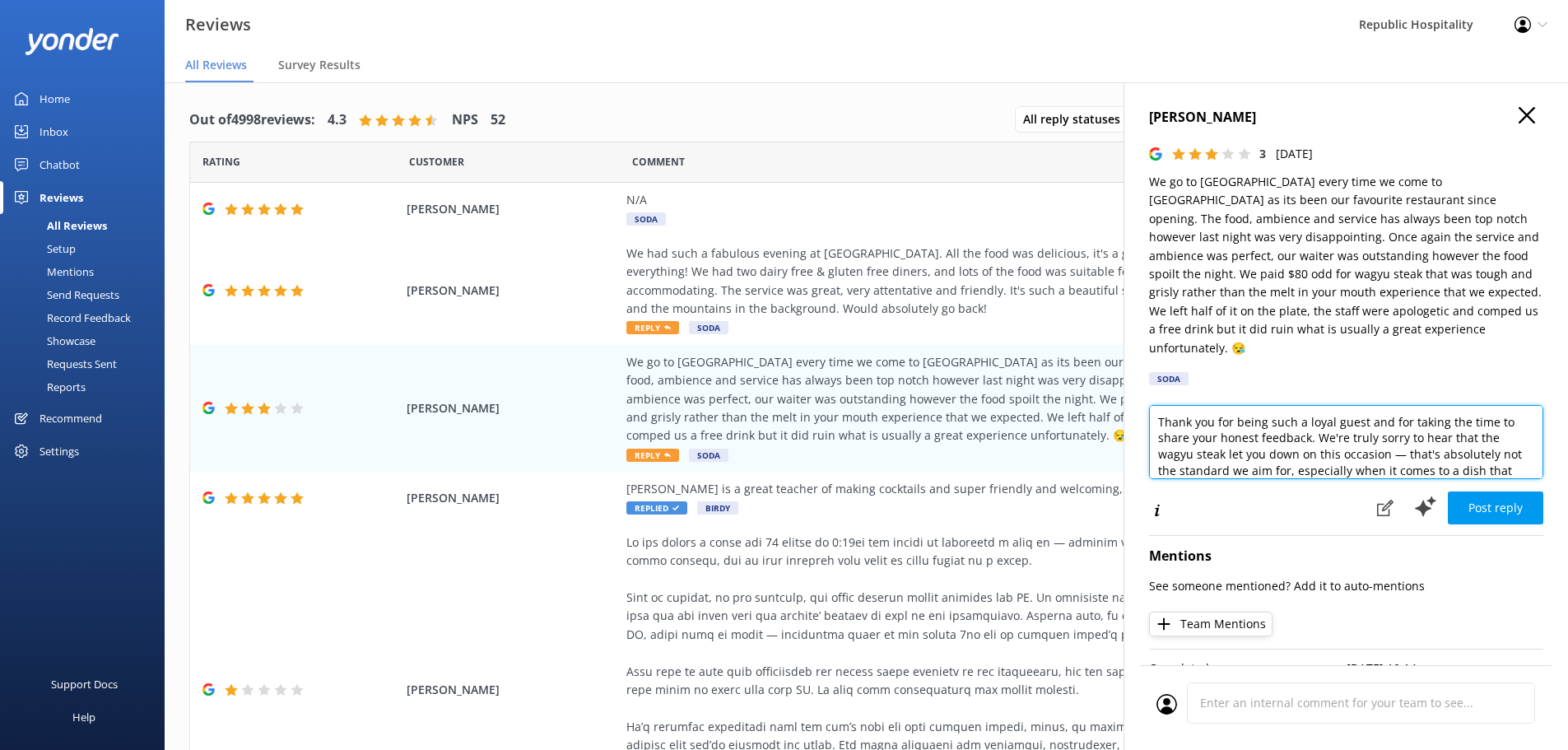
click at [1397, 433] on textarea "Thank you for being such a loyal guest and for taking the time to share your ho…" at bounding box center [1346, 441] width 394 height 74
type textarea "Thank you for being such a loyal guest and for taking the time to share your ho…"
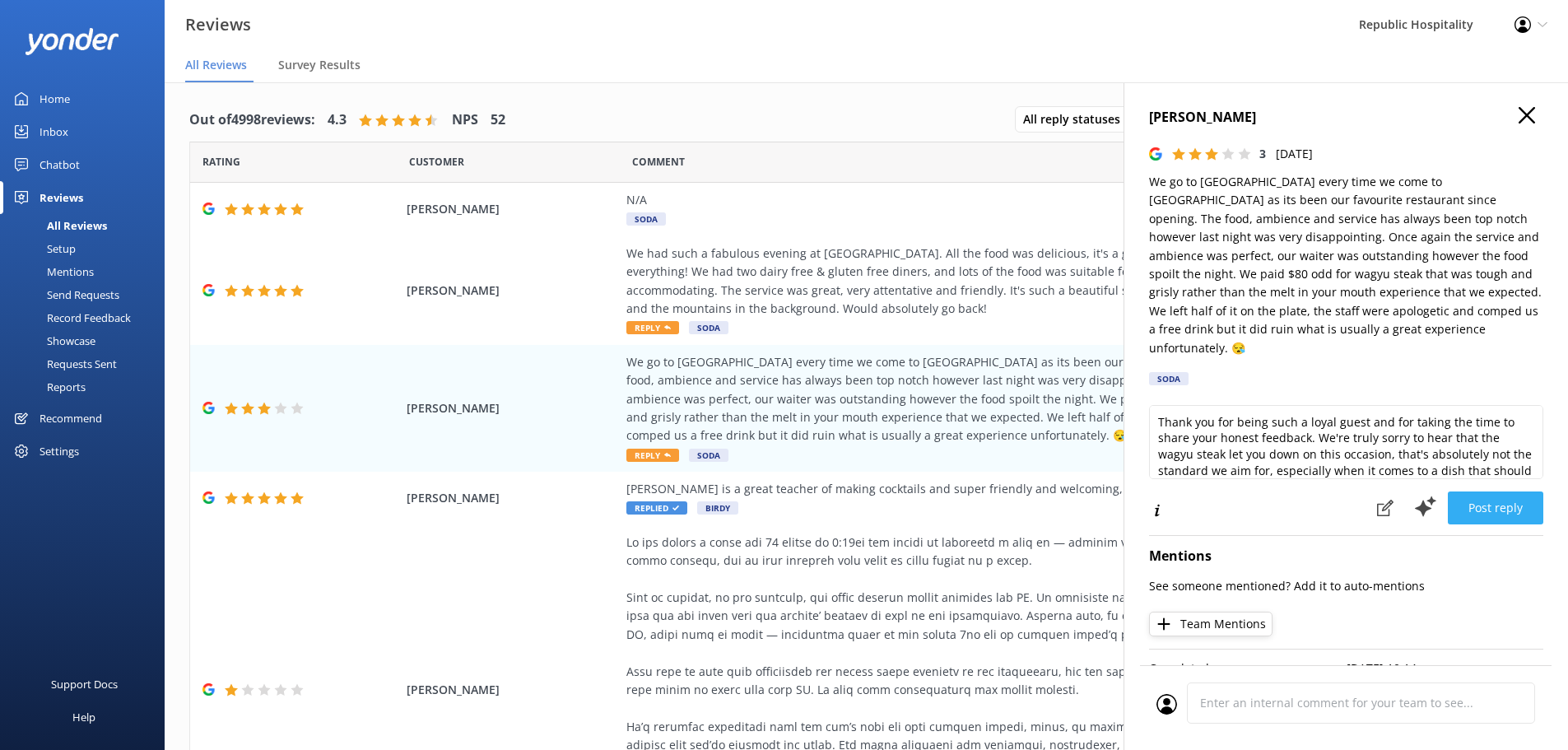
click at [1471, 492] on button "Post reply" at bounding box center [1495, 508] width 96 height 33
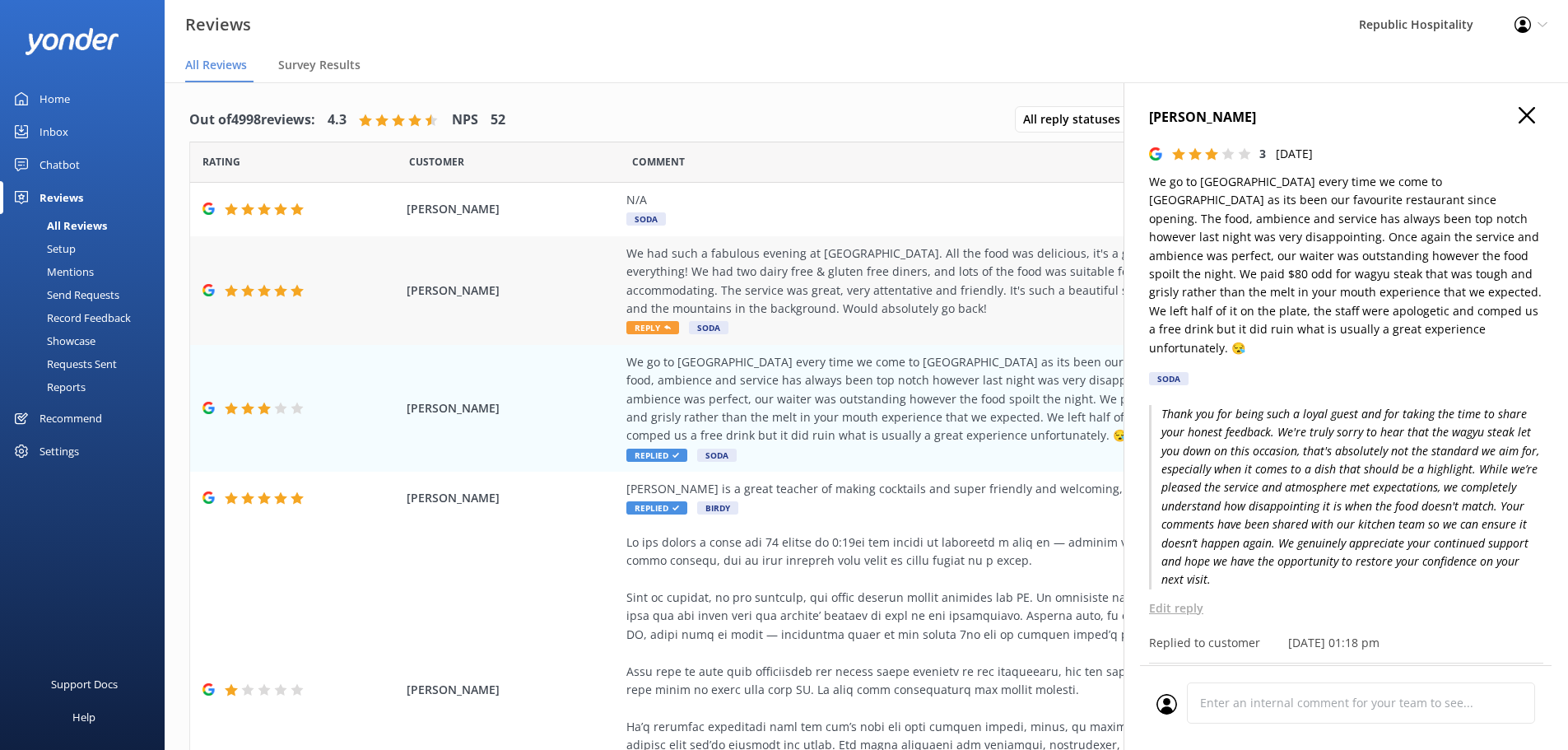
click at [821, 264] on div "We had such a fabulous evening at [GEOGRAPHIC_DATA]. All the food was delicious…" at bounding box center [1001, 281] width 749 height 74
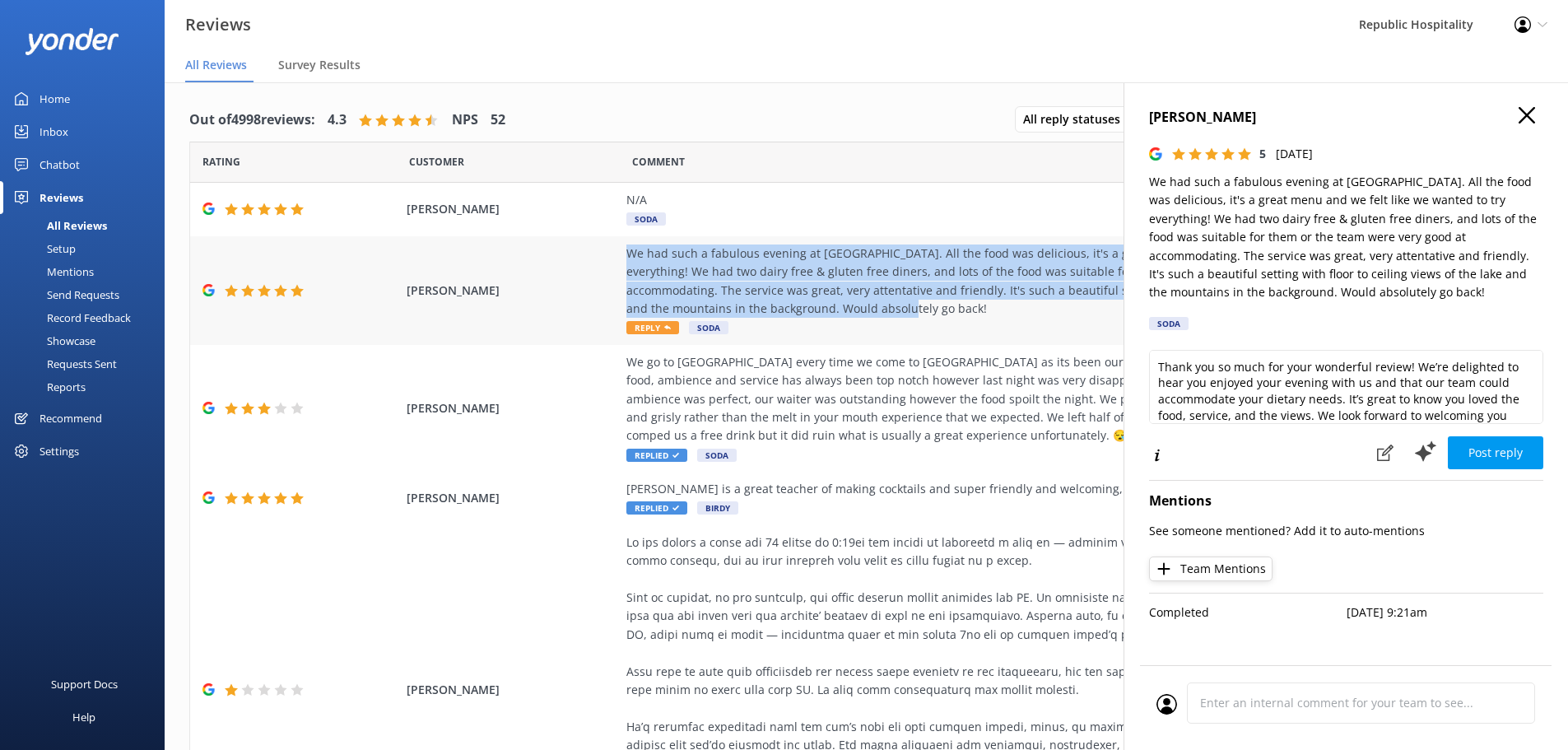
drag, startPoint x: 849, startPoint y: 306, endPoint x: 619, endPoint y: 257, distance: 235.2
click at [627, 257] on div "We had such a fabulous evening at [GEOGRAPHIC_DATA]. All the food was delicious…" at bounding box center [1001, 281] width 749 height 74
copy div "We had such a fabulous evening at [GEOGRAPHIC_DATA]. All the food was delicious…"
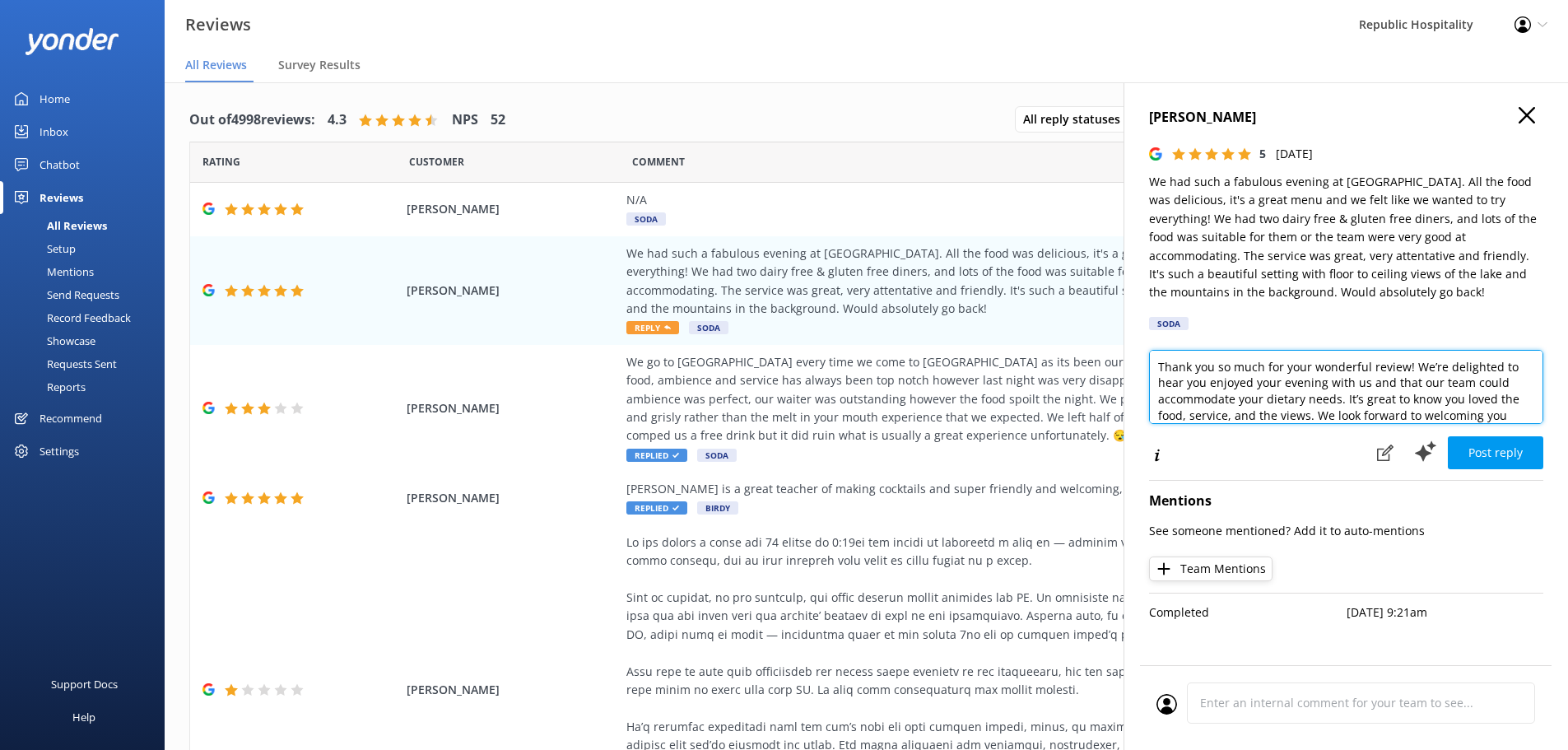
drag, startPoint x: 1399, startPoint y: 398, endPoint x: 1234, endPoint y: 366, distance: 168.1
click at [1217, 363] on textarea "Thank you so much for your wonderful review! We’re delighted to hear you enjoye…" at bounding box center [1346, 386] width 394 height 74
type textarea "Thank you o know you loved the food, service, and the views. We look forward to…"
drag, startPoint x: 1265, startPoint y: 368, endPoint x: 1015, endPoint y: 341, distance: 251.5
click at [1016, 341] on div "Out of 4998 reviews: 4.3 NPS 52 All reply statuses All reply statuses Needs a r…" at bounding box center [866, 432] width 1403 height 700
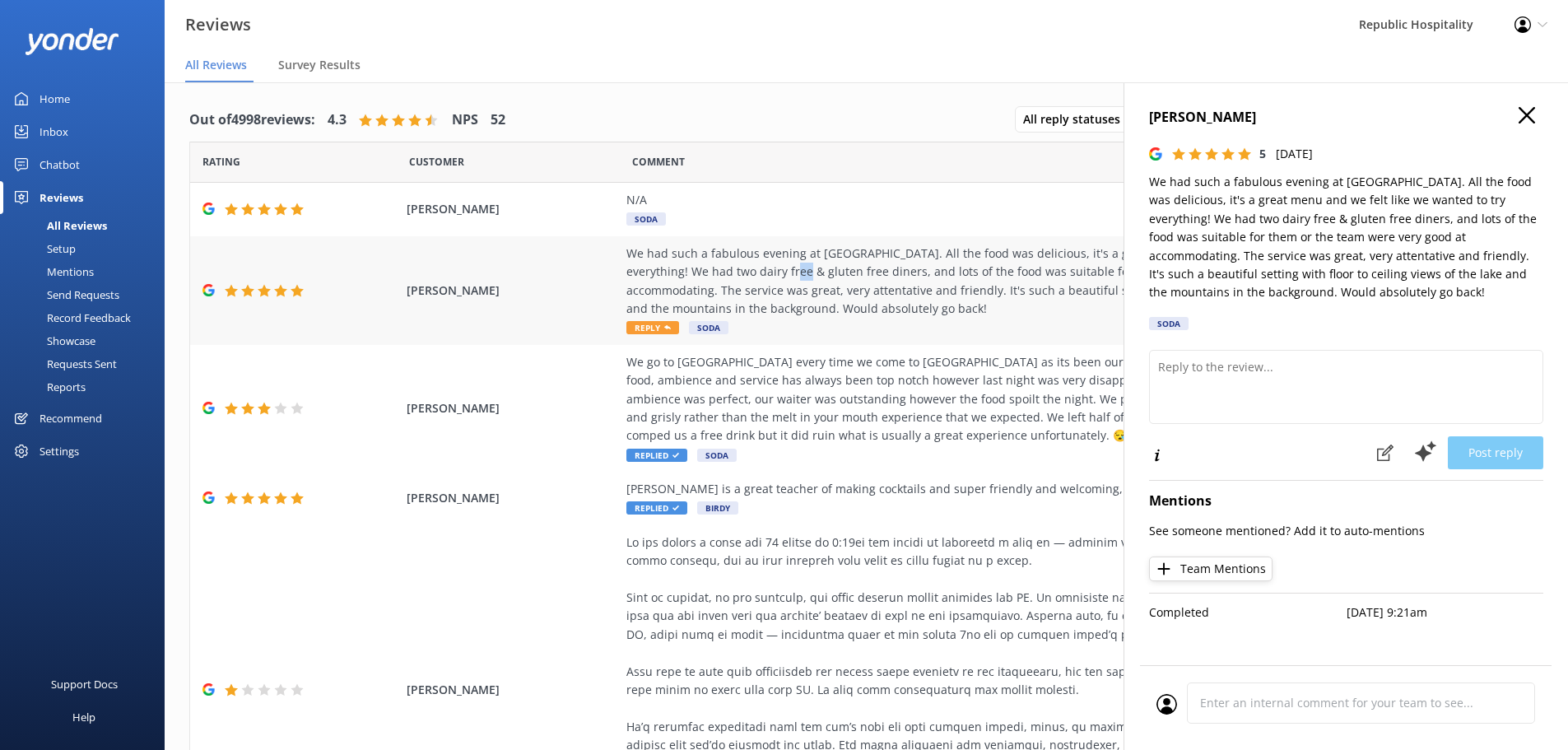
click at [746, 268] on div "We had such a fabulous evening at [GEOGRAPHIC_DATA]. All the food was delicious…" at bounding box center [1001, 281] width 749 height 74
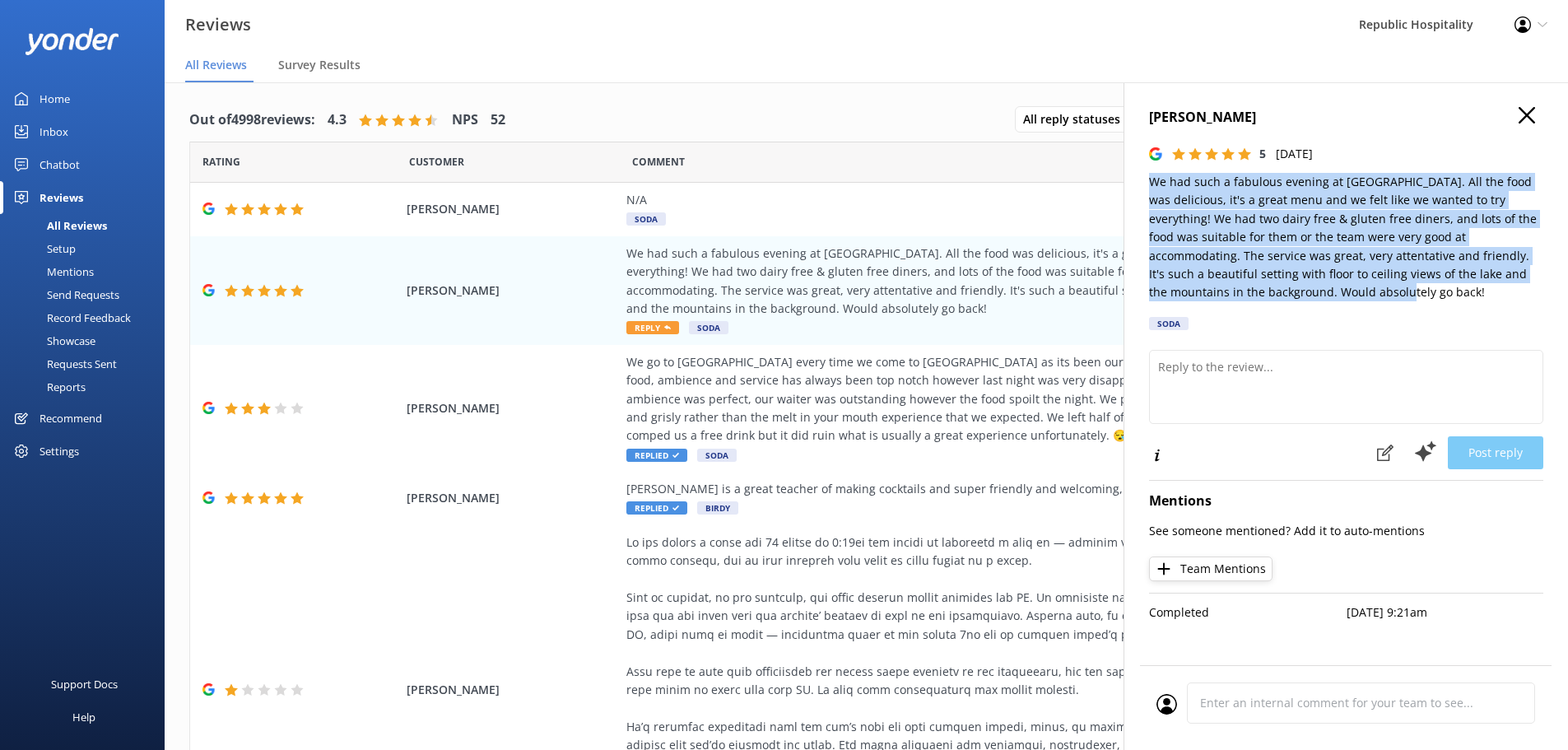
drag, startPoint x: 1239, startPoint y: 267, endPoint x: 1150, endPoint y: 177, distance: 126.6
click at [1150, 177] on p "We had such a fabulous evening at [GEOGRAPHIC_DATA]. All the food was delicious…" at bounding box center [1346, 237] width 394 height 129
copy p "We had such a fabulous evening at [GEOGRAPHIC_DATA]. All the food was delicious…"
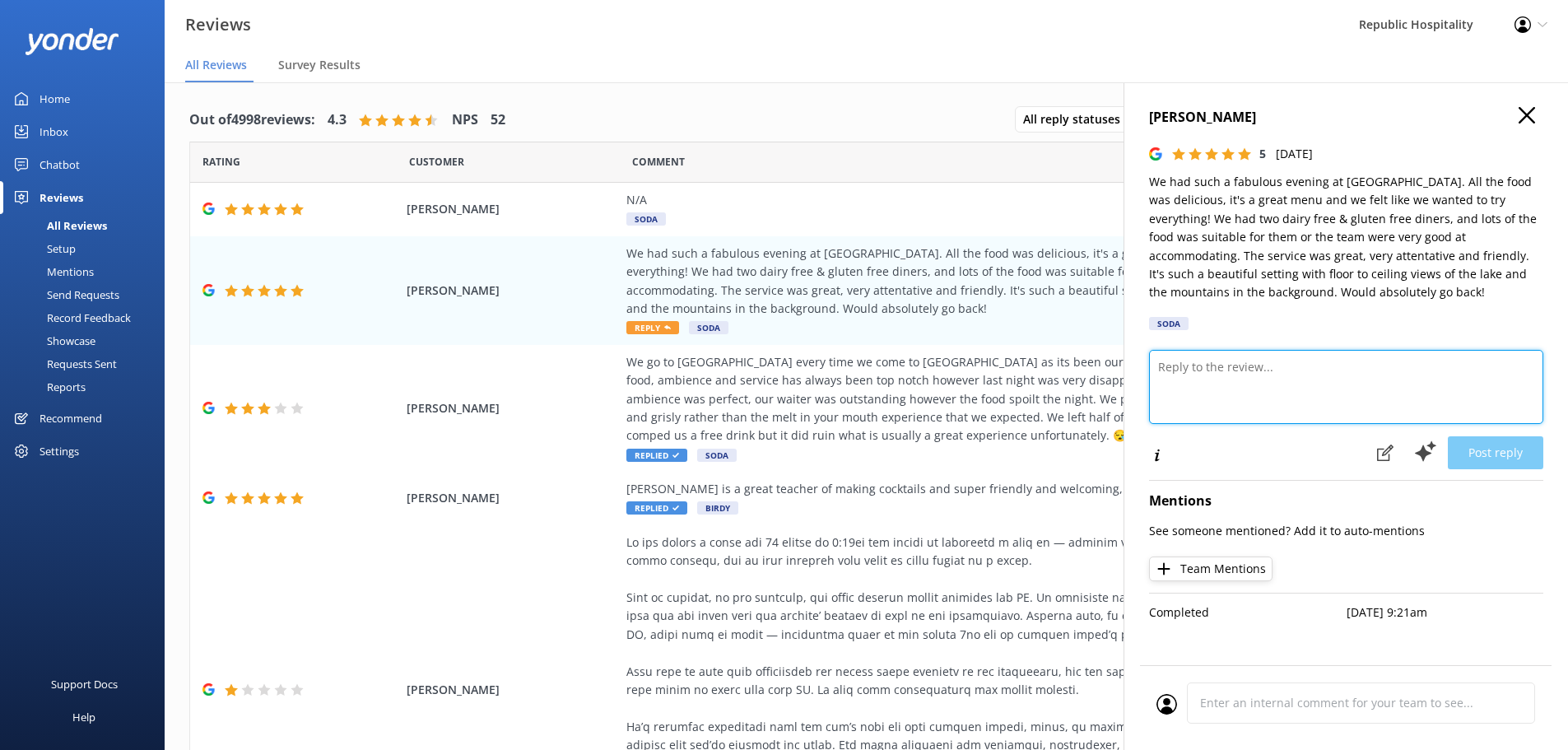
click at [1257, 392] on textarea at bounding box center [1346, 386] width 394 height 74
paste textarea "Thank you for your wonderful review — we’re thrilled to hear you had such a fab…"
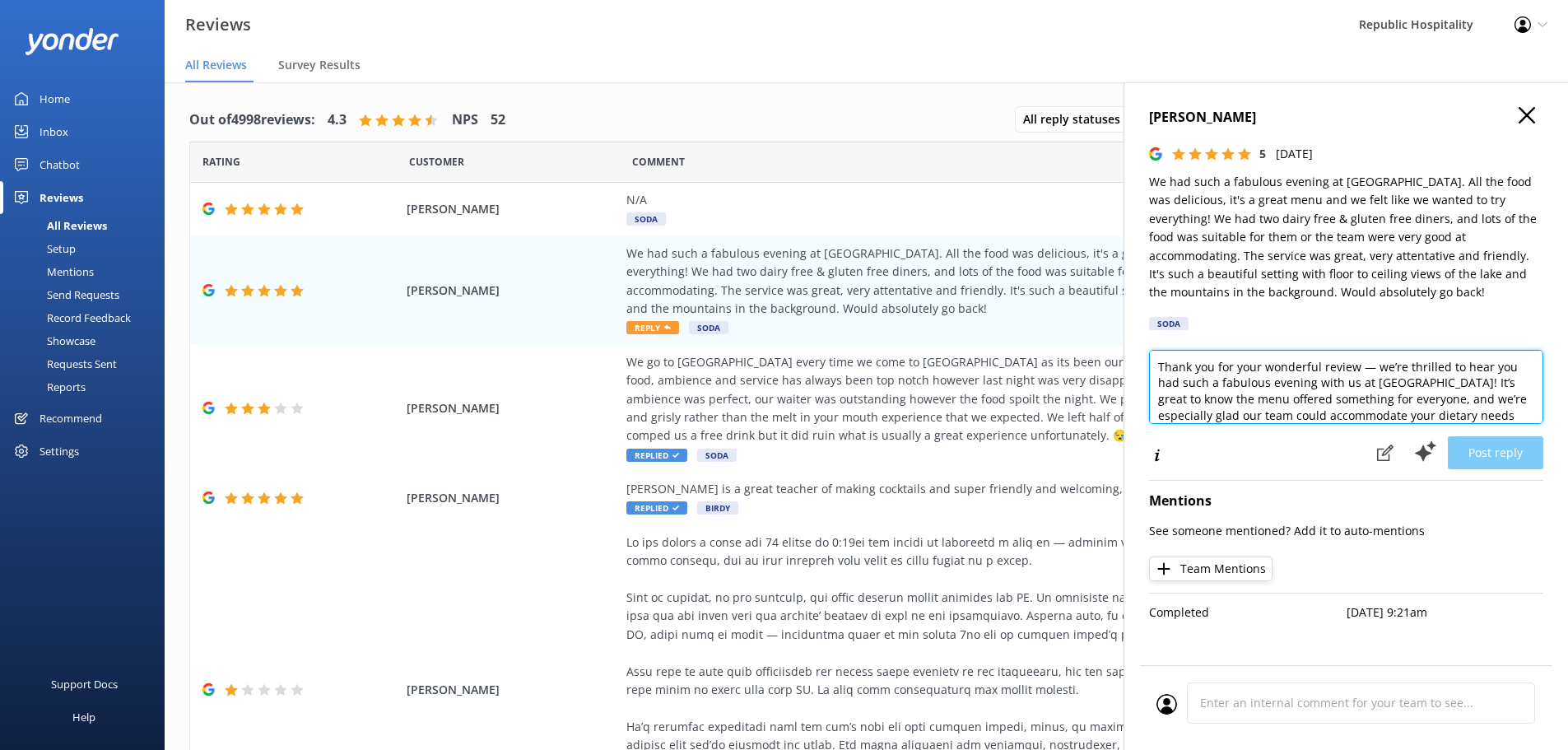
scroll to position [80, 0]
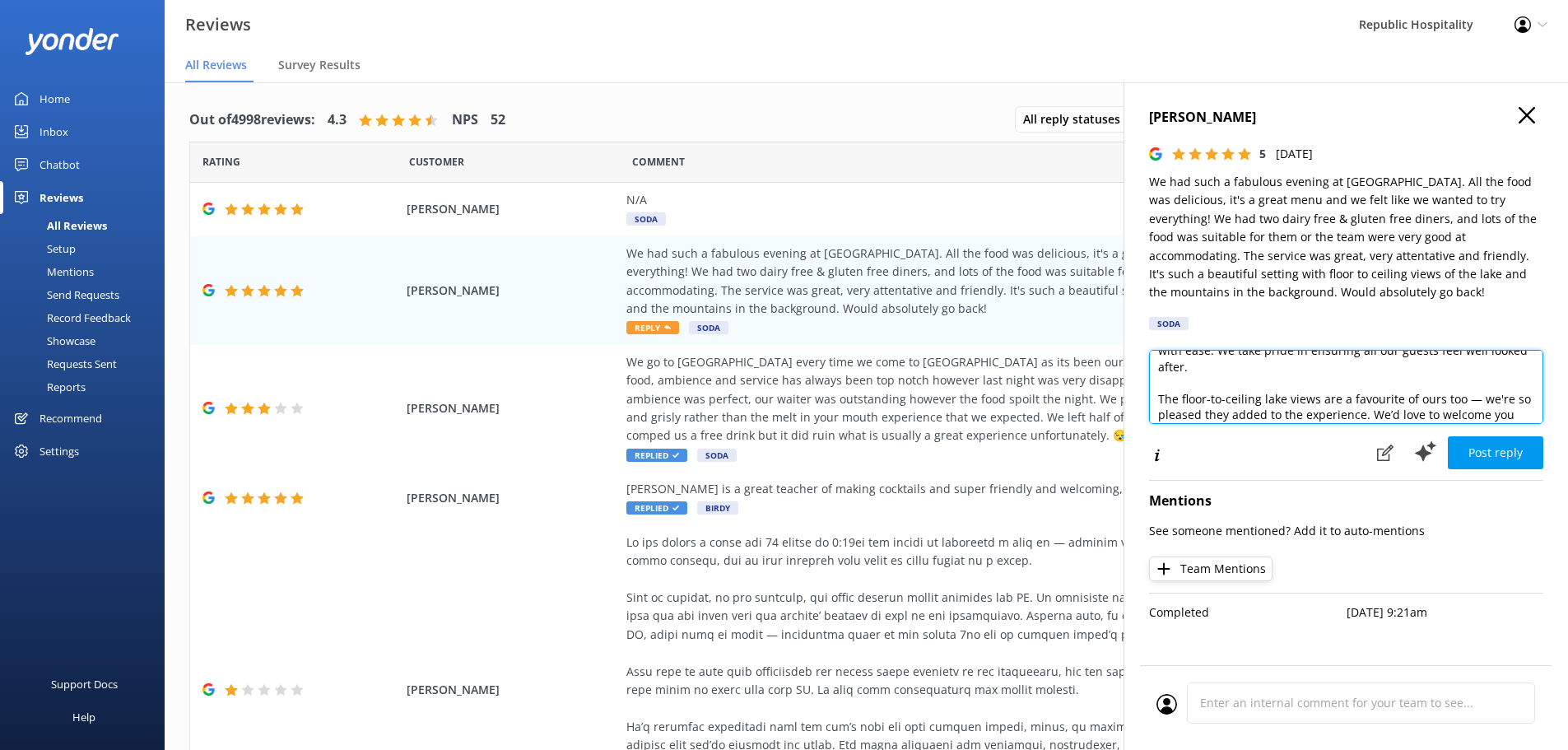
click at [1476, 385] on textarea "Thank you for your wonderful review — we’re thrilled to hear you had such a fab…" at bounding box center [1346, 386] width 394 height 74
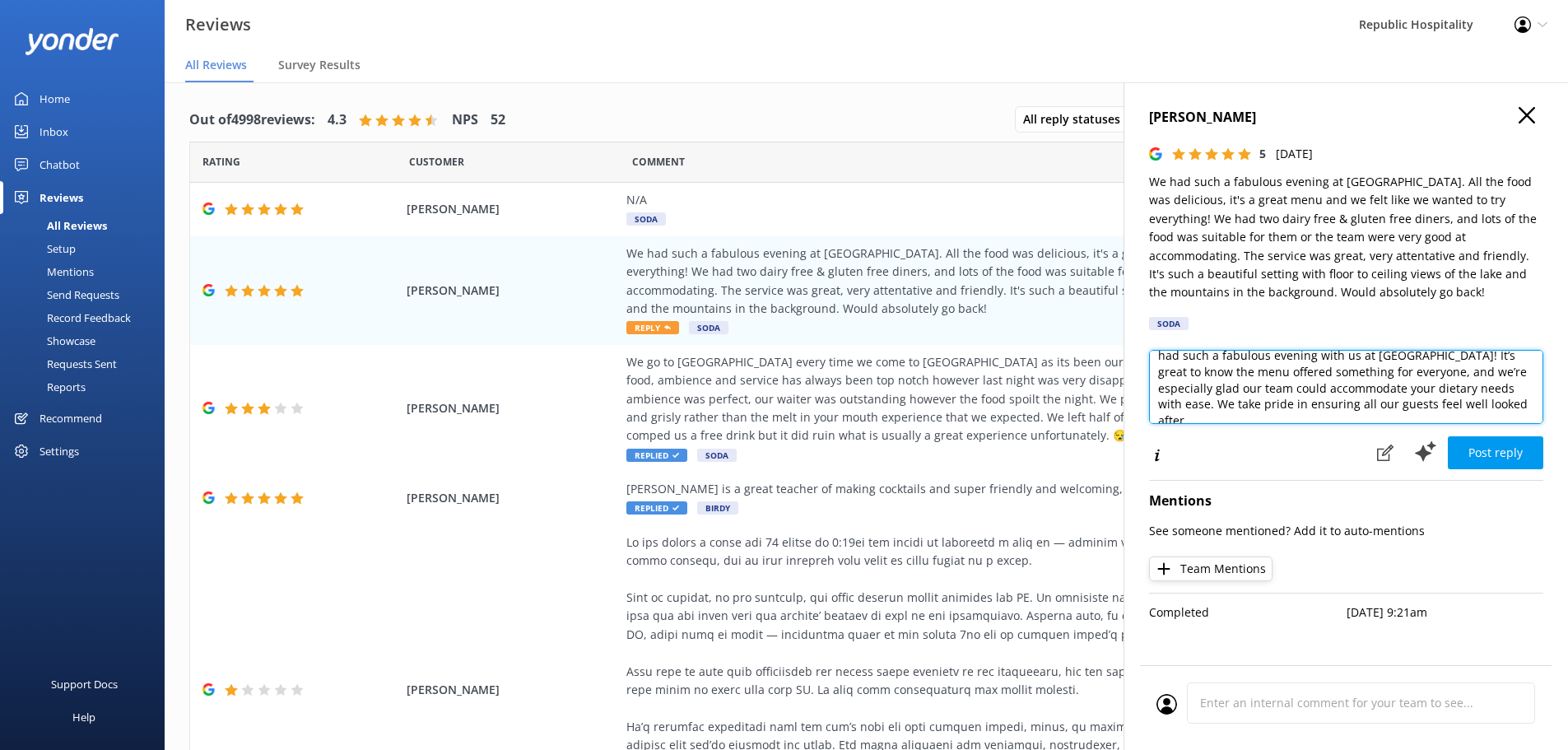
scroll to position [0, 0]
click at [1370, 365] on textarea "Thank you for your wonderful review — we’re thrilled to hear you had such a fab…" at bounding box center [1346, 386] width 394 height 74
type textarea "Thank you for your wonderful review, we’re thrilled to hear you had such a fabu…"
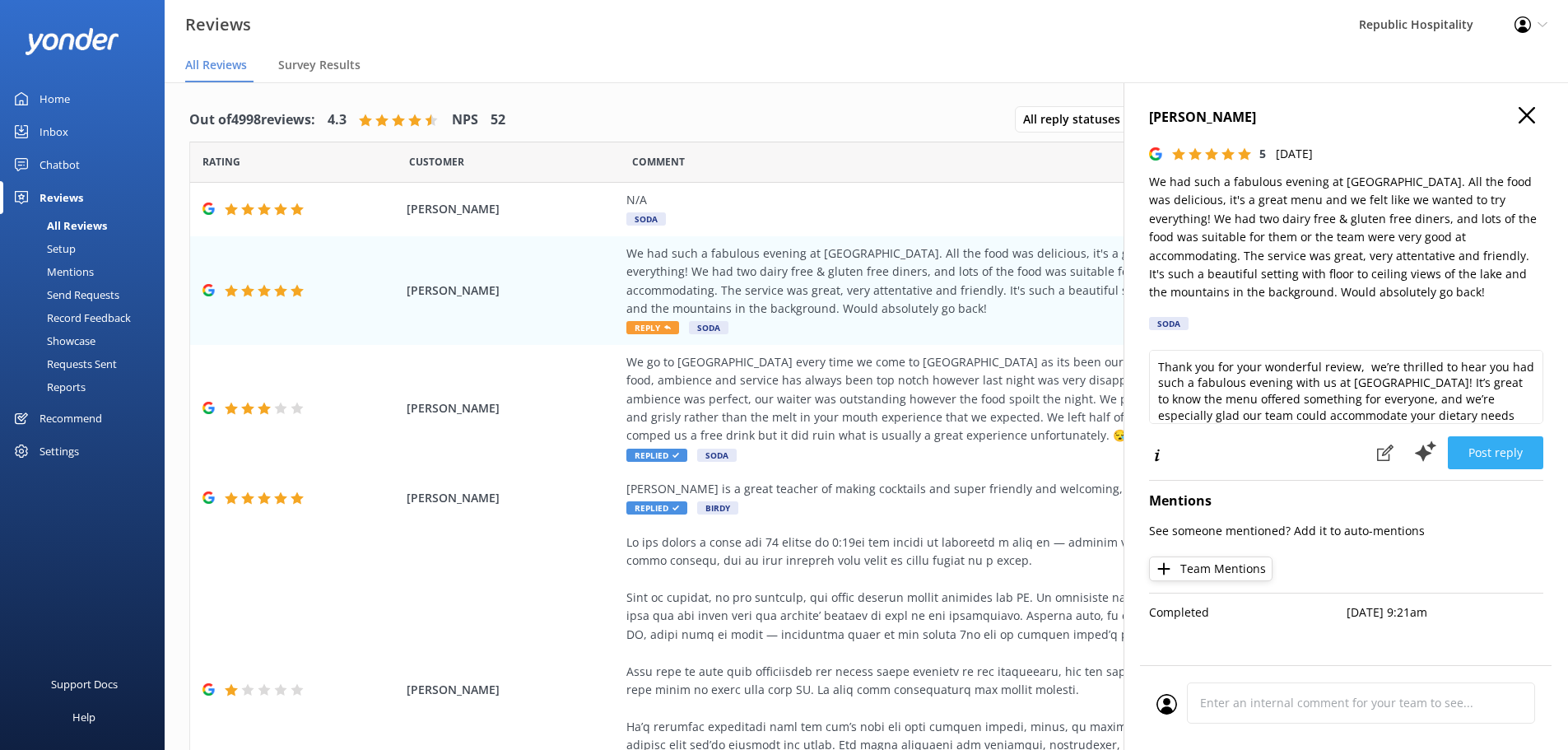
click at [1501, 455] on button "Post reply" at bounding box center [1495, 452] width 96 height 33
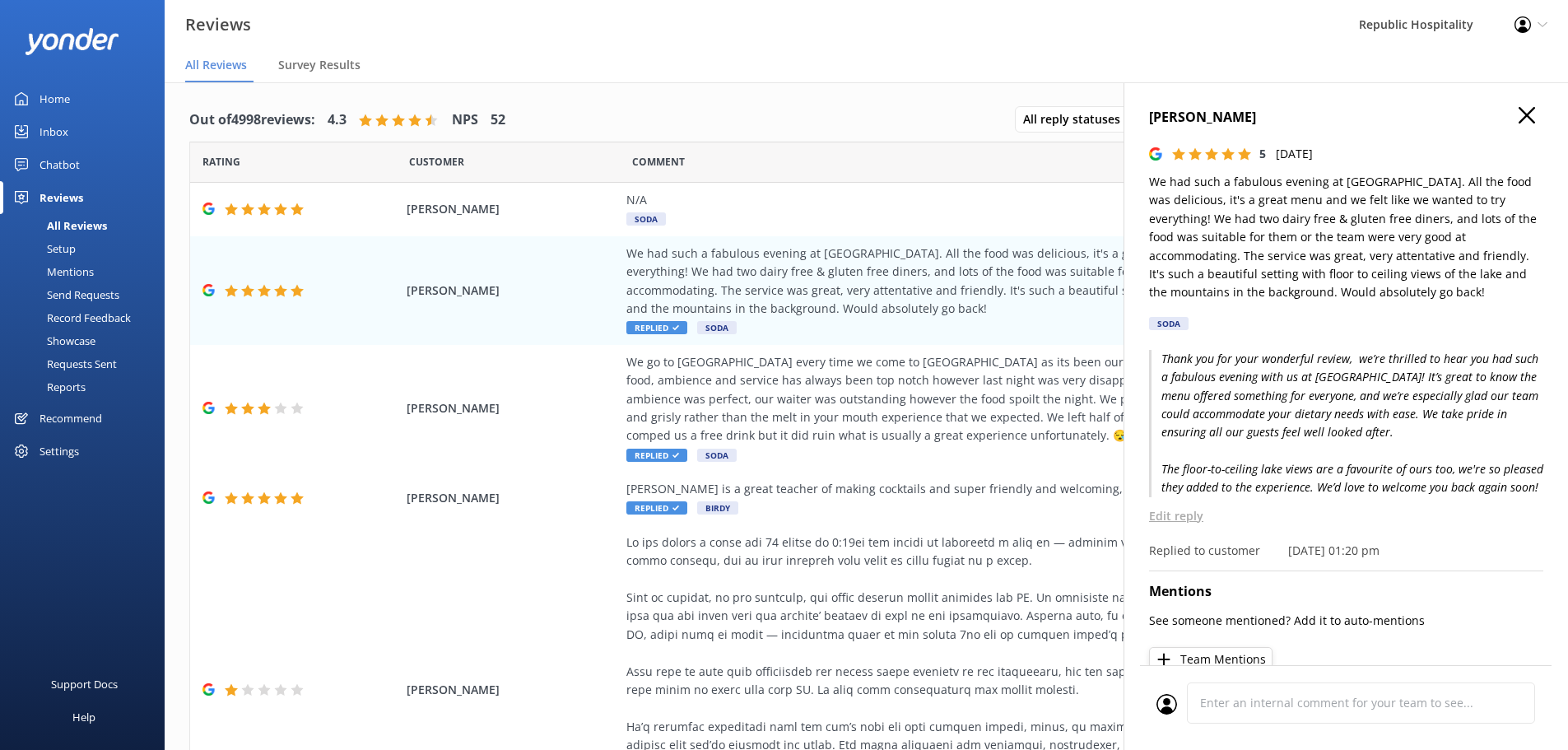
click at [1518, 115] on use "button" at bounding box center [1526, 115] width 16 height 16
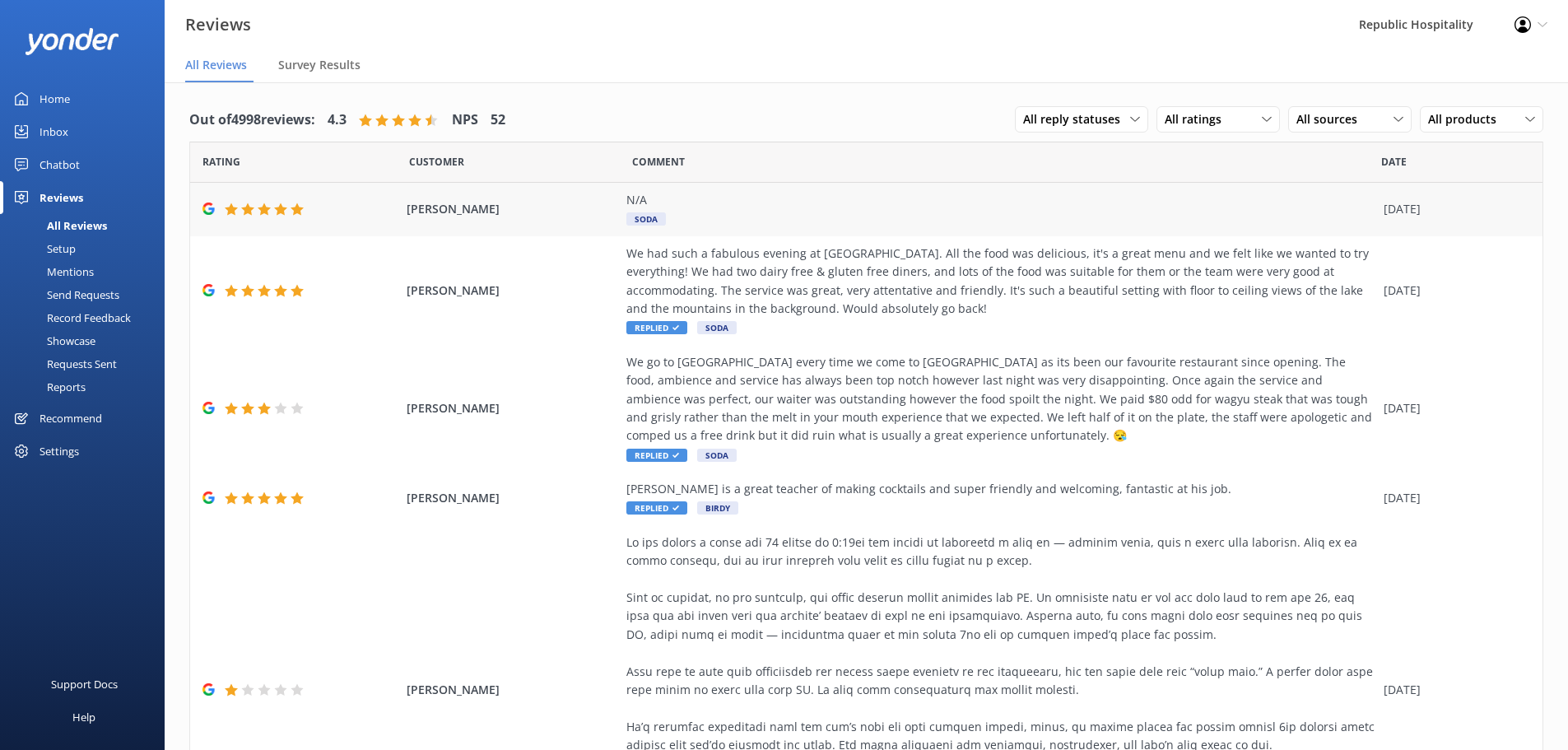
click at [750, 214] on div "N/A SODA" at bounding box center [1001, 210] width 749 height 37
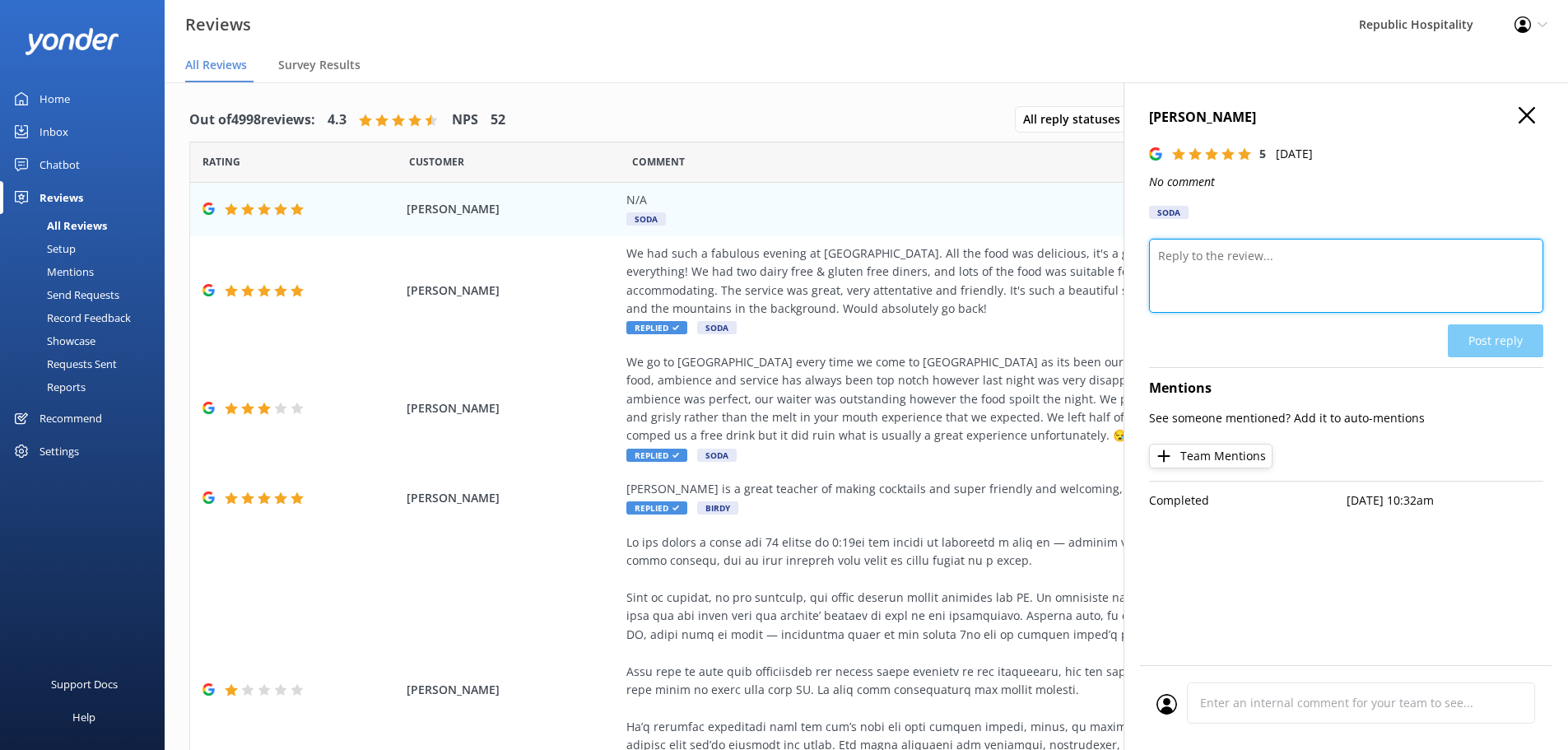
click at [1329, 254] on textarea at bounding box center [1346, 275] width 394 height 74
click at [1389, 254] on textarea "Thanks for taking the time to leave [GEOGRAPHIC_DATA] a 5 str review!" at bounding box center [1346, 275] width 394 height 74
click at [1518, 256] on textarea "Thanks for taking the time to leave us a 5 star review!" at bounding box center [1346, 275] width 394 height 74
type textarea "Thanks for taking the time to leave us a 5 star rating!"
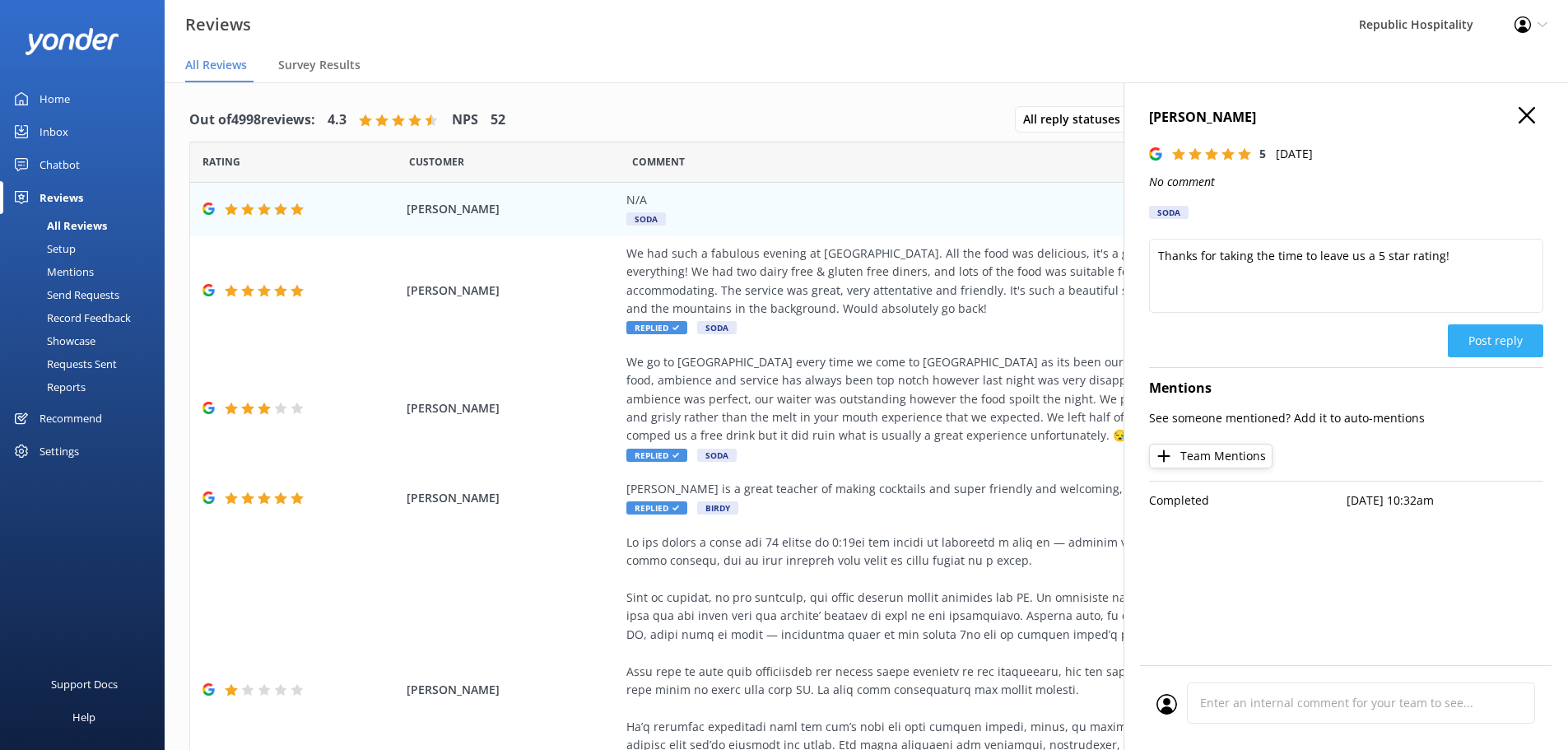
click at [1508, 342] on button "Post reply" at bounding box center [1495, 341] width 96 height 33
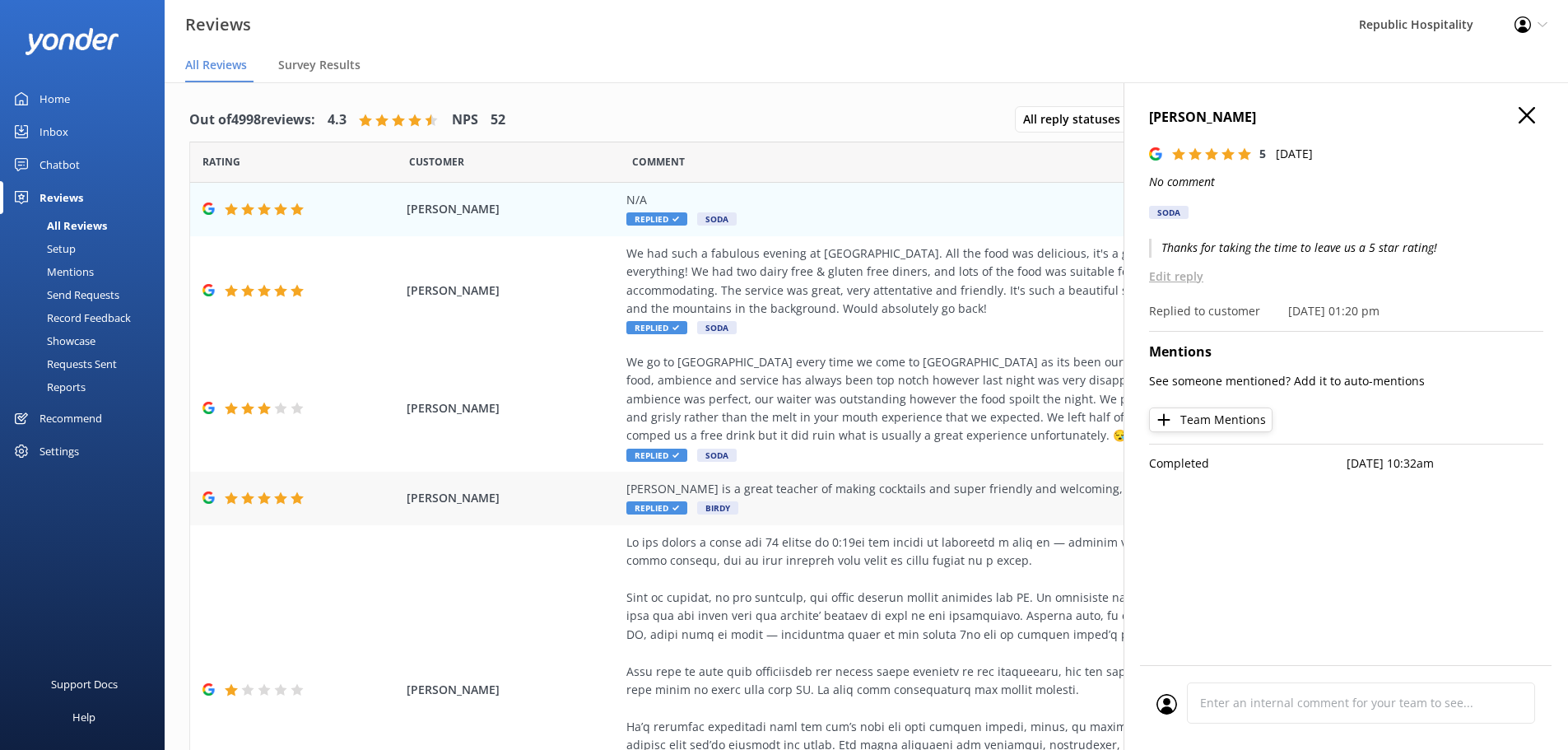
click at [856, 496] on div "[PERSON_NAME] is a great teacher of making cocktails and super friendly and wel…" at bounding box center [1001, 489] width 749 height 18
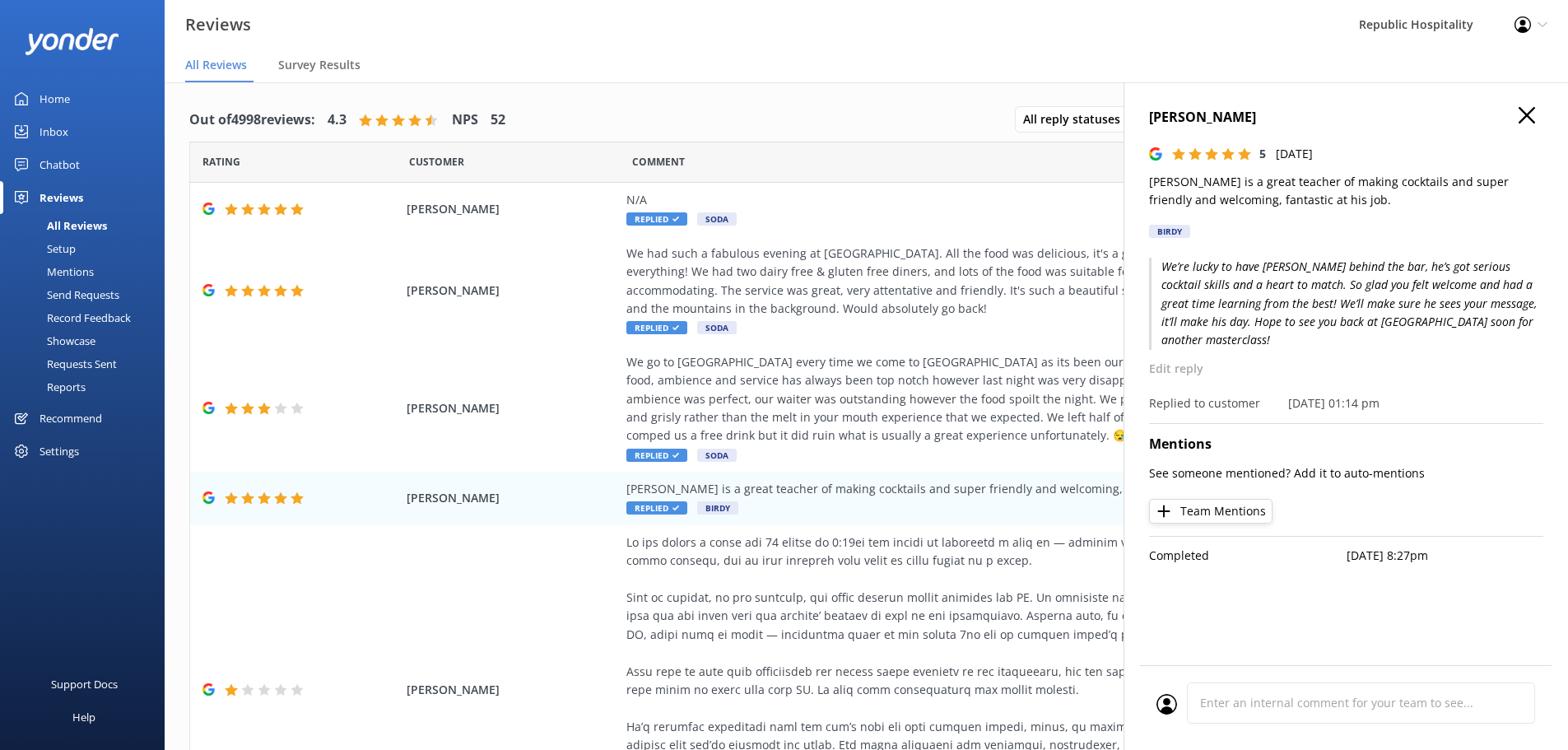
click at [1240, 498] on button "Team Mentions" at bounding box center [1210, 511] width 123 height 25
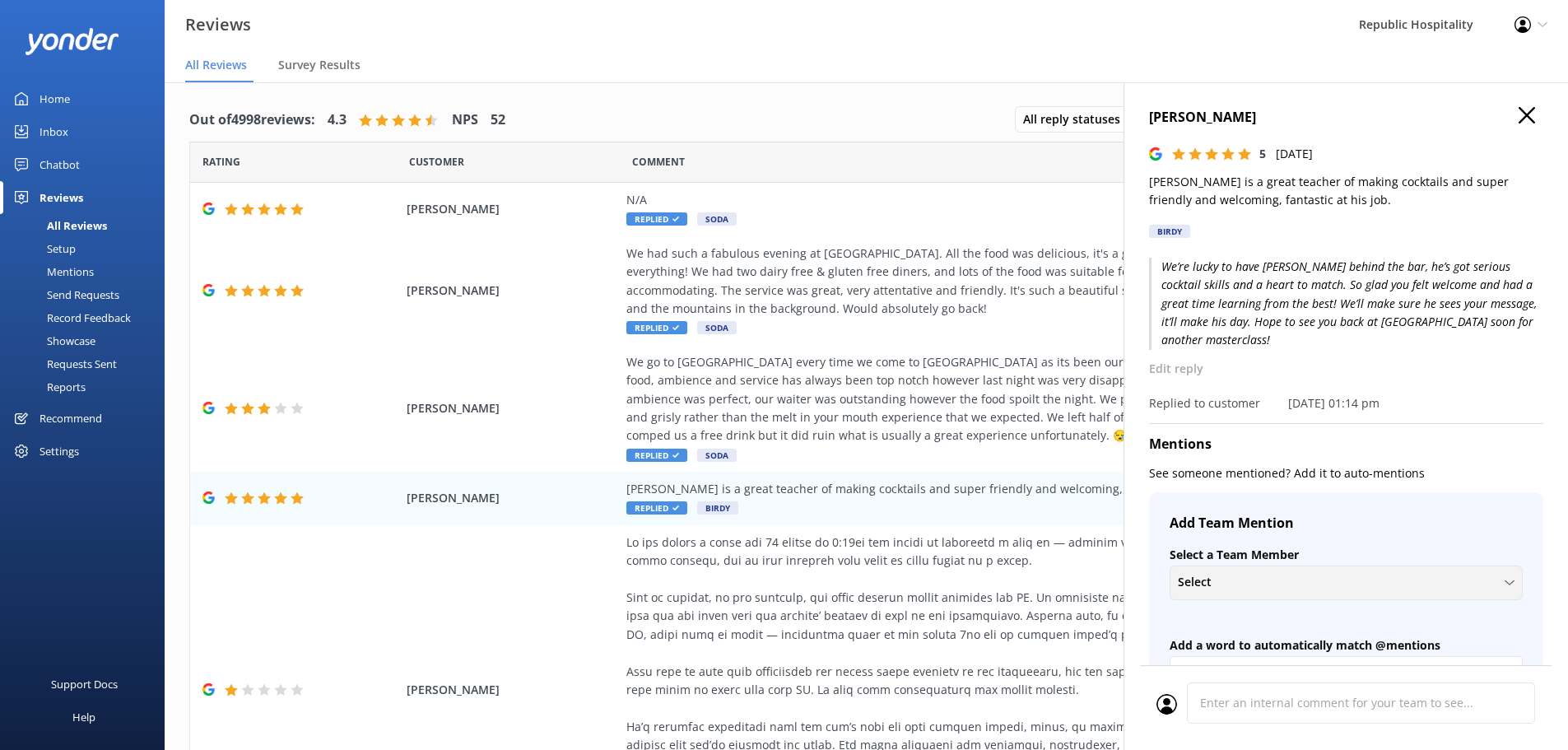
click at [1271, 573] on div "Select" at bounding box center [1346, 582] width 344 height 18
click at [1273, 612] on div "+ Create a new Team Member" at bounding box center [1249, 620] width 143 height 16
click at [1269, 634] on input "text" at bounding box center [1346, 652] width 353 height 37
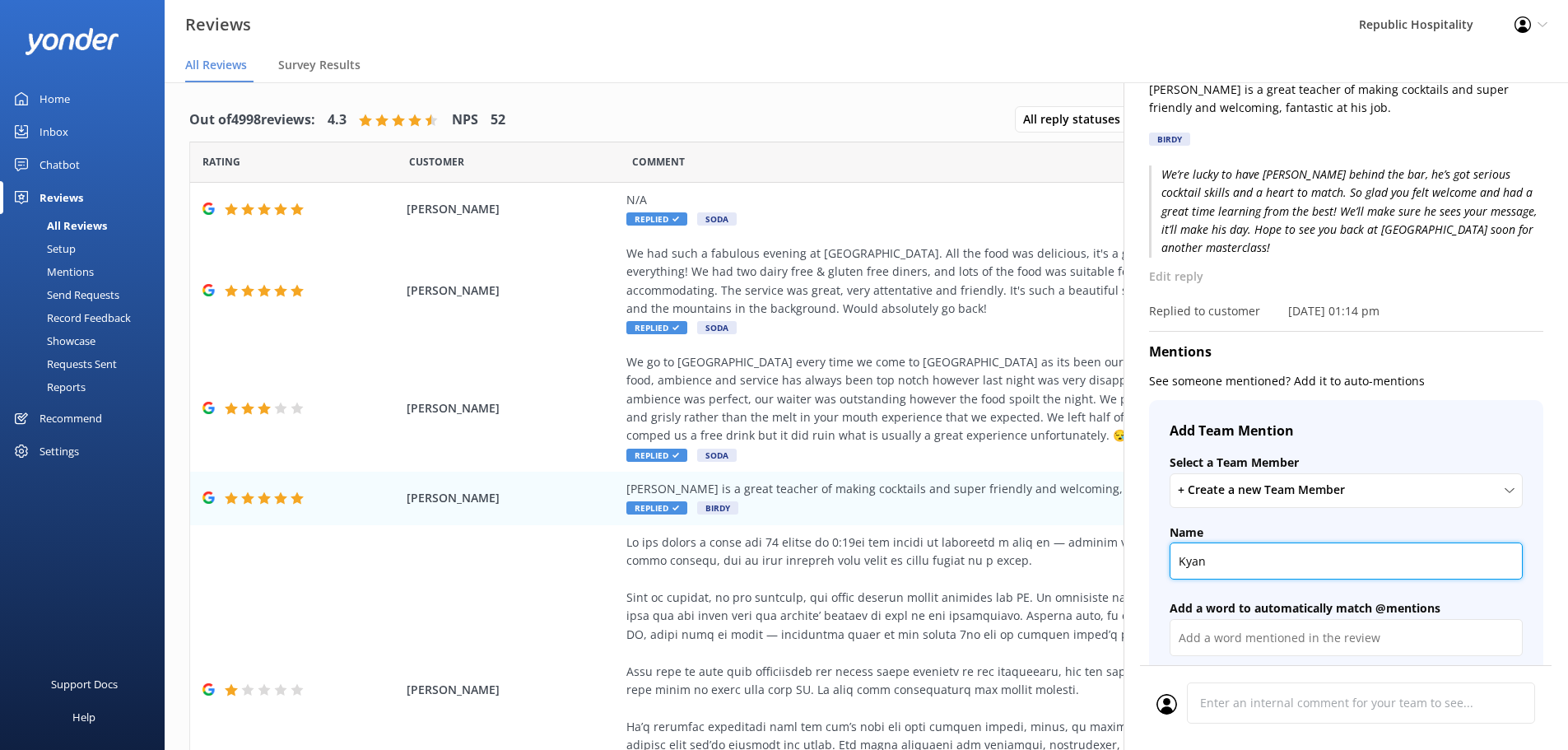
scroll to position [165, 0]
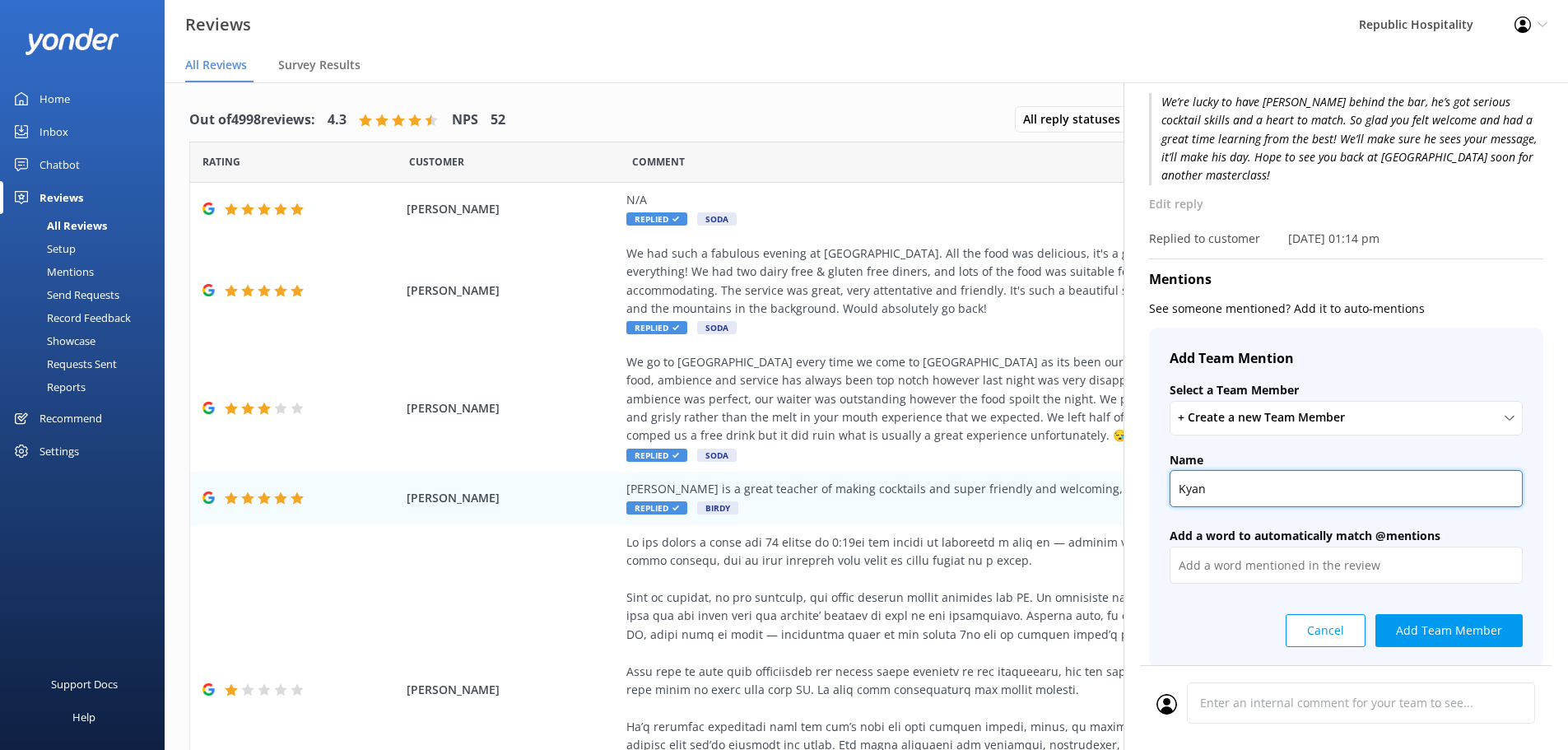
type input "Kyan"
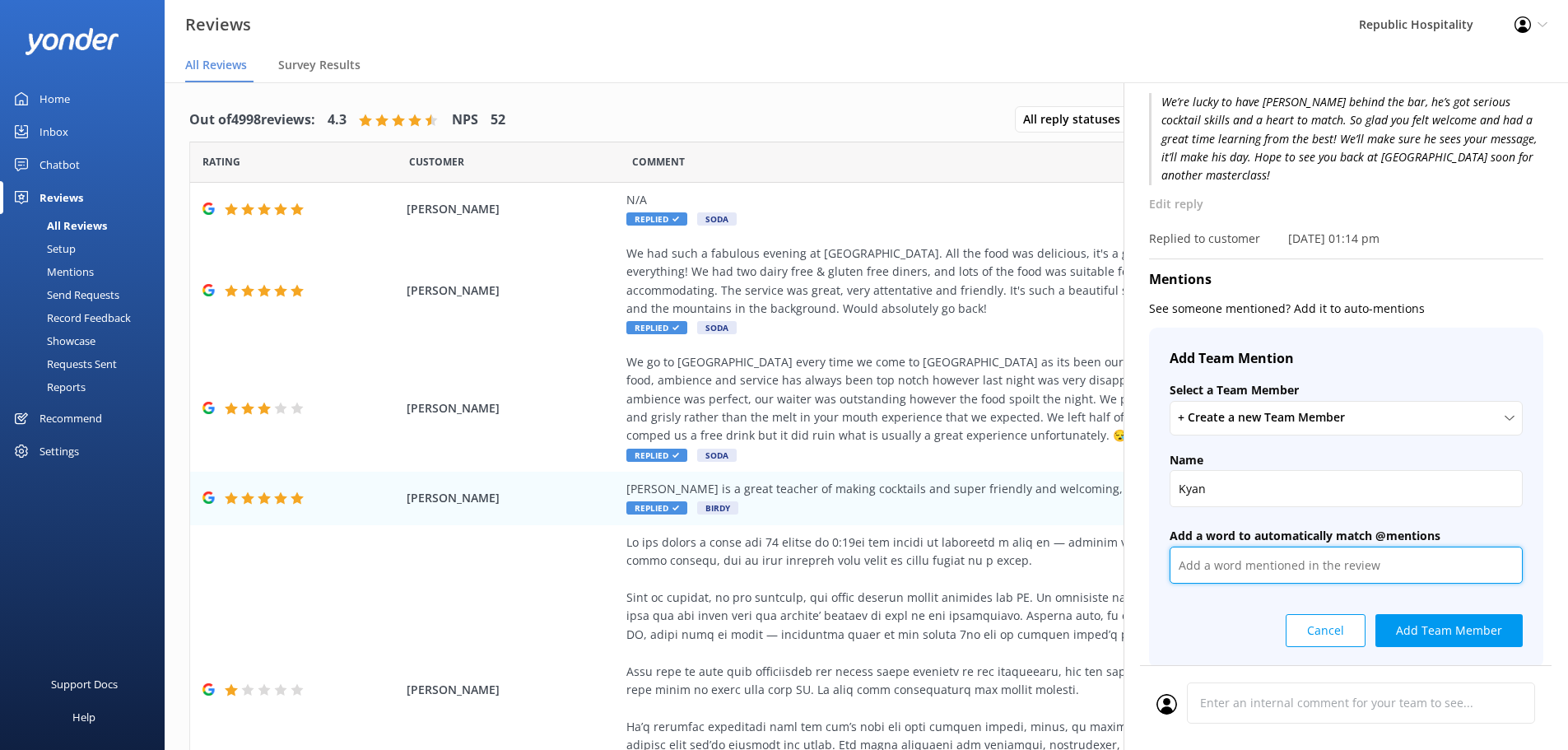
click at [1284, 552] on input "text" at bounding box center [1346, 564] width 353 height 37
type input "Kyan"
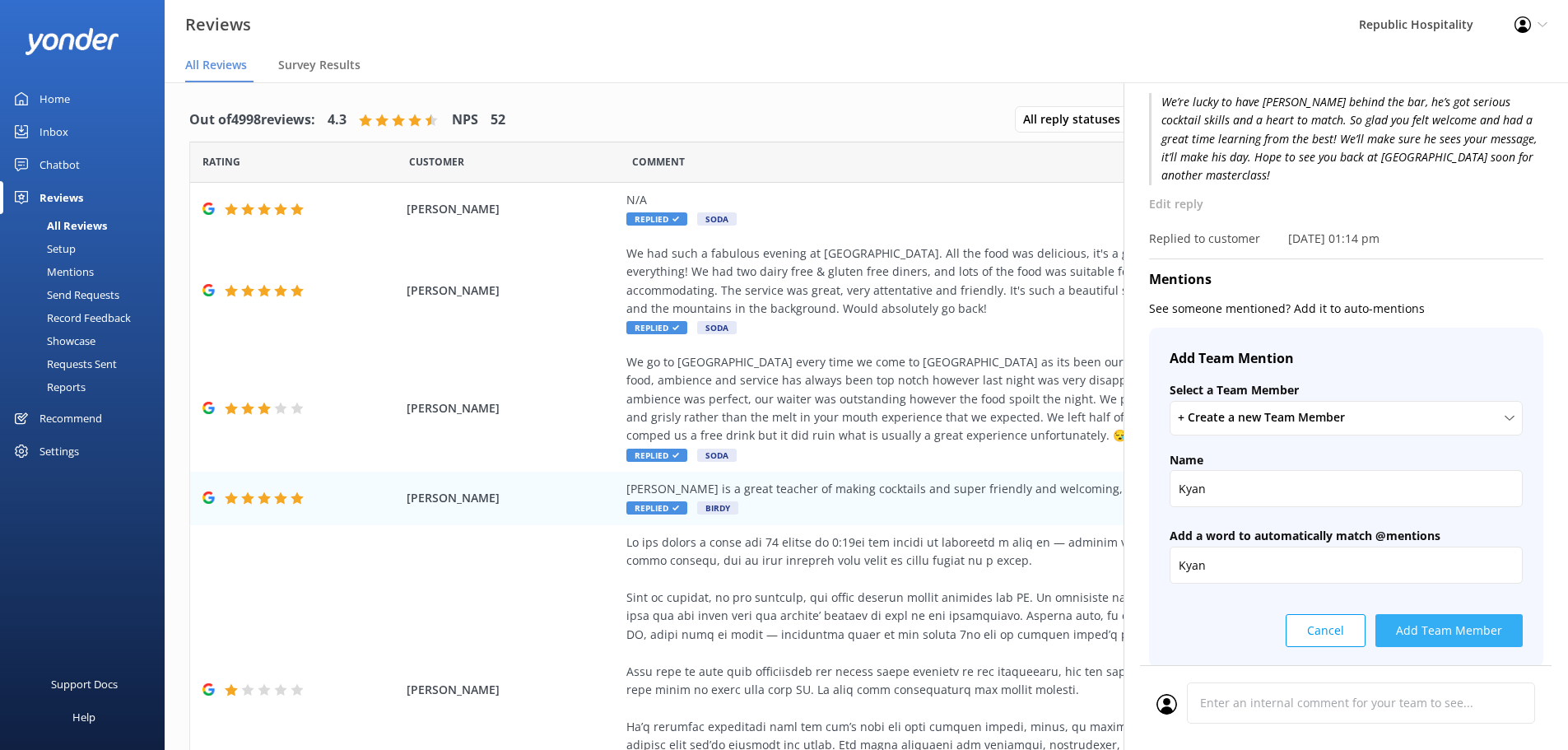
click at [1453, 617] on button "Add Team Member" at bounding box center [1449, 630] width 147 height 33
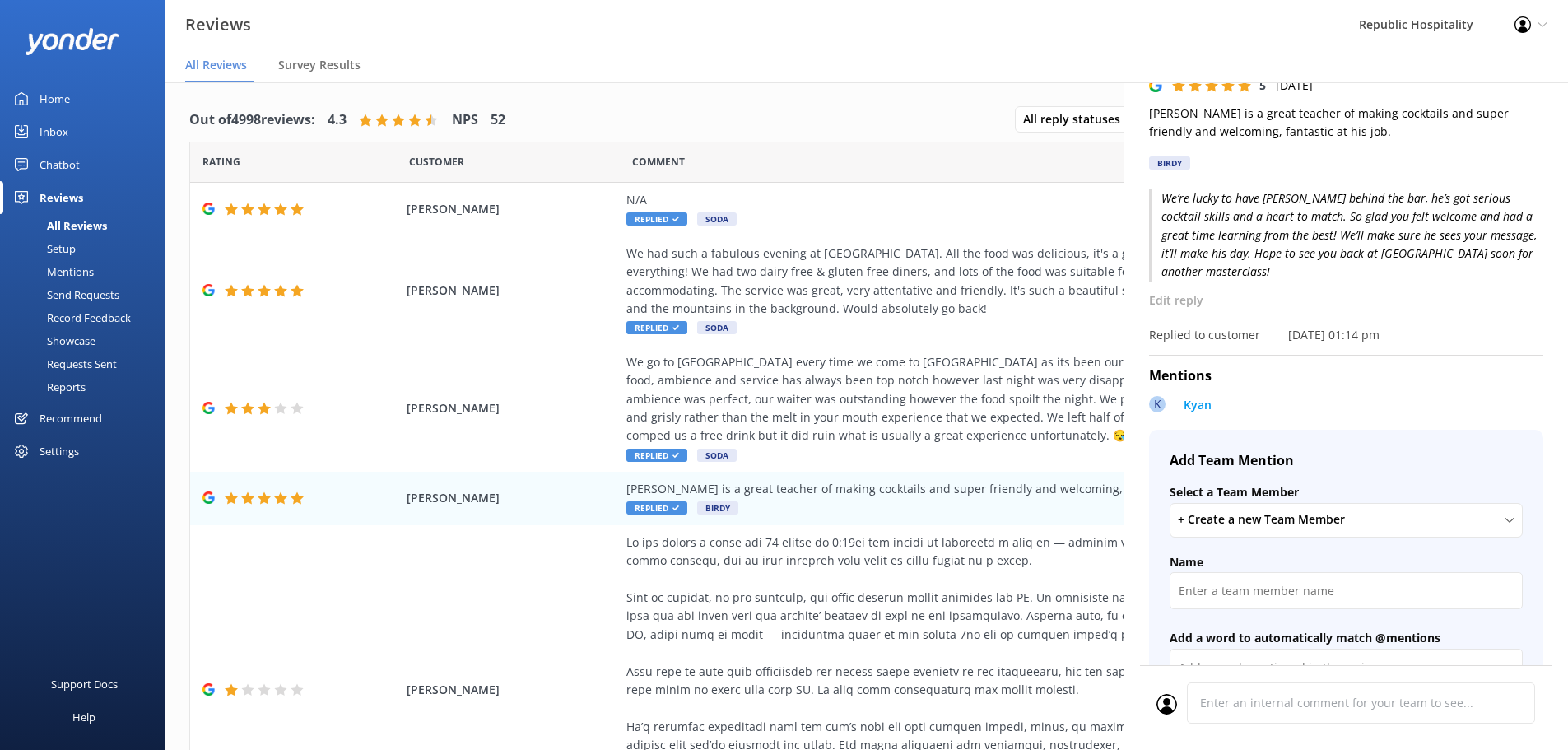
scroll to position [213, 0]
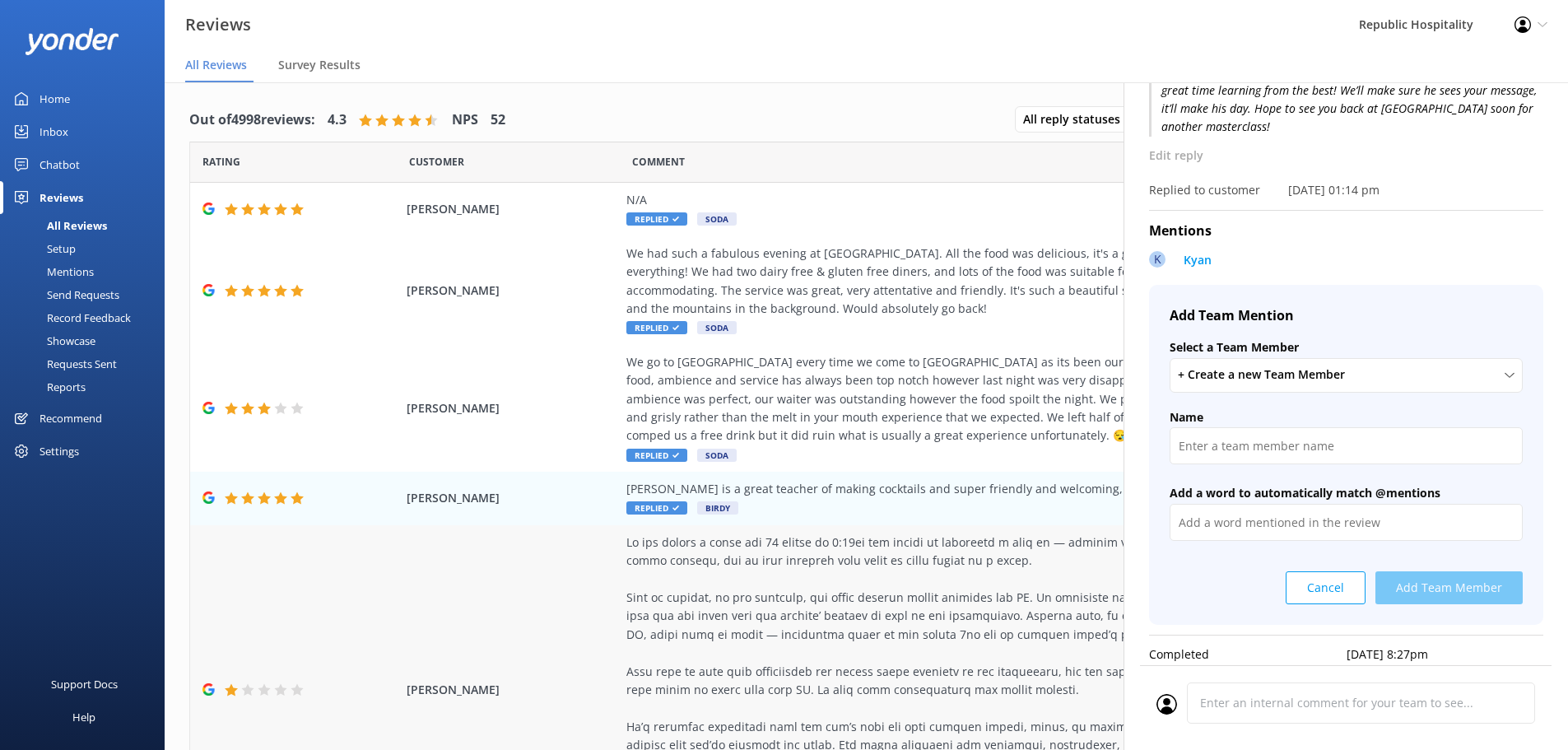
click at [981, 610] on div at bounding box center [1001, 681] width 749 height 295
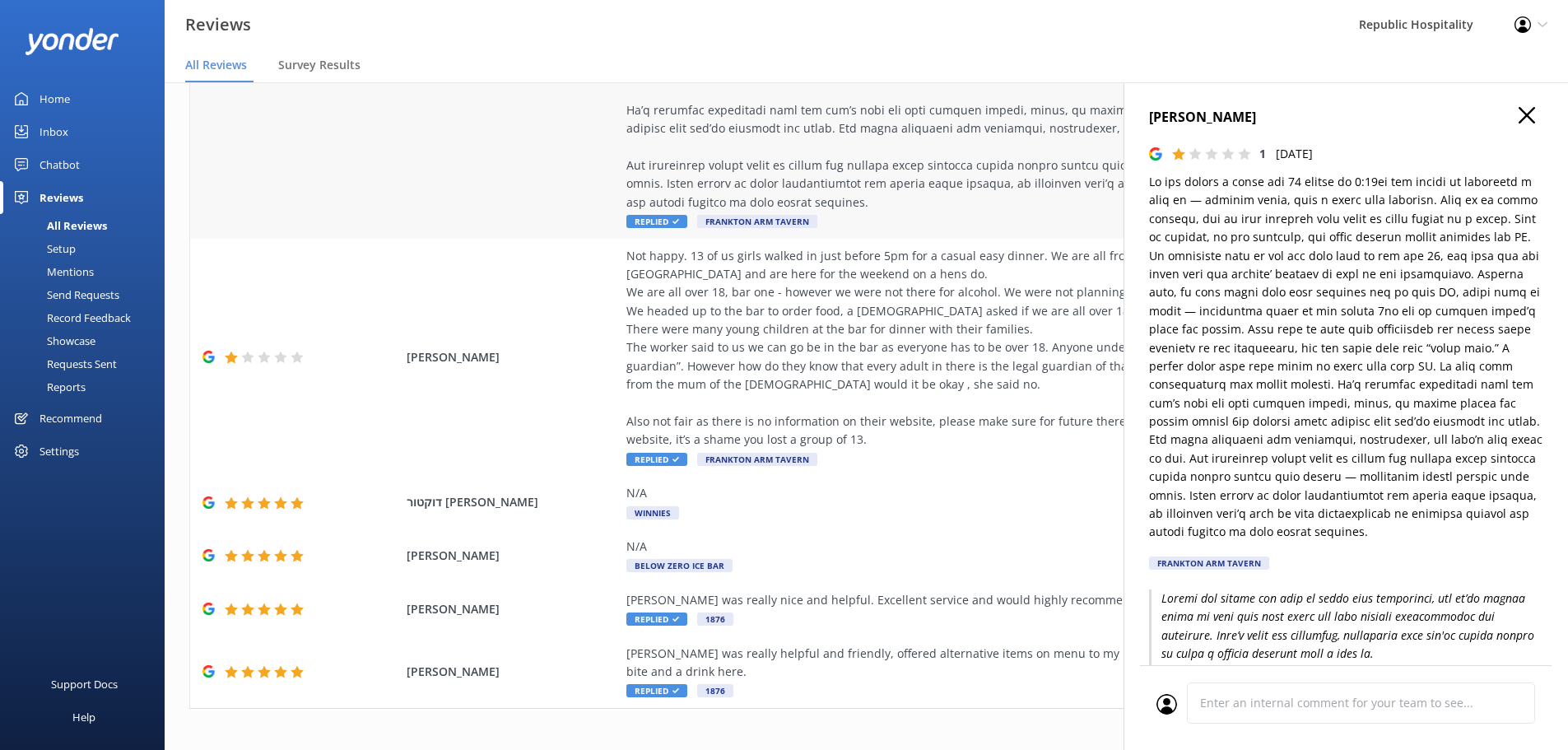
scroll to position [629, 0]
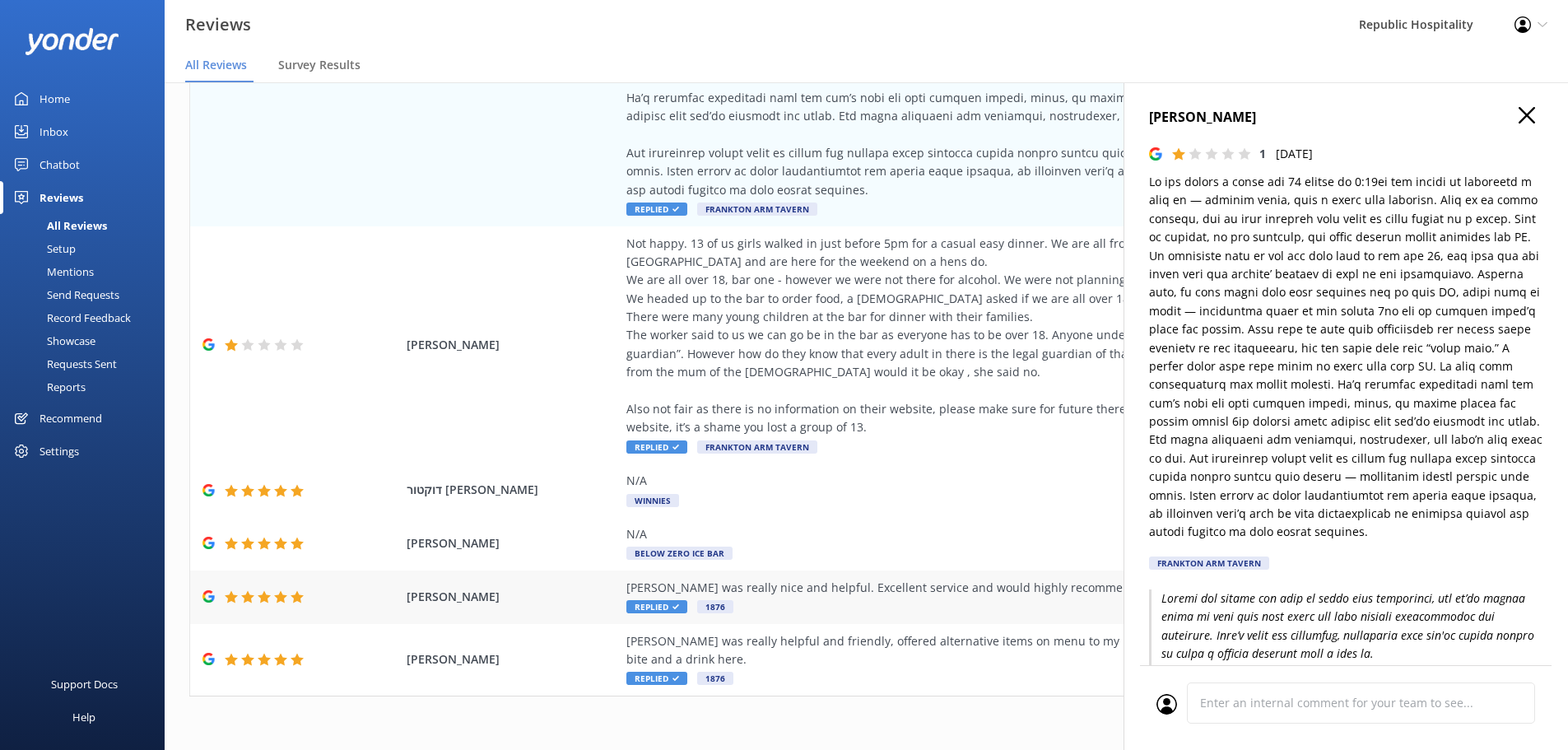
click at [843, 586] on div "[PERSON_NAME] was really nice and helpful. Excellent service and would highly r…" at bounding box center [1001, 587] width 749 height 18
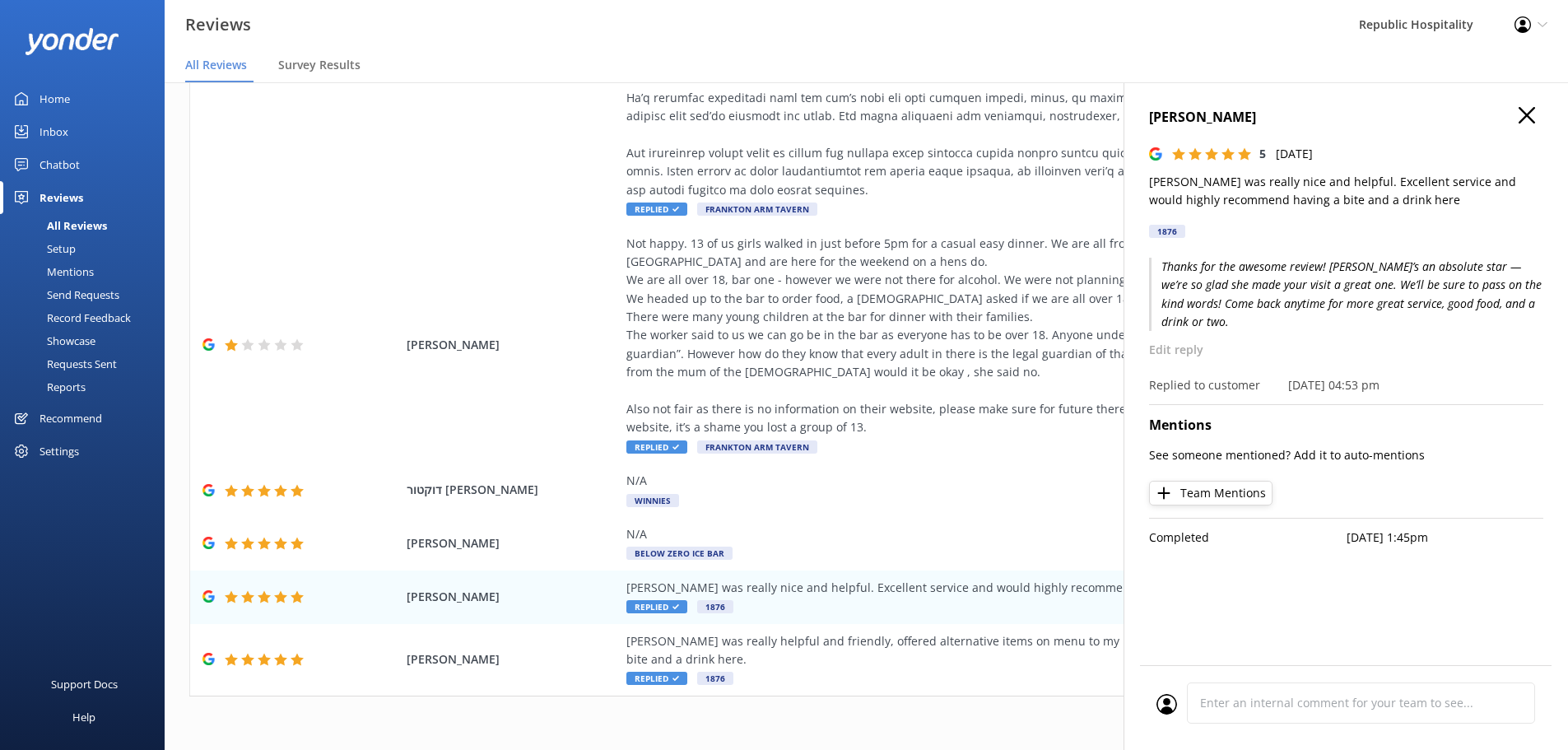
click at [1210, 480] on button "Team Mentions" at bounding box center [1210, 493] width 123 height 25
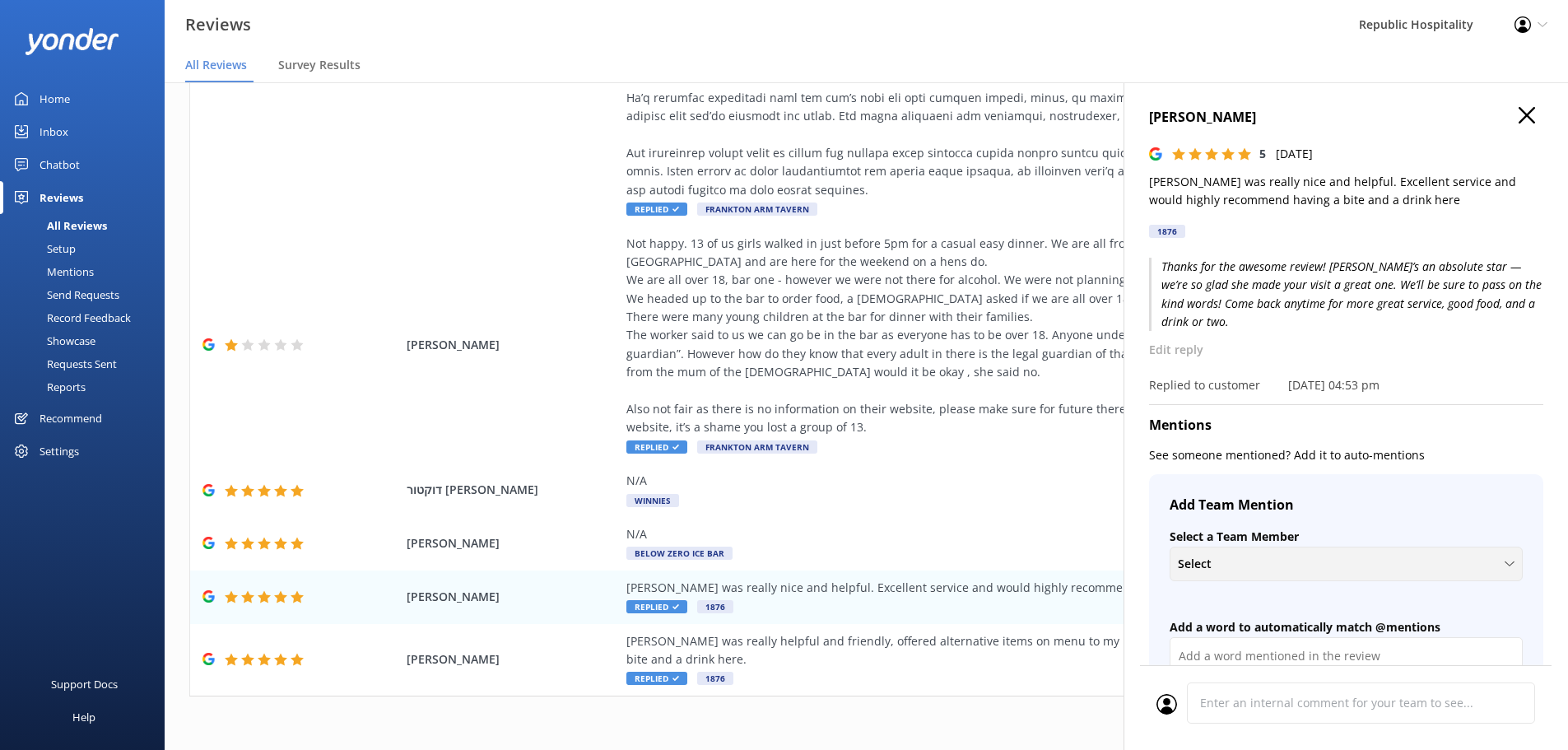
click at [1247, 567] on div "Select" at bounding box center [1346, 563] width 344 height 18
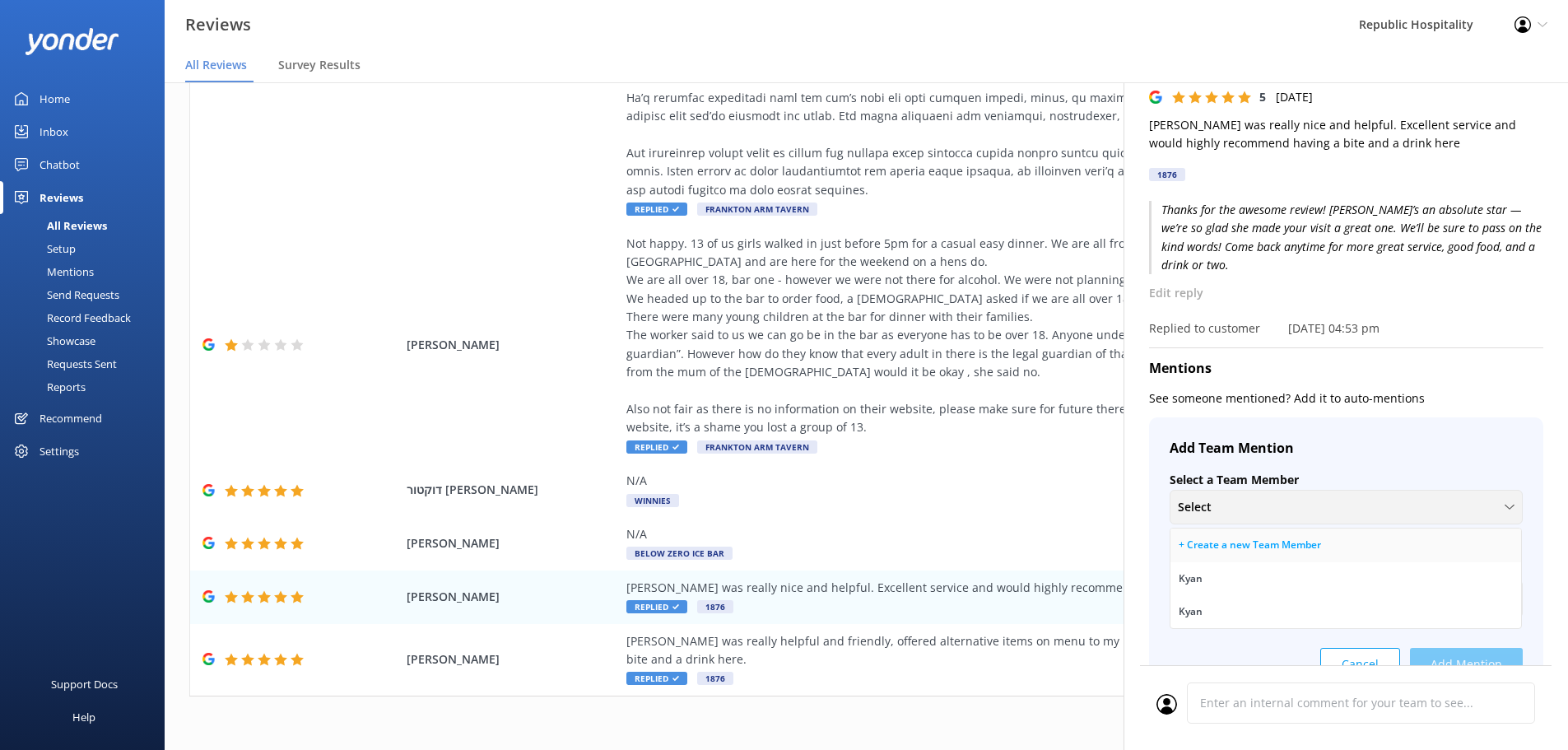
scroll to position [82, 0]
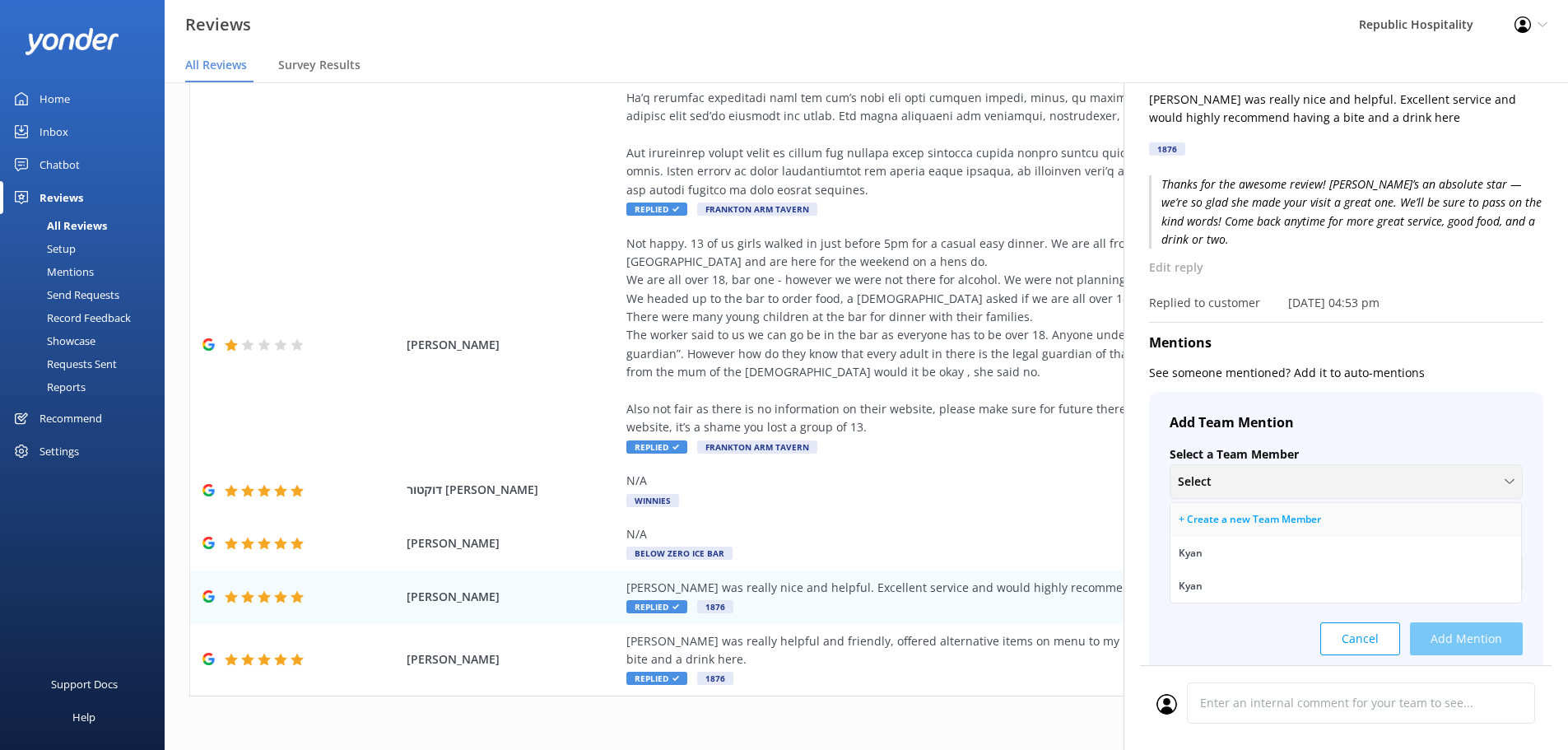
click at [1252, 517] on div "+ Create a new Team Member" at bounding box center [1249, 518] width 143 height 16
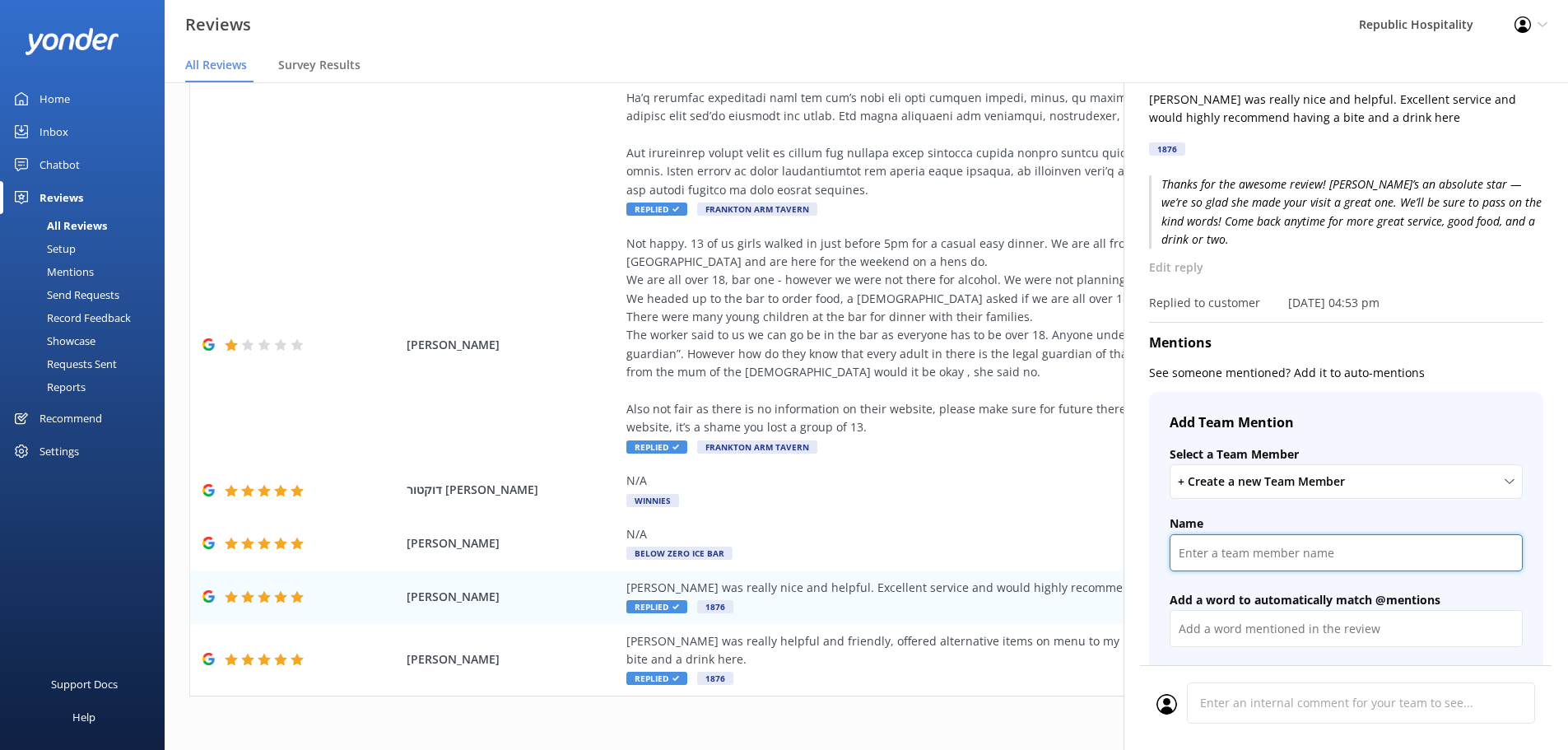
click at [1243, 553] on input "text" at bounding box center [1346, 552] width 353 height 37
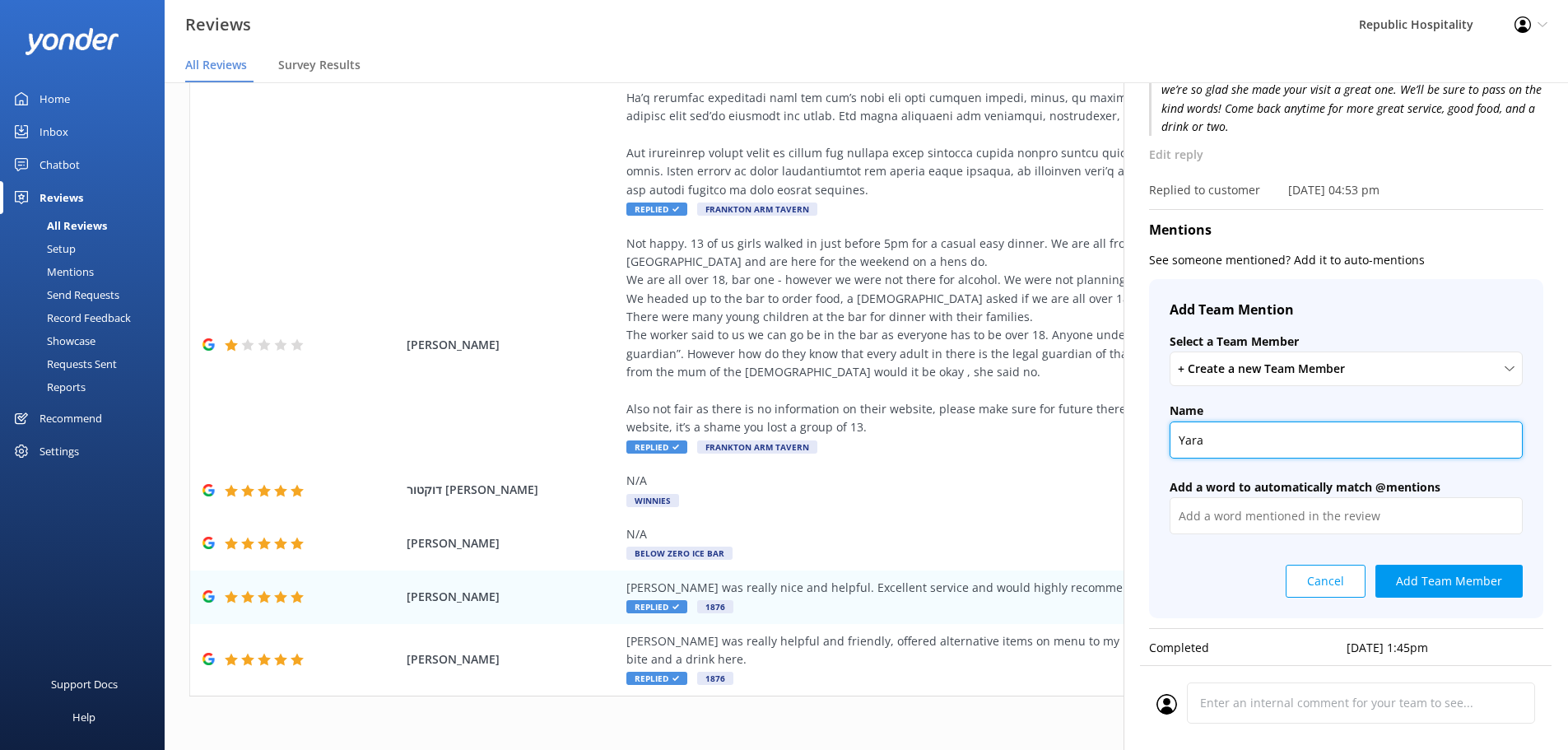
scroll to position [208, 0]
type input "Yara"
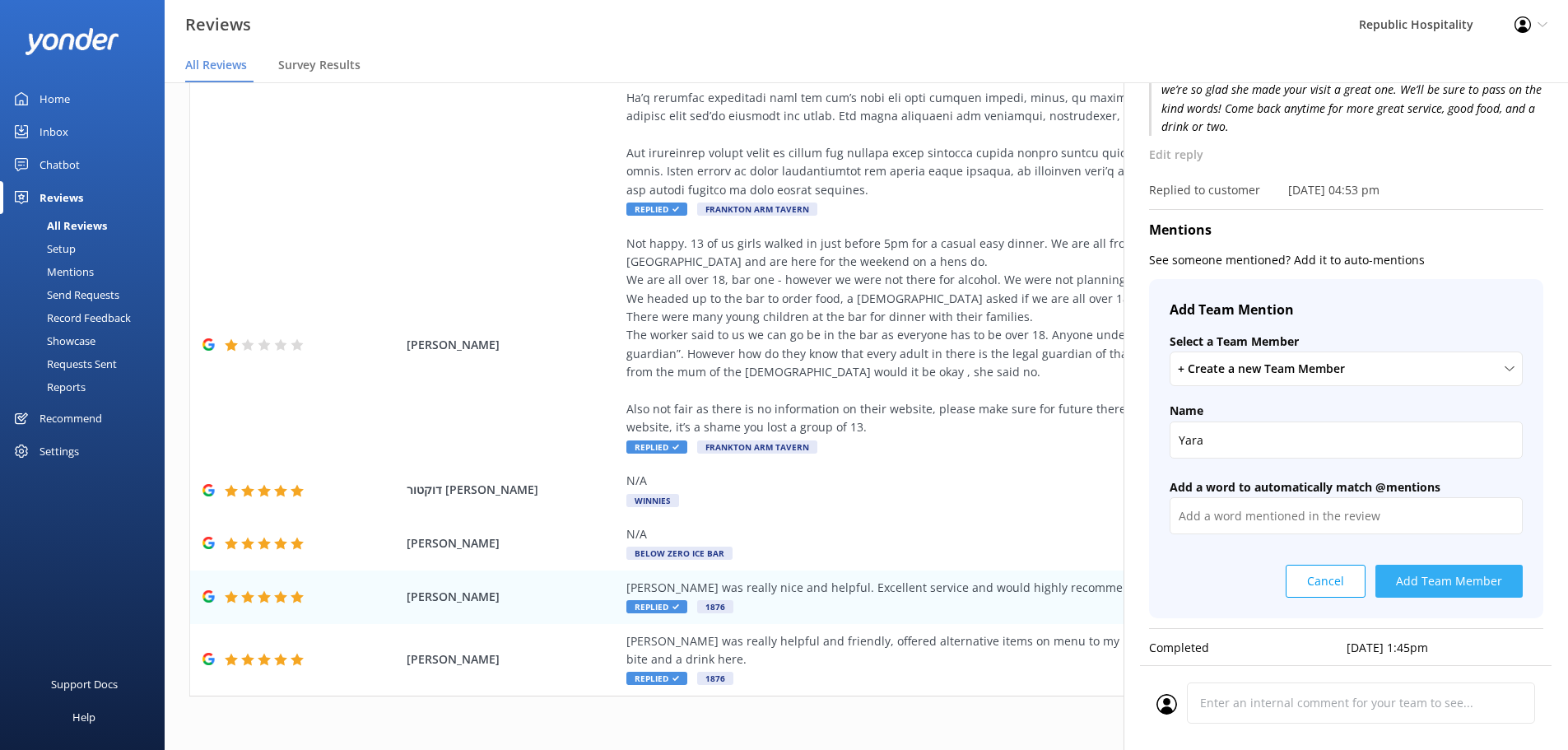
click at [1433, 564] on button "Add Team Member" at bounding box center [1449, 581] width 147 height 33
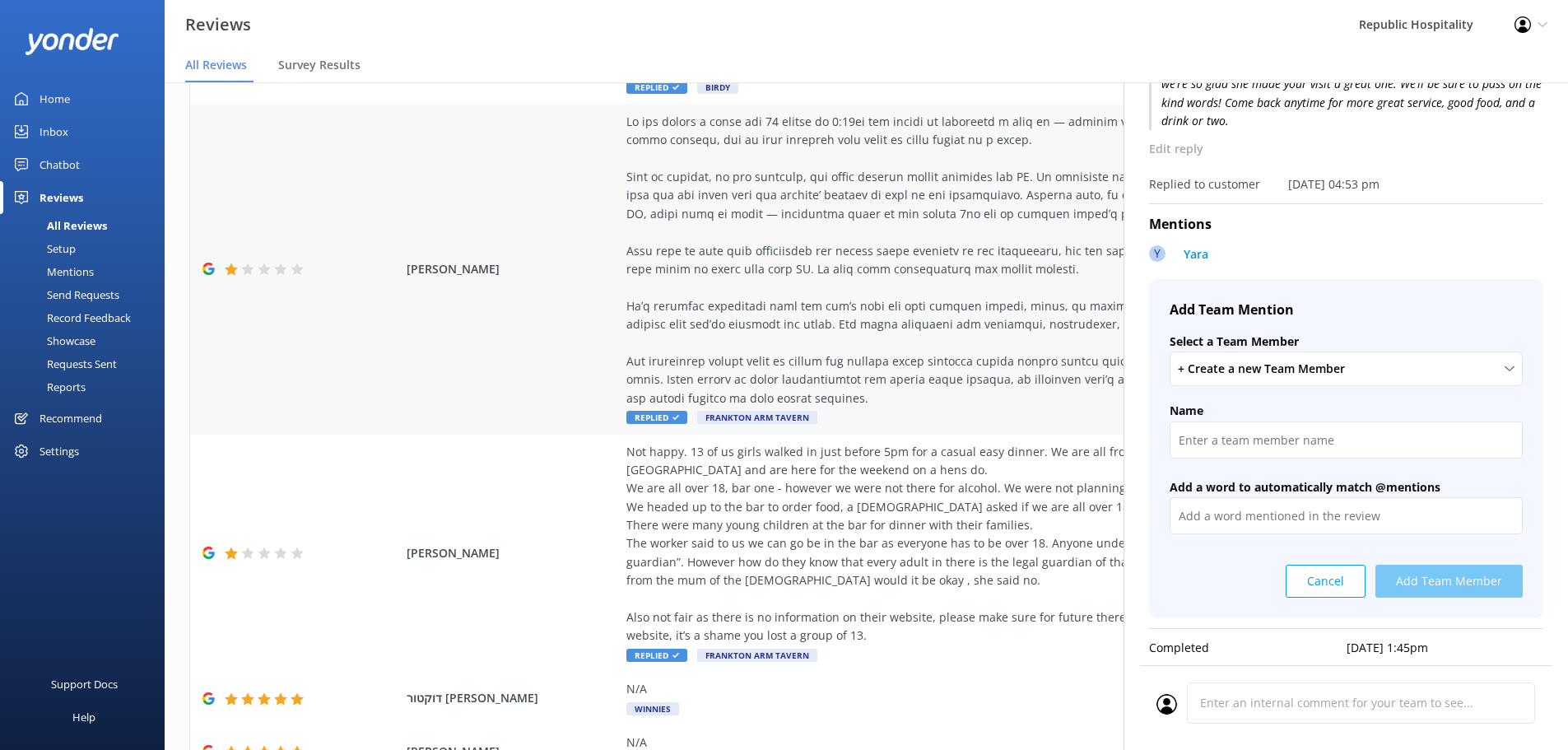
scroll to position [382, 0]
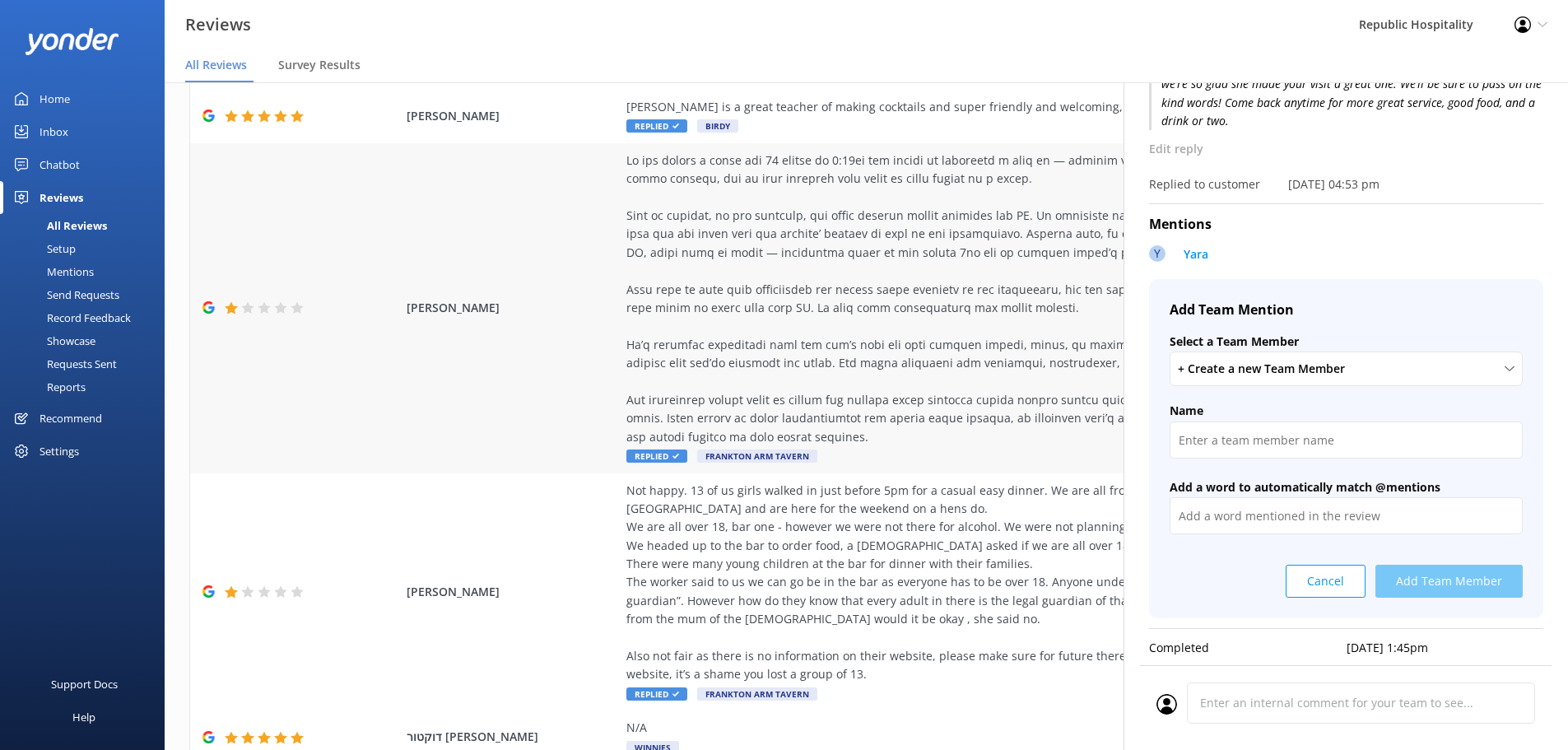
click at [970, 293] on div at bounding box center [1001, 298] width 749 height 295
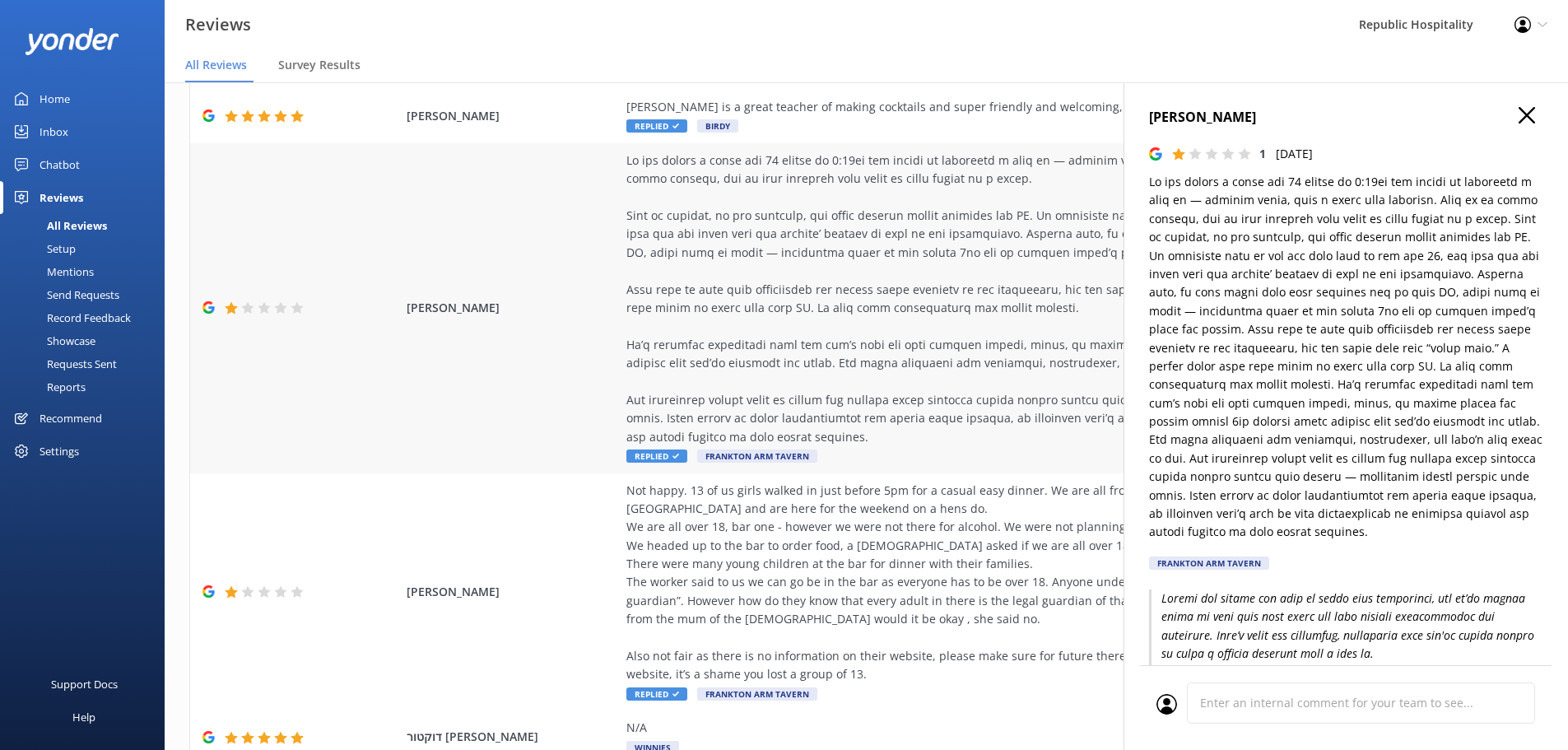
click at [946, 227] on div at bounding box center [1001, 298] width 749 height 295
click at [1518, 117] on use "button" at bounding box center [1526, 115] width 16 height 16
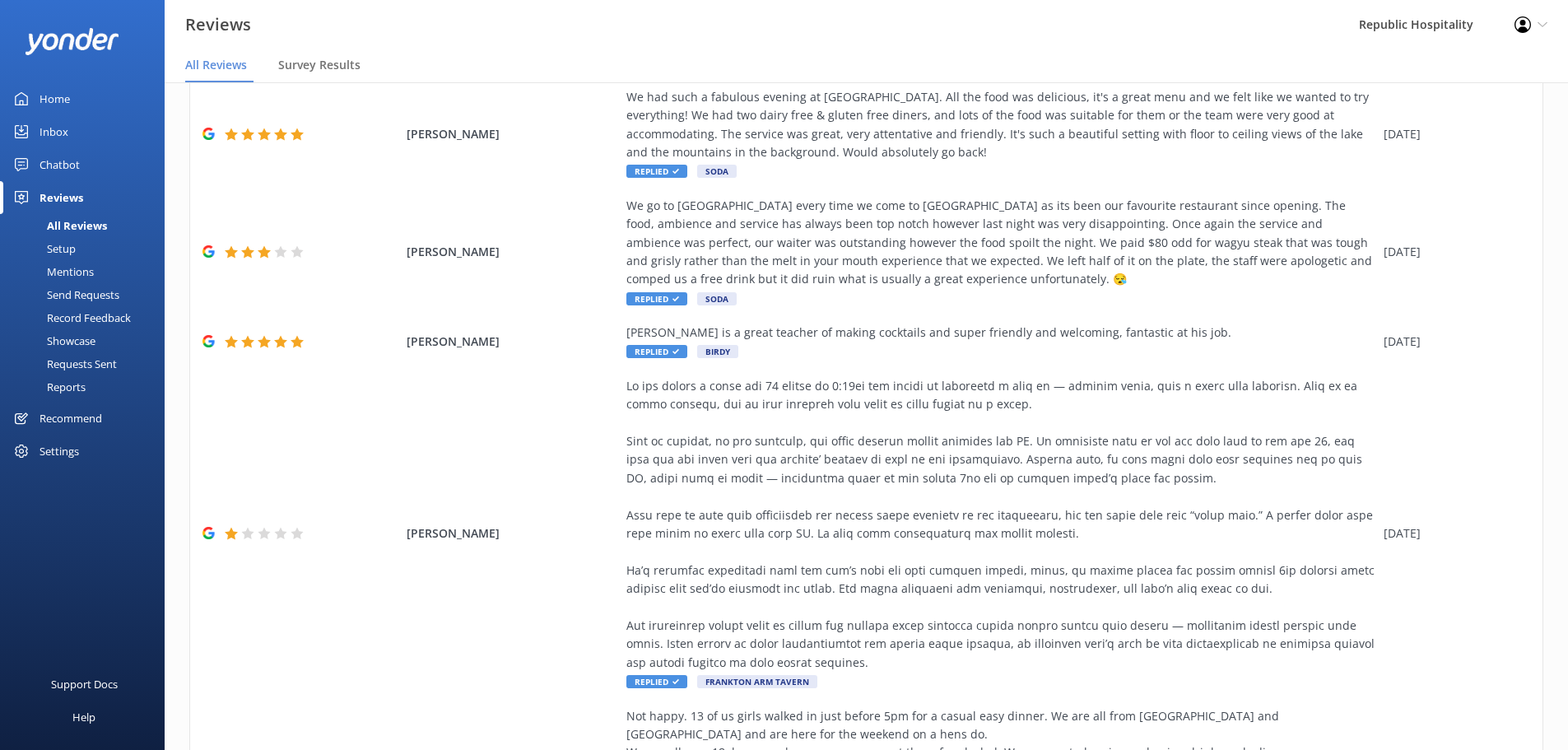
scroll to position [0, 0]
